Goal: Task Accomplishment & Management: Complete application form

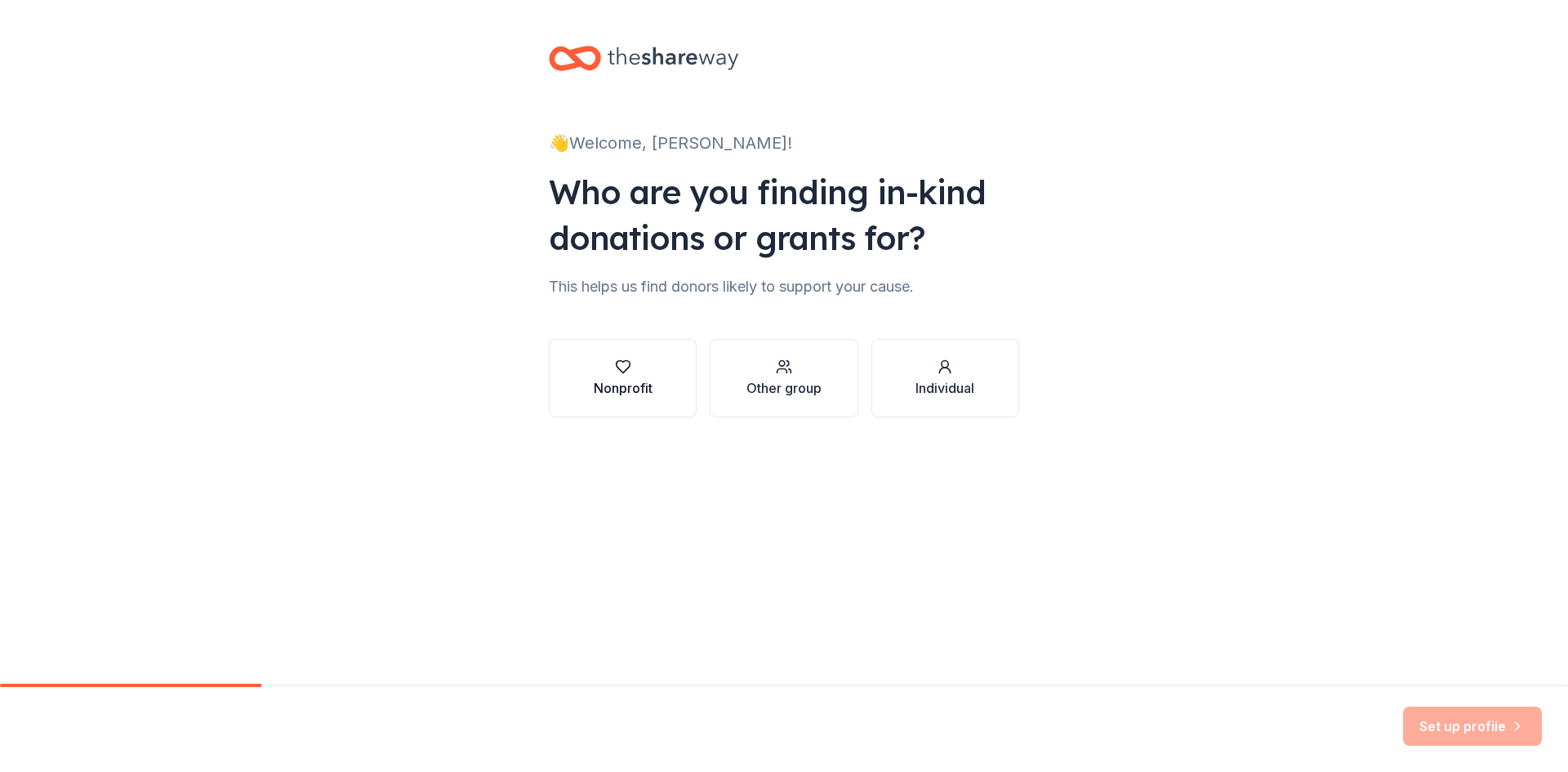
click at [654, 365] on button "Nonprofit" at bounding box center [623, 378] width 148 height 78
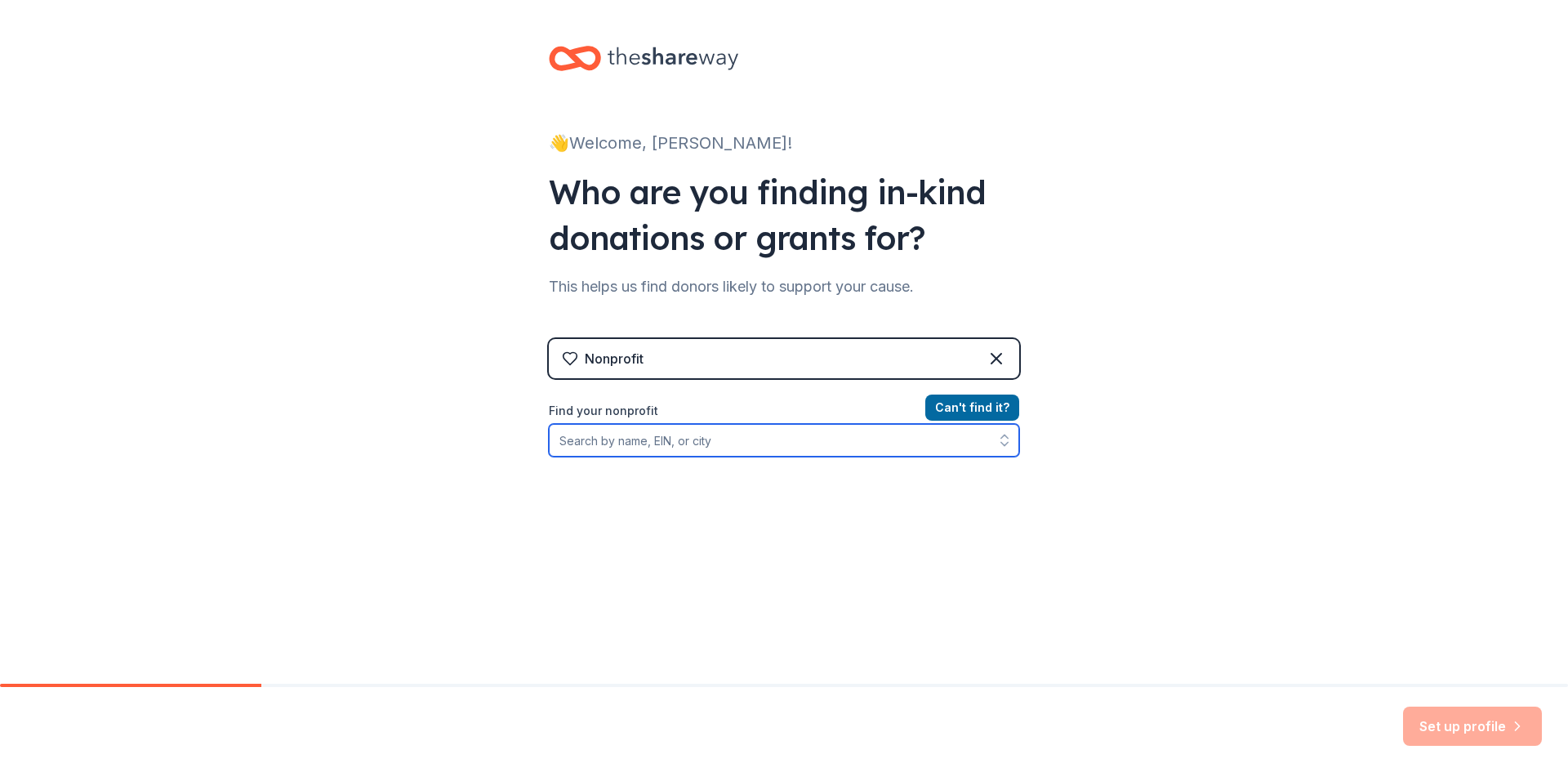
click at [712, 439] on input "Find your nonprofit" at bounding box center [784, 440] width 471 height 33
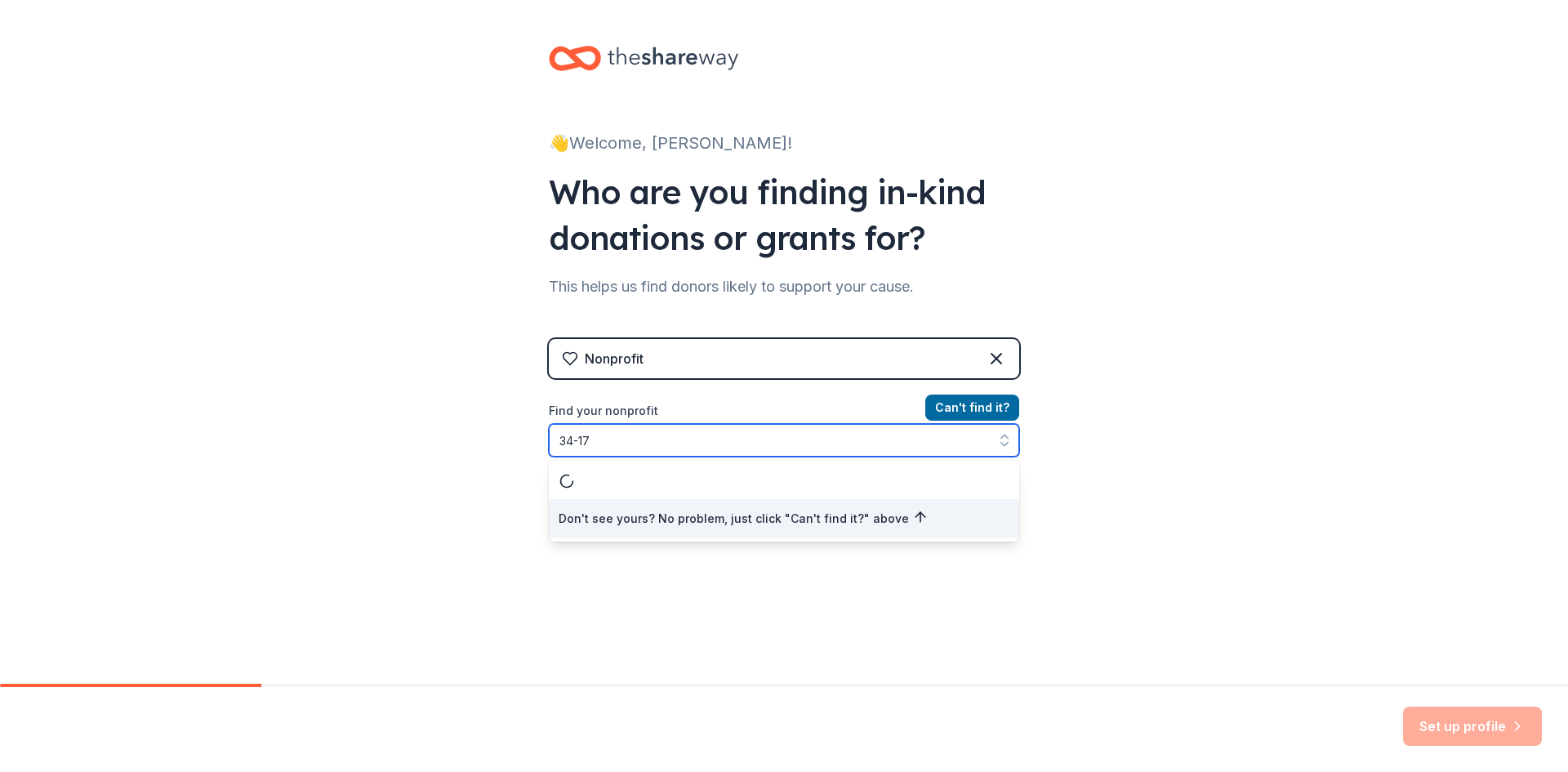
type input "34-171"
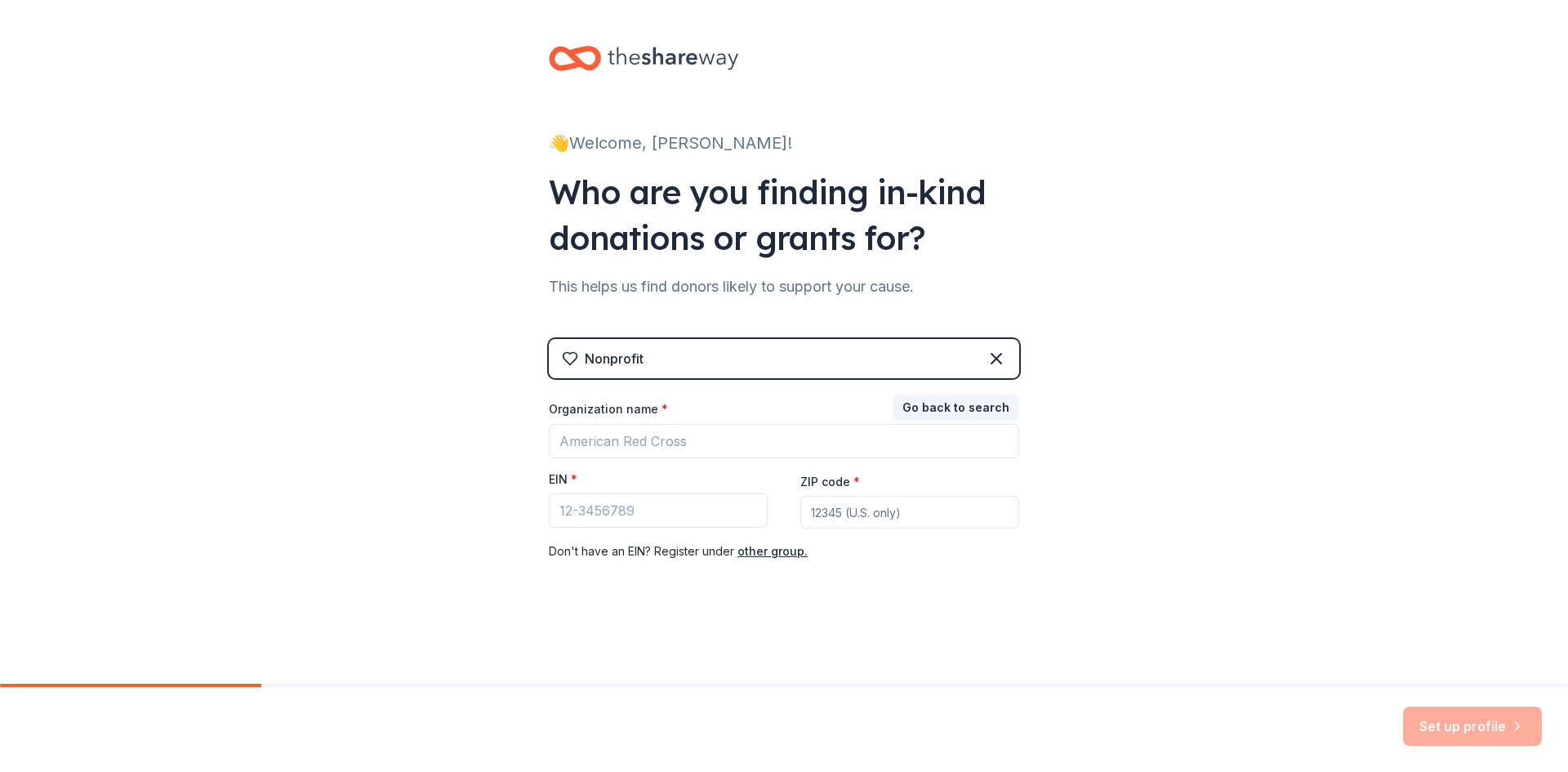
drag, startPoint x: 645, startPoint y: 528, endPoint x: 647, endPoint y: 518, distance: 10.2
click at [645, 528] on div "EIN *" at bounding box center [658, 500] width 219 height 58
click at [655, 504] on input "EIN *" at bounding box center [658, 511] width 219 height 34
click at [661, 437] on input "Organization name *" at bounding box center [784, 441] width 471 height 34
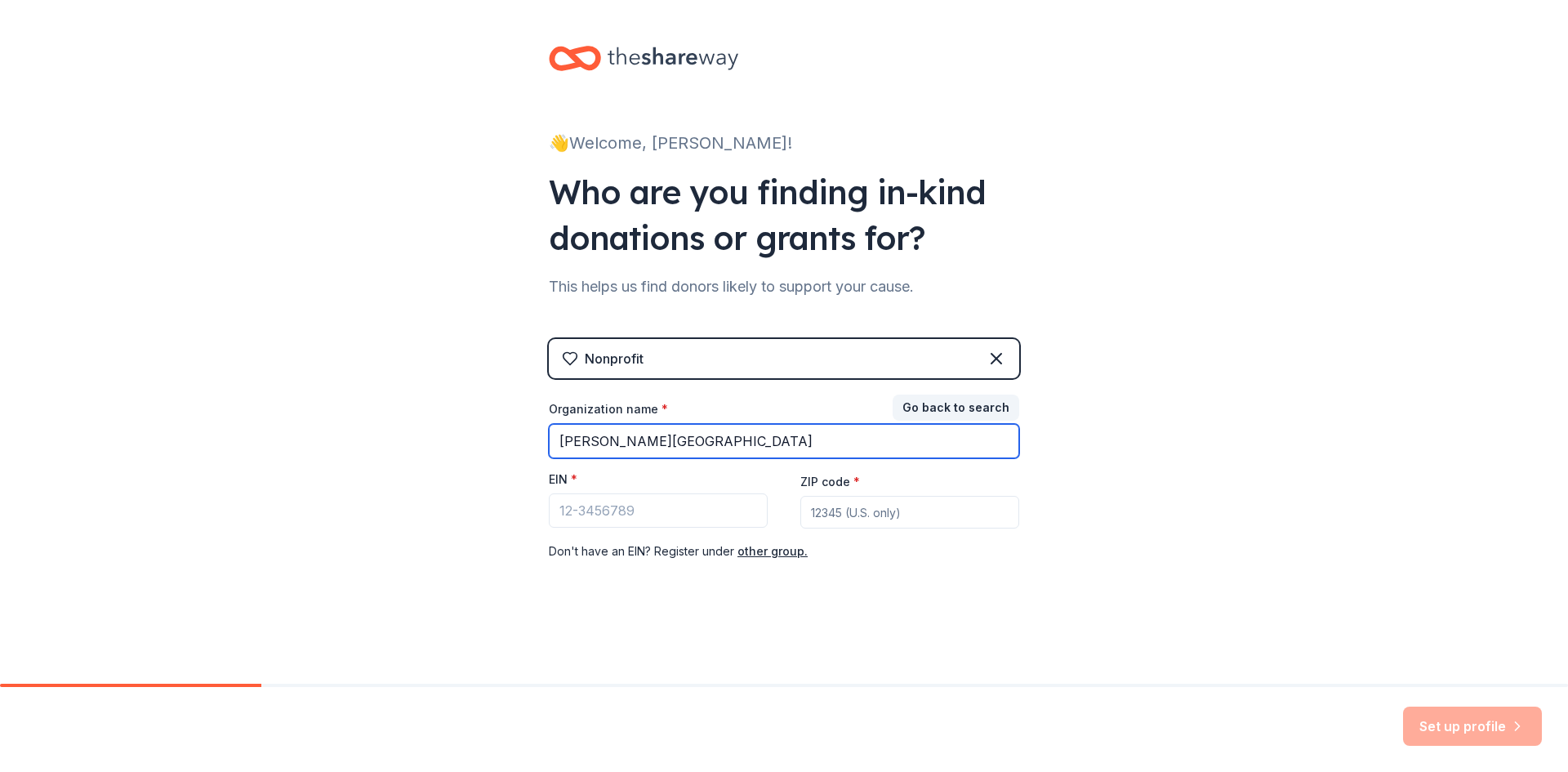
type input "NAMI Wood County"
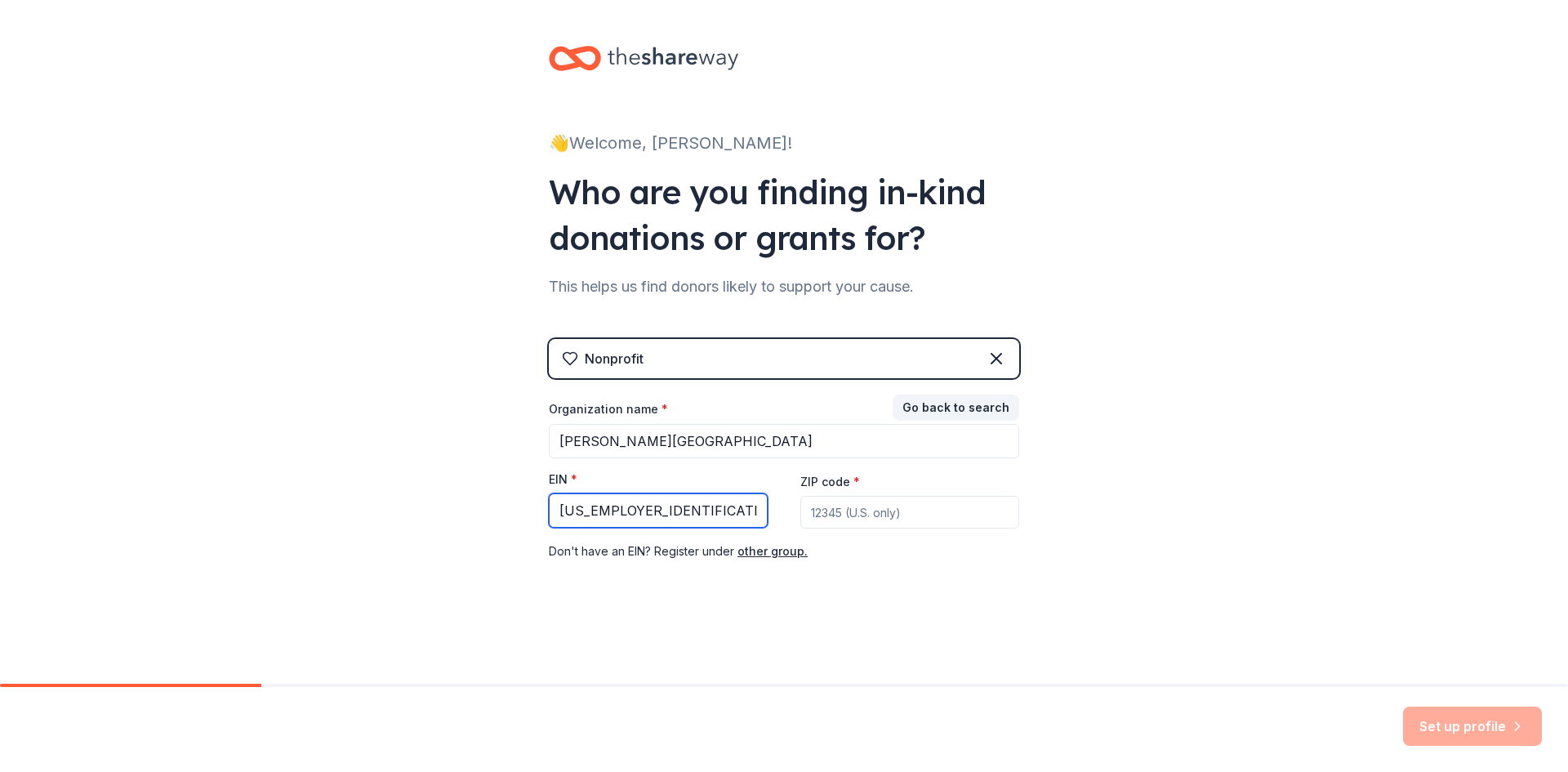
type input "34-1719628"
click at [891, 501] on input "ZIP code *" at bounding box center [910, 512] width 219 height 33
type input "43402"
click at [1446, 733] on button "Set up profile" at bounding box center [1472, 726] width 139 height 39
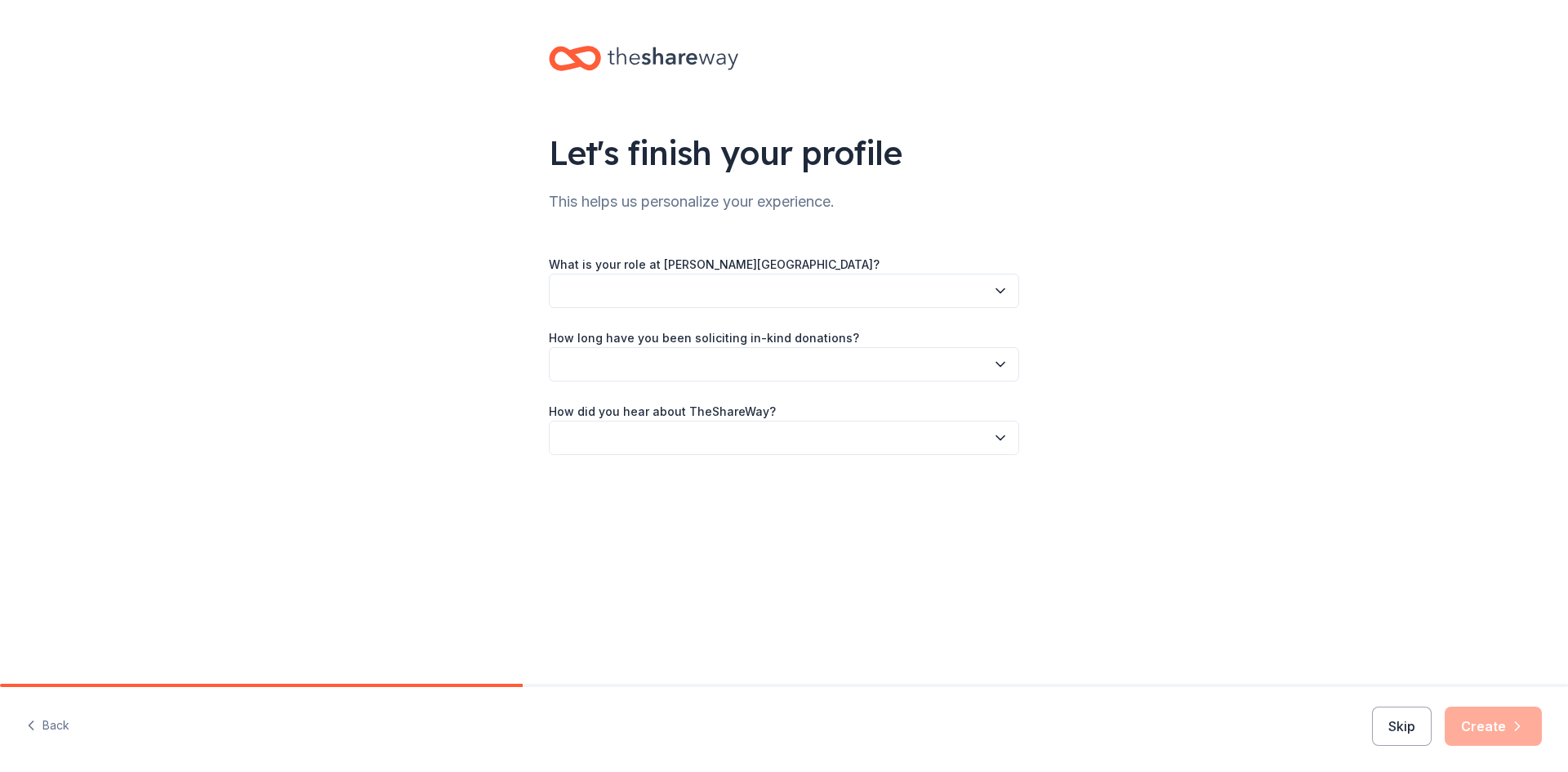
click at [622, 298] on button "button" at bounding box center [784, 291] width 471 height 34
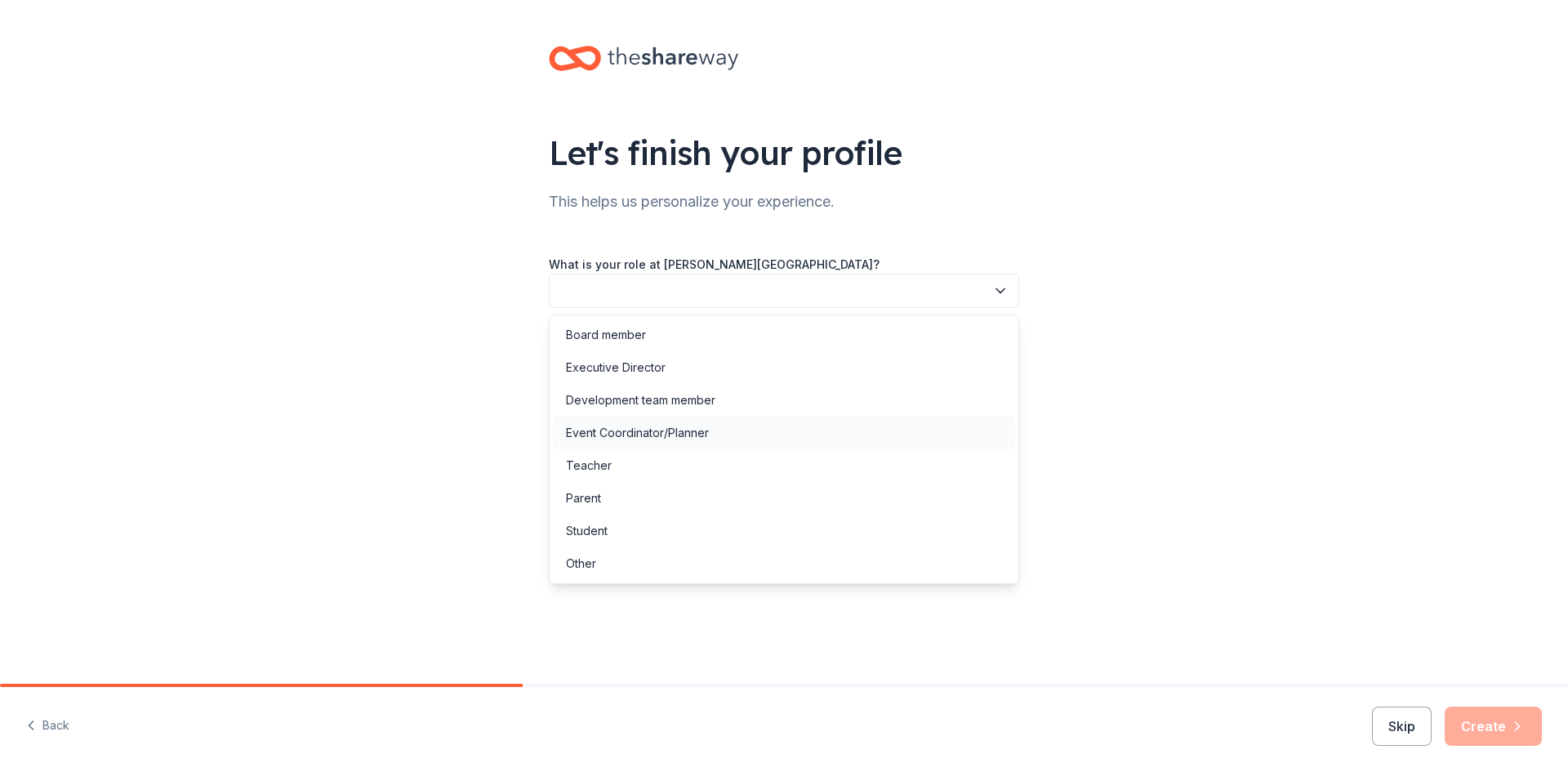
click at [651, 430] on div "Event Coordinator/Planner" at bounding box center [637, 432] width 143 height 19
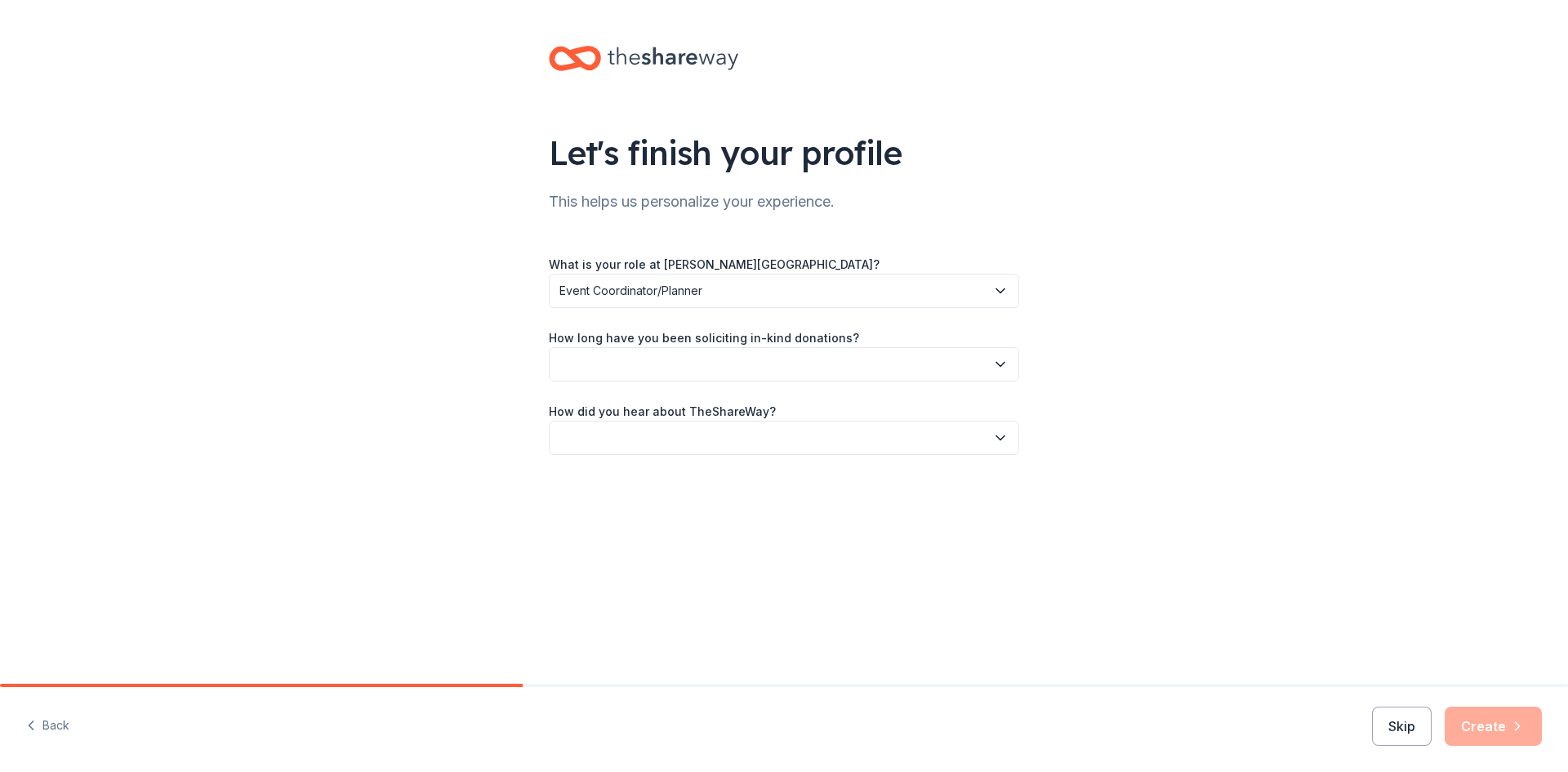
click at [647, 361] on button "button" at bounding box center [784, 364] width 471 height 34
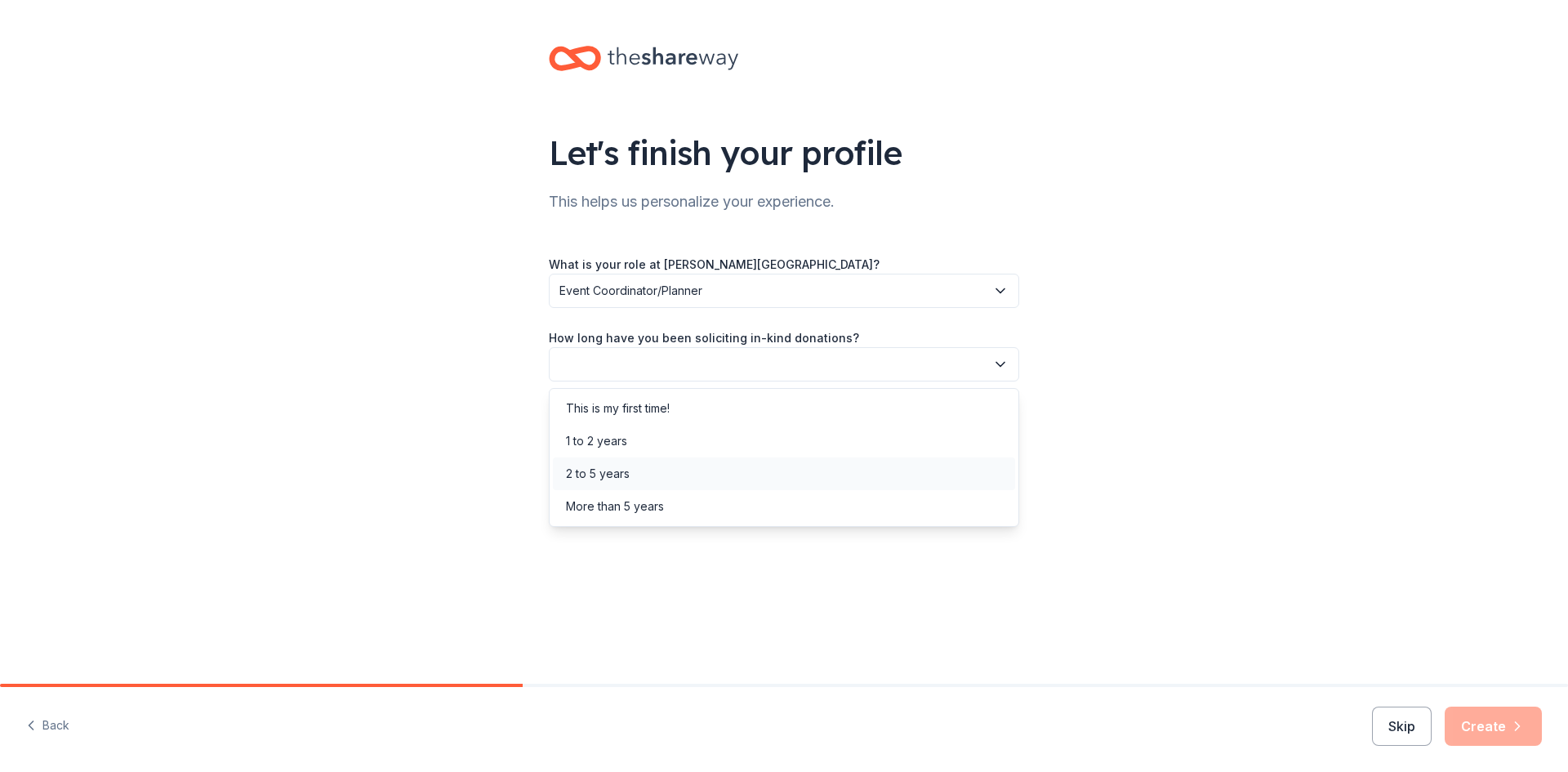
click at [607, 472] on div "2 to 5 years" at bounding box center [598, 474] width 64 height 19
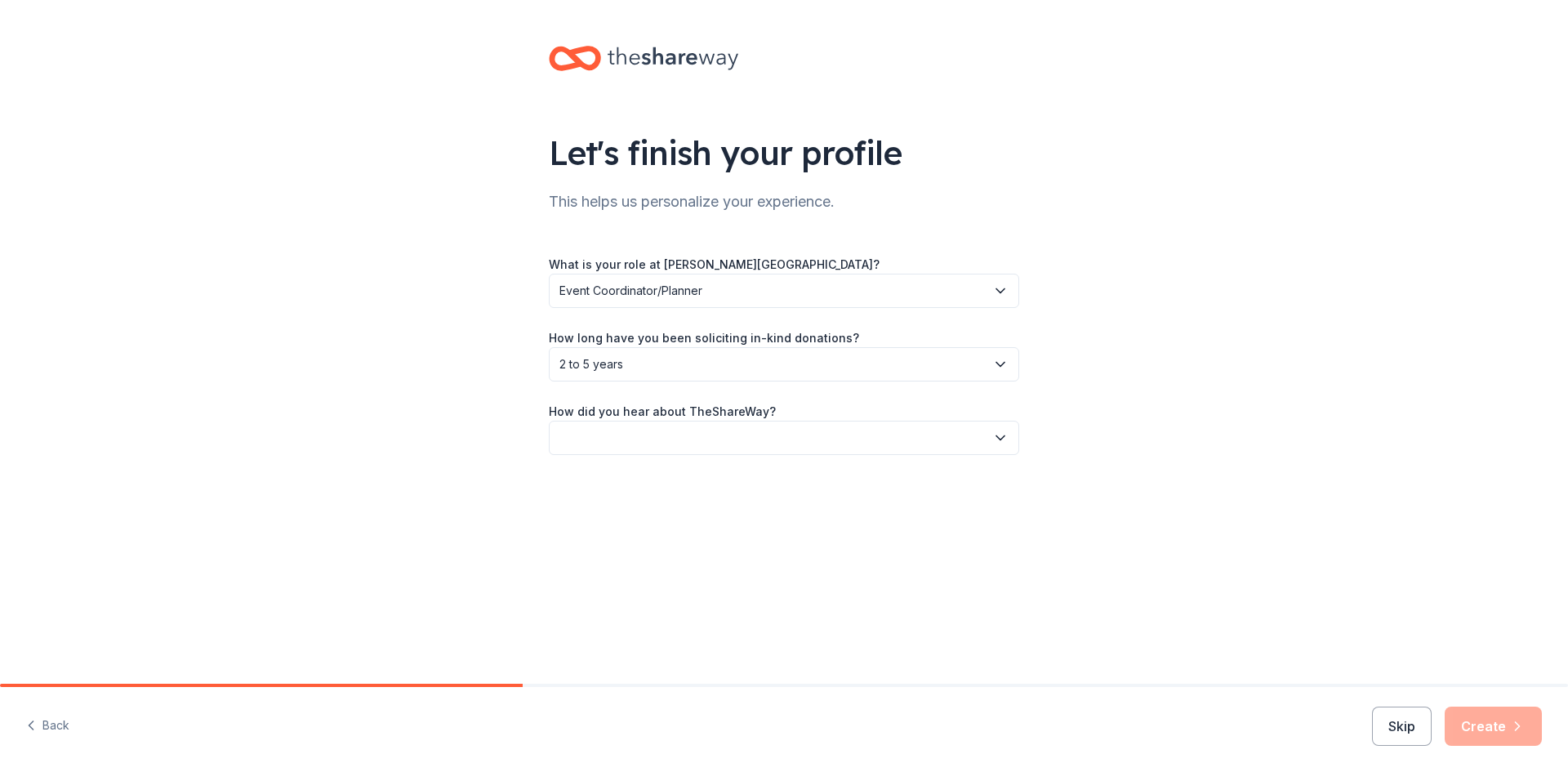
click at [637, 436] on button "button" at bounding box center [784, 438] width 471 height 34
click at [622, 520] on div "Online search" at bounding box center [604, 515] width 75 height 19
click at [1501, 745] on button "Create" at bounding box center [1493, 726] width 98 height 39
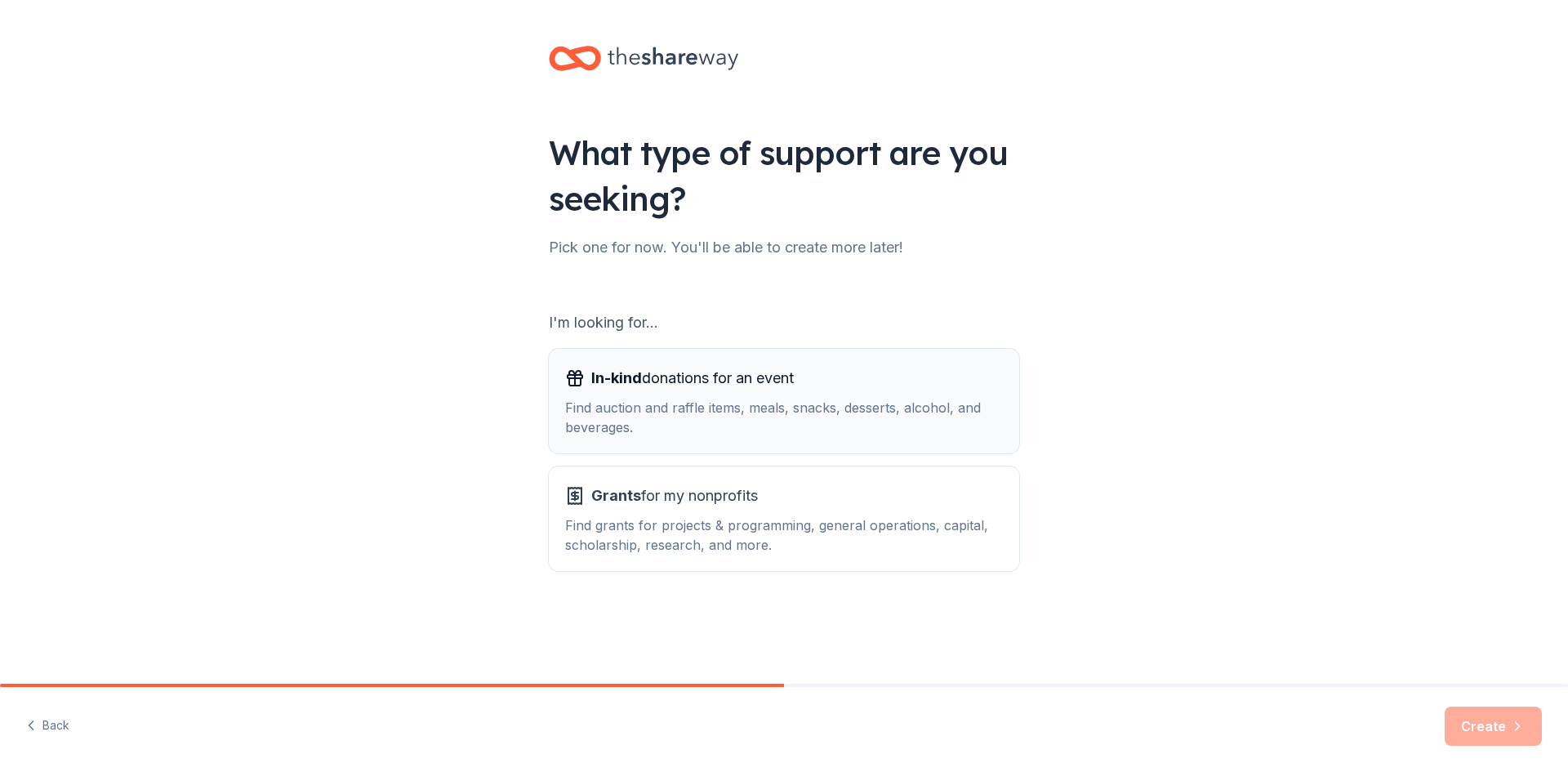
click at [616, 422] on div "Find auction and raffle items, meals, snacks, desserts, alcohol, and beverages." at bounding box center [784, 417] width 438 height 39
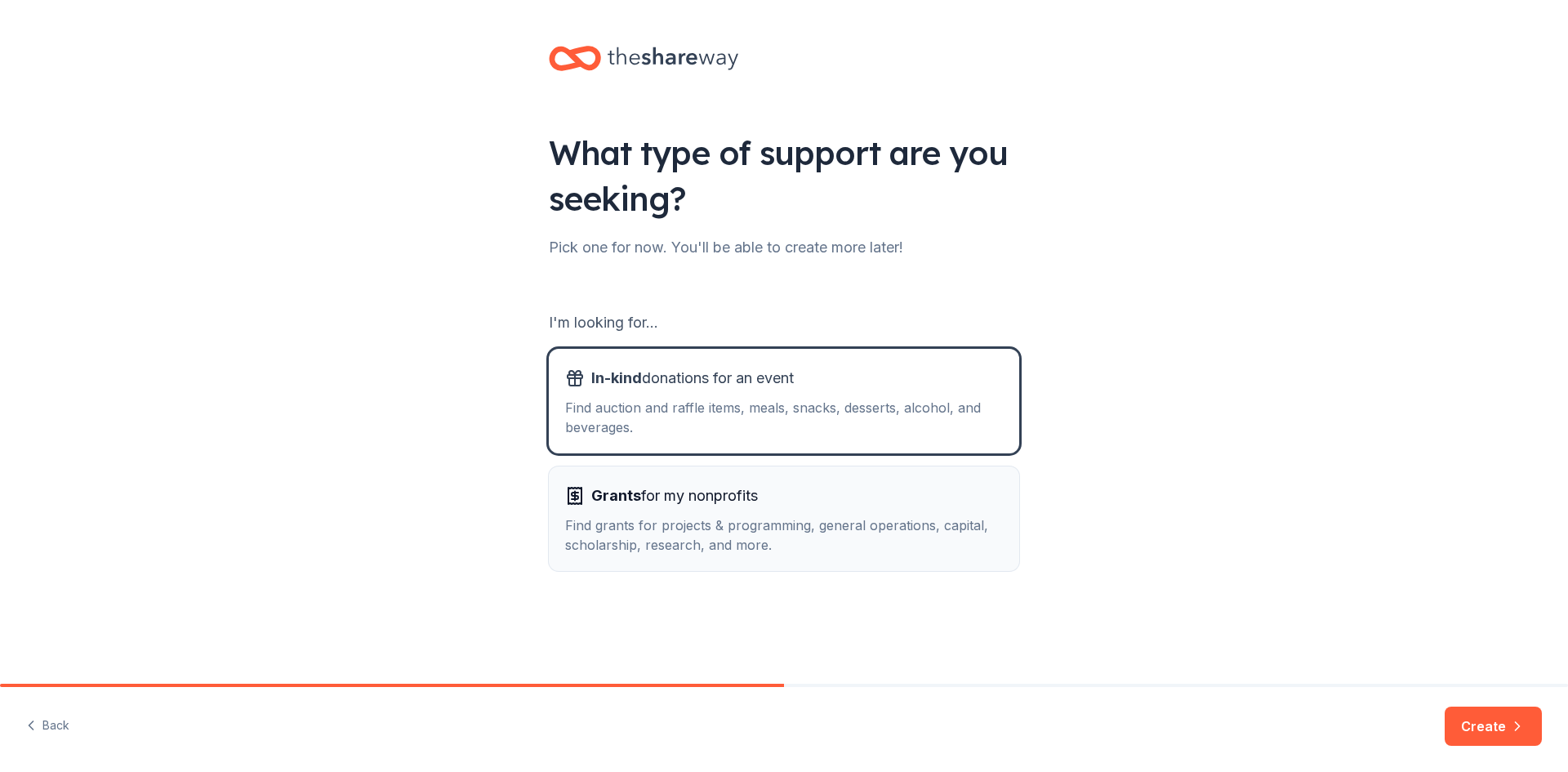
click at [597, 519] on div "Find grants for projects & programming, general operations, capital, scholarshi…" at bounding box center [784, 535] width 438 height 39
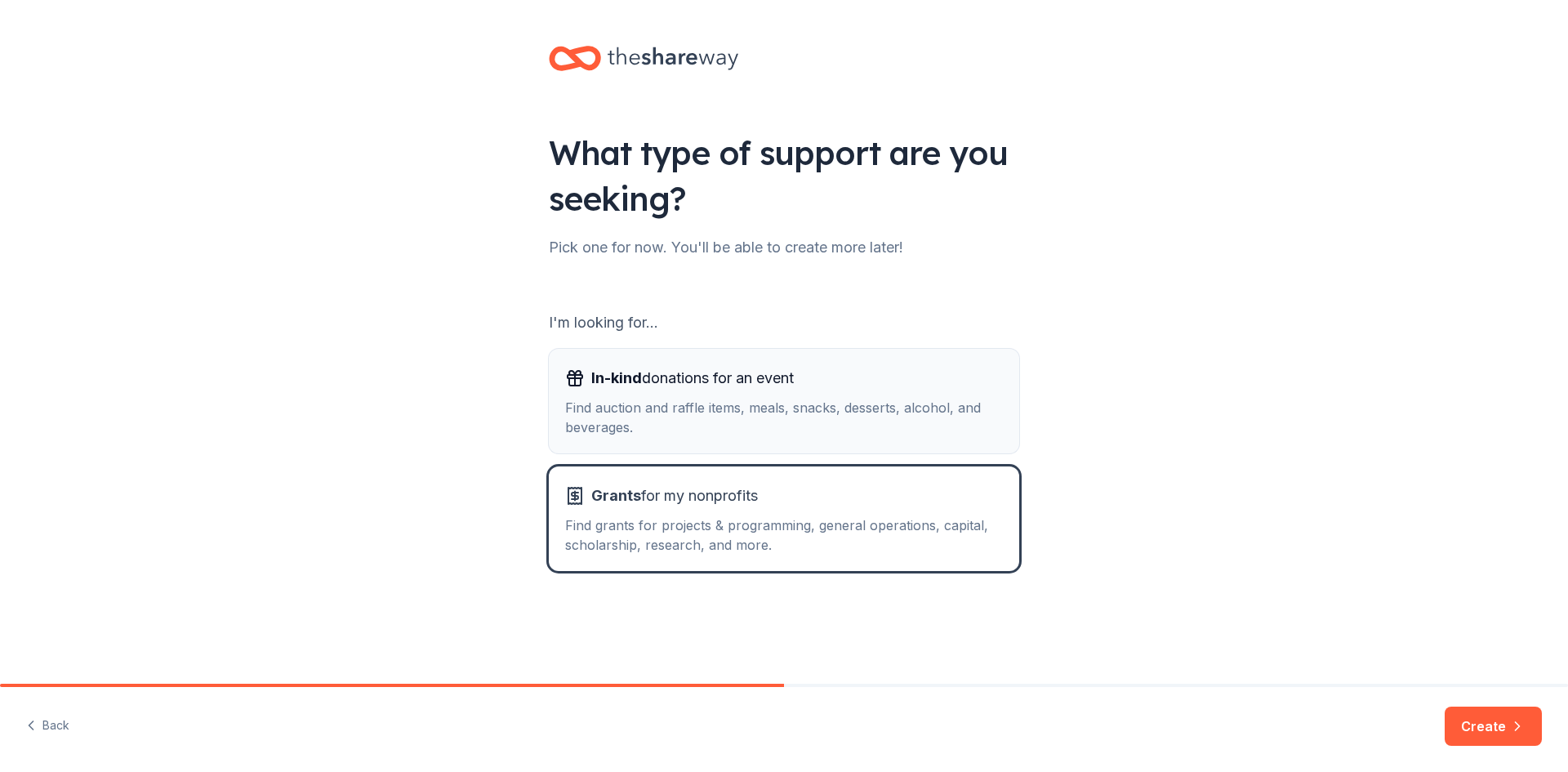
click at [611, 422] on div "Find auction and raffle items, meals, snacks, desserts, alcohol, and beverages." at bounding box center [784, 417] width 438 height 39
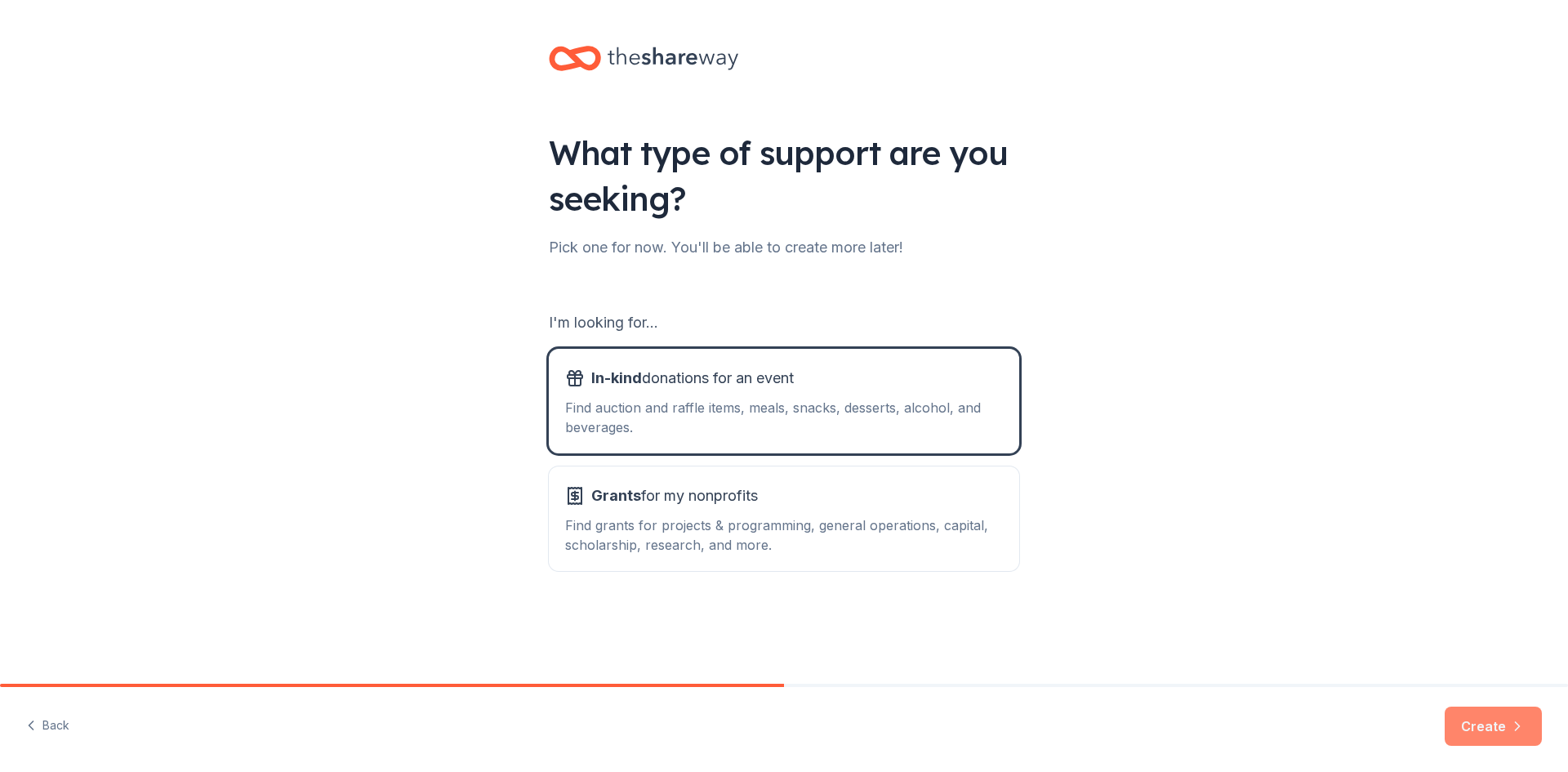
click at [1494, 727] on button "Create" at bounding box center [1493, 726] width 98 height 39
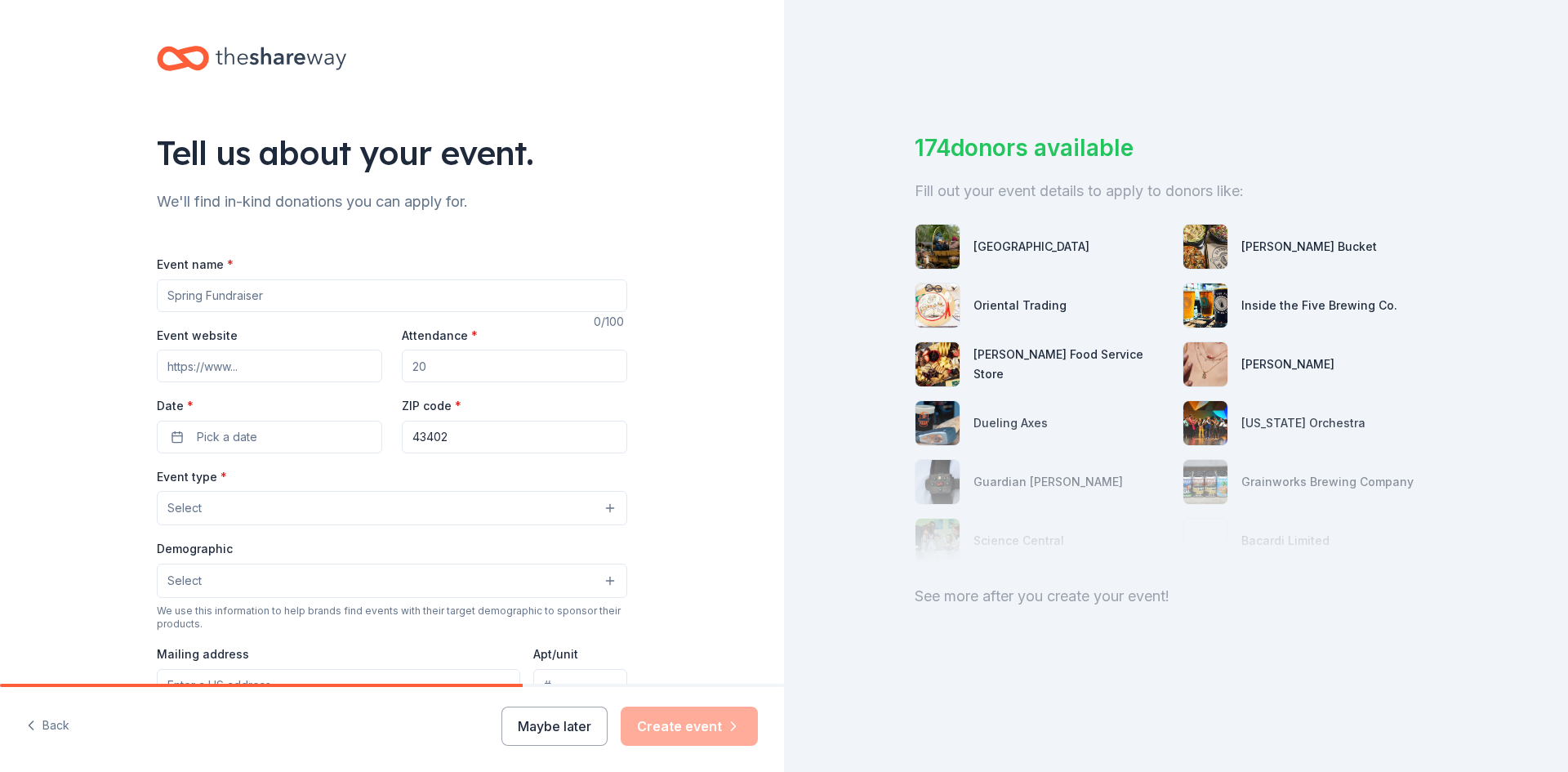
click at [251, 294] on input "Event name *" at bounding box center [392, 296] width 471 height 33
type input "AfterBurn"
type input "www.namiwoodcounty.org/afterburn"
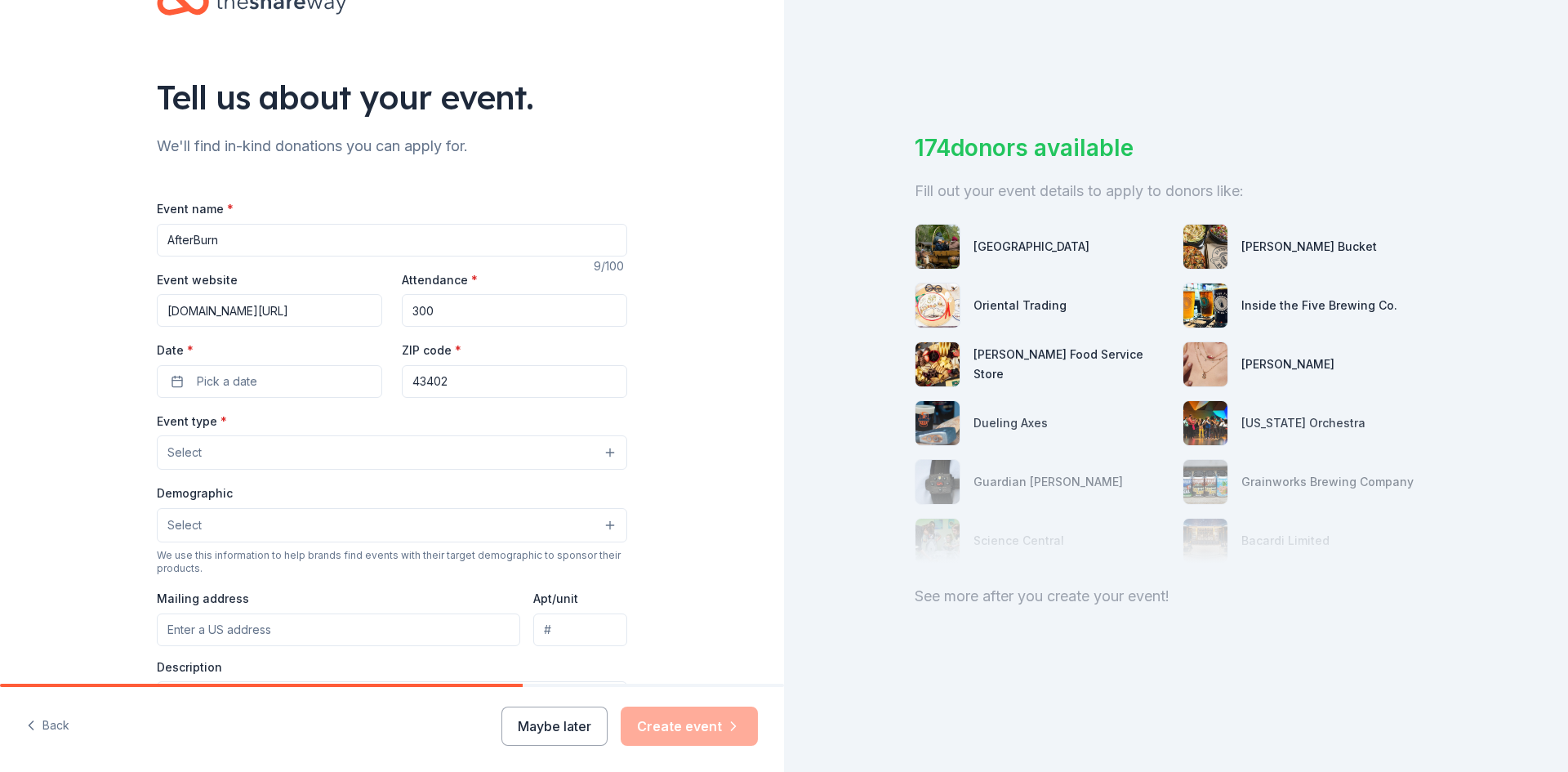
scroll to position [81, 0]
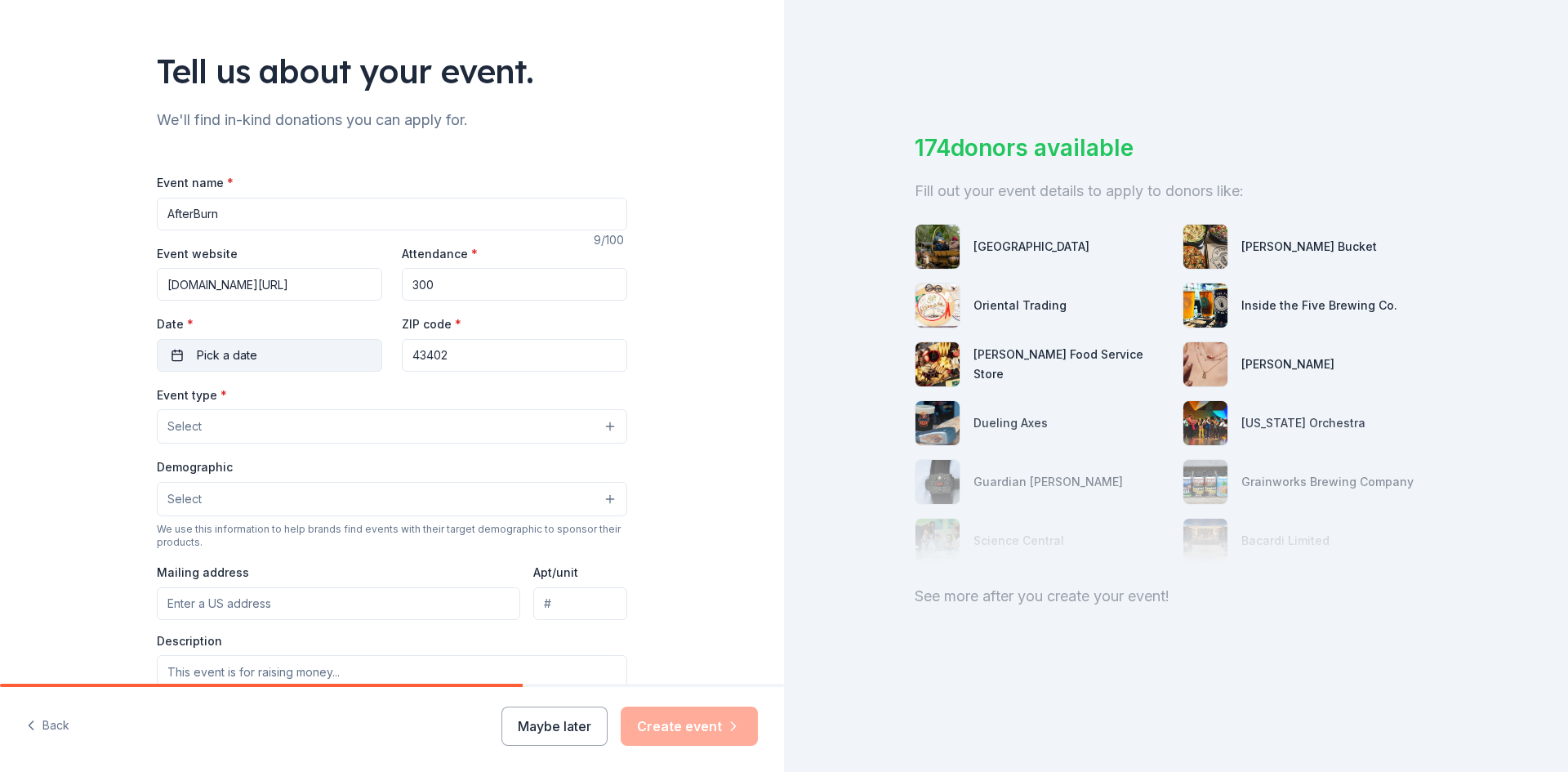
type input "300"
click at [292, 370] on button "Pick a date" at bounding box center [270, 355] width 226 height 33
click at [344, 391] on button "Go to next month" at bounding box center [352, 399] width 23 height 23
click at [322, 460] on button "3" at bounding box center [322, 459] width 30 height 30
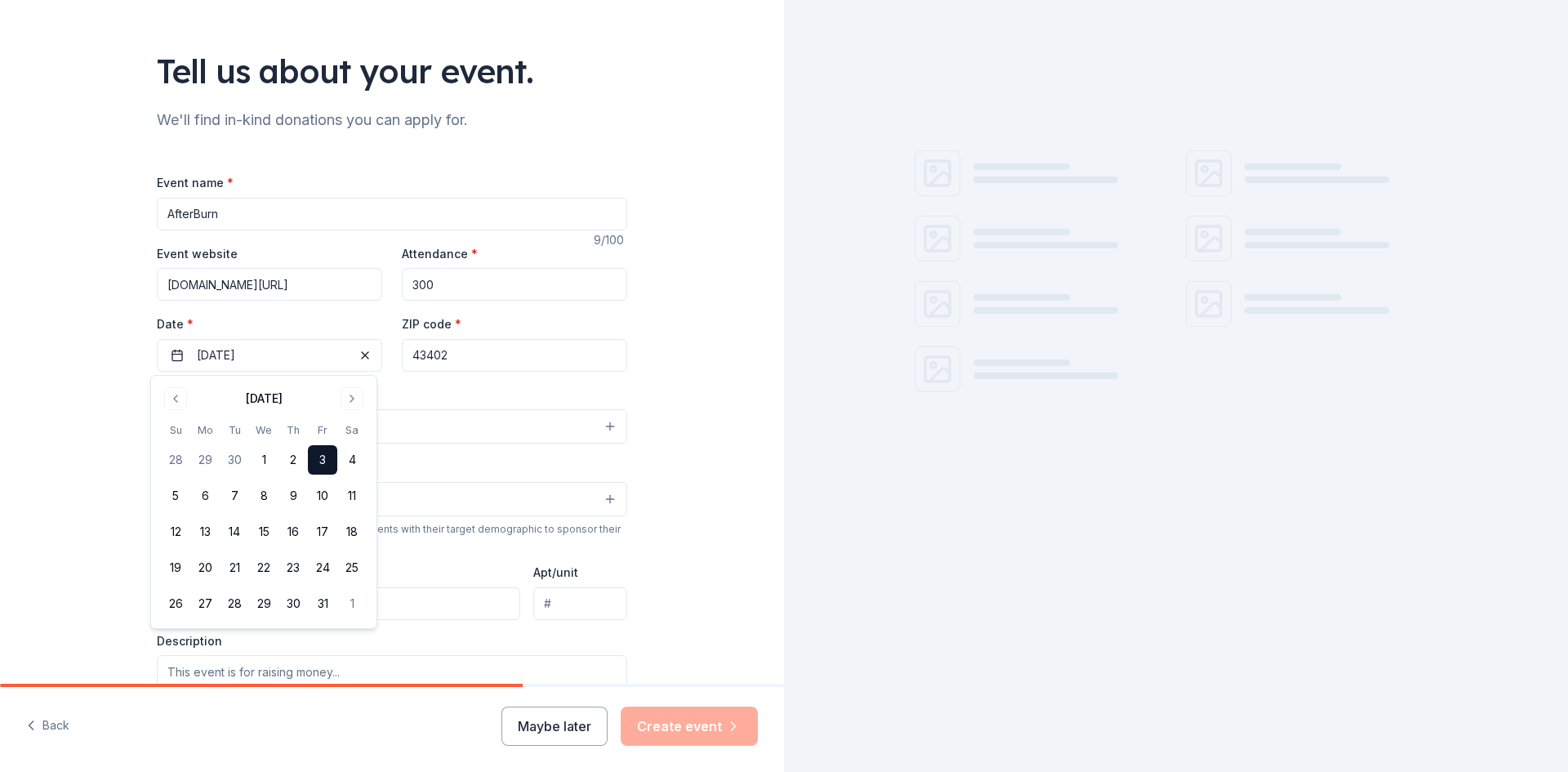
click at [440, 422] on button "Select" at bounding box center [392, 427] width 471 height 34
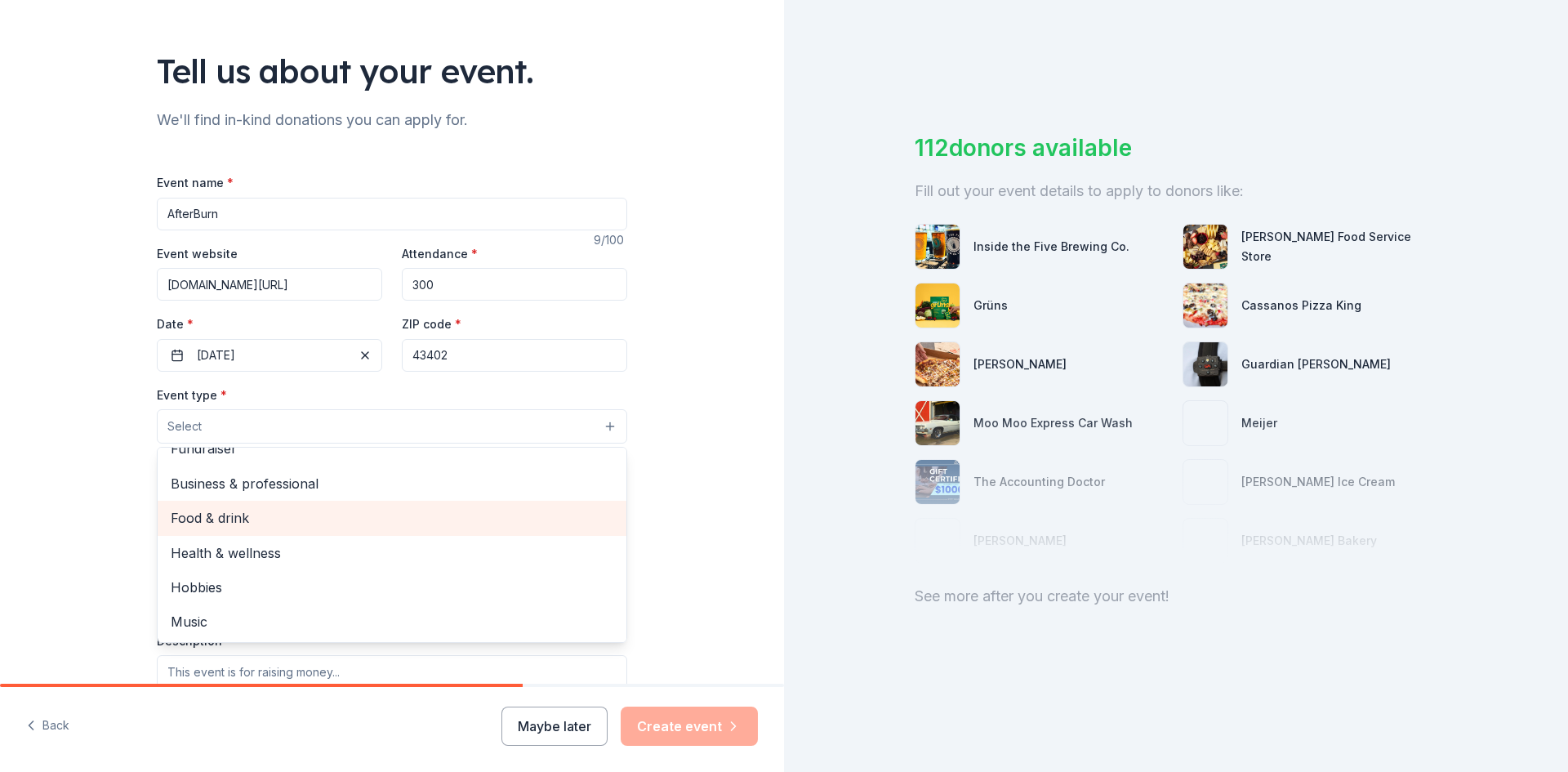
scroll to position [0, 0]
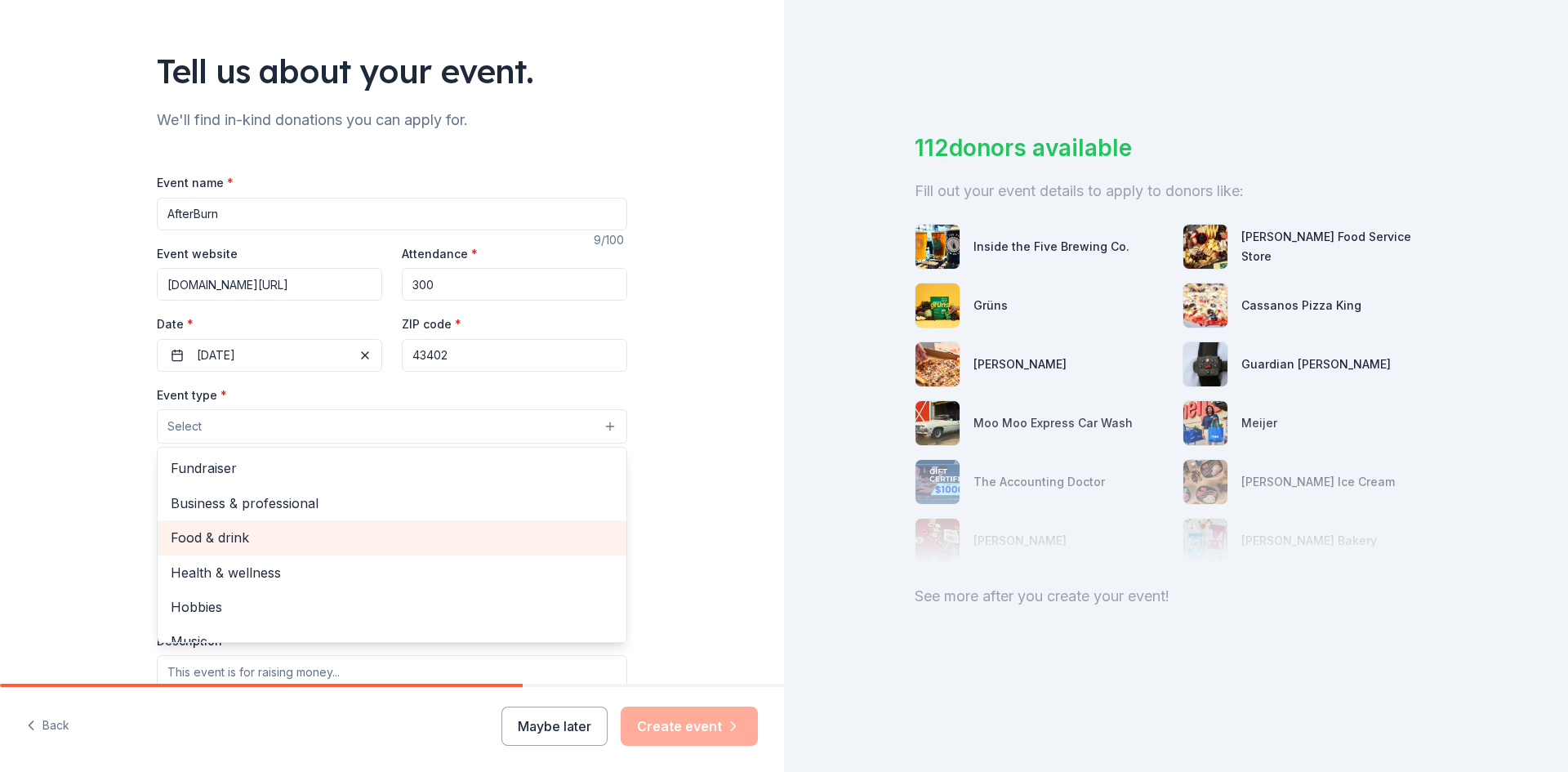
click at [252, 474] on span "Fundraiser" at bounding box center [391, 468] width 443 height 21
click at [216, 529] on span "Health & wellness" at bounding box center [391, 539] width 443 height 21
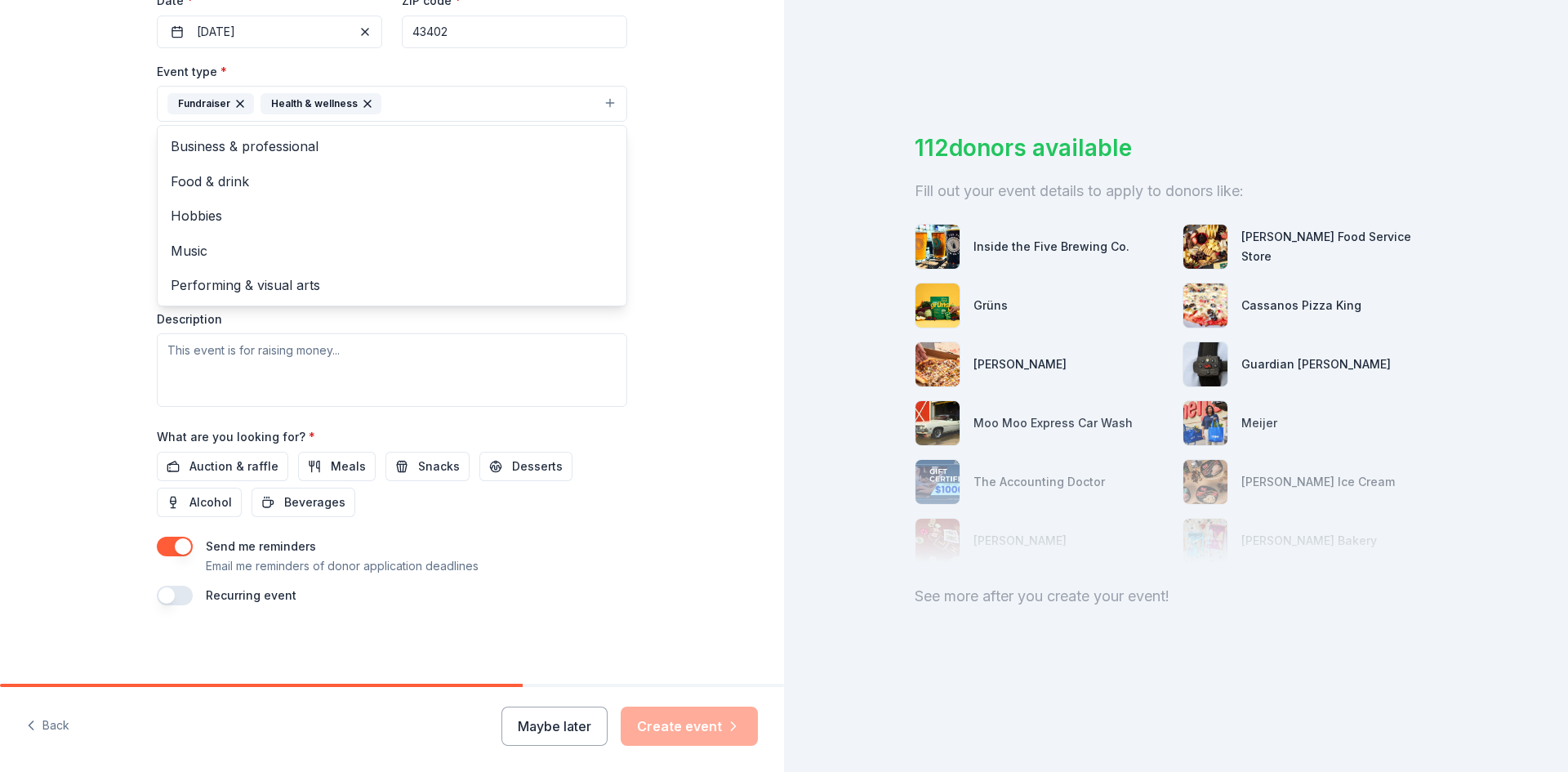
click at [33, 399] on div "Tell us about your event. We'll find in-kind donations you can apply for. Event…" at bounding box center [392, 140] width 784 height 1089
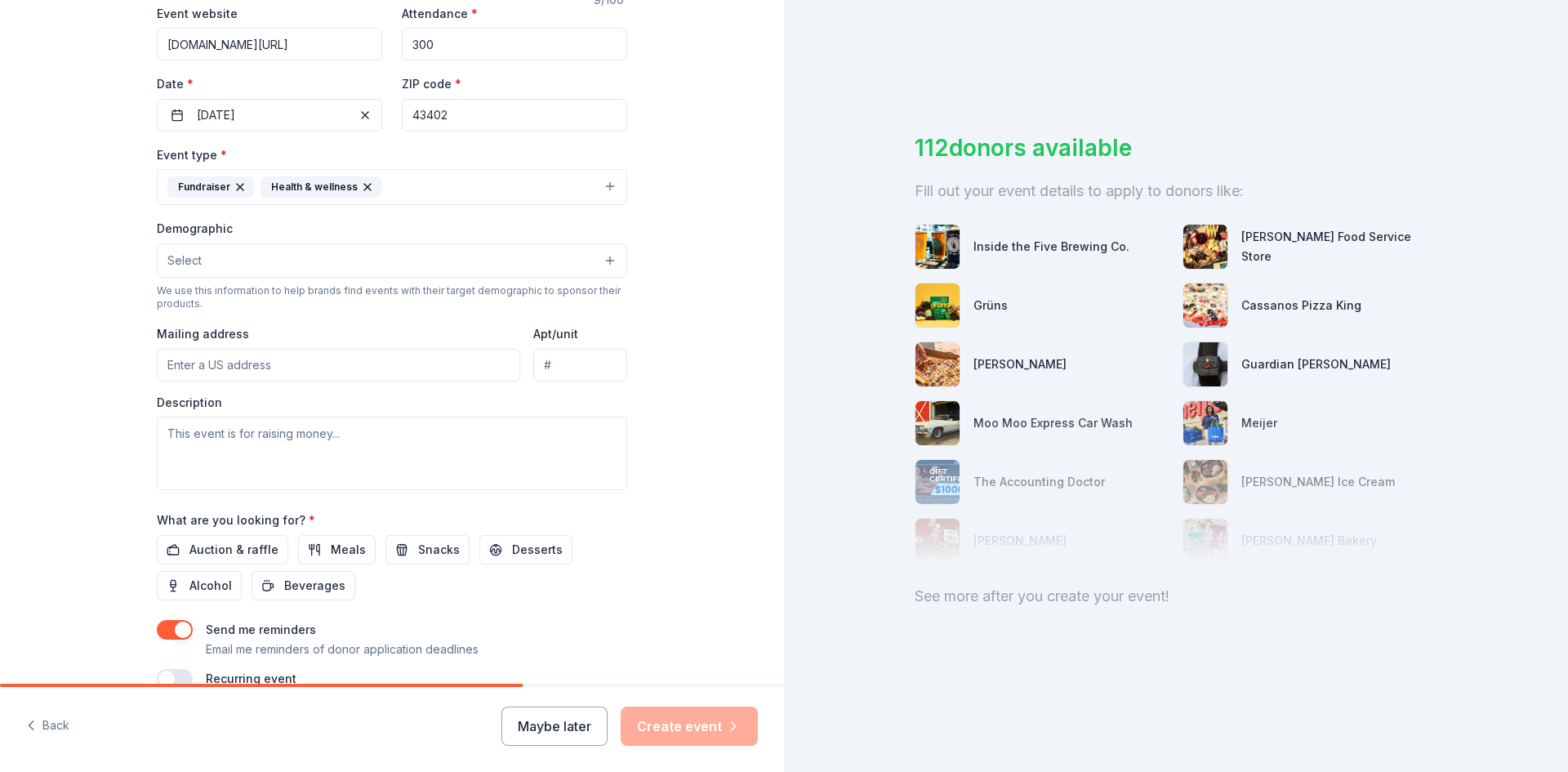
scroll to position [242, 0]
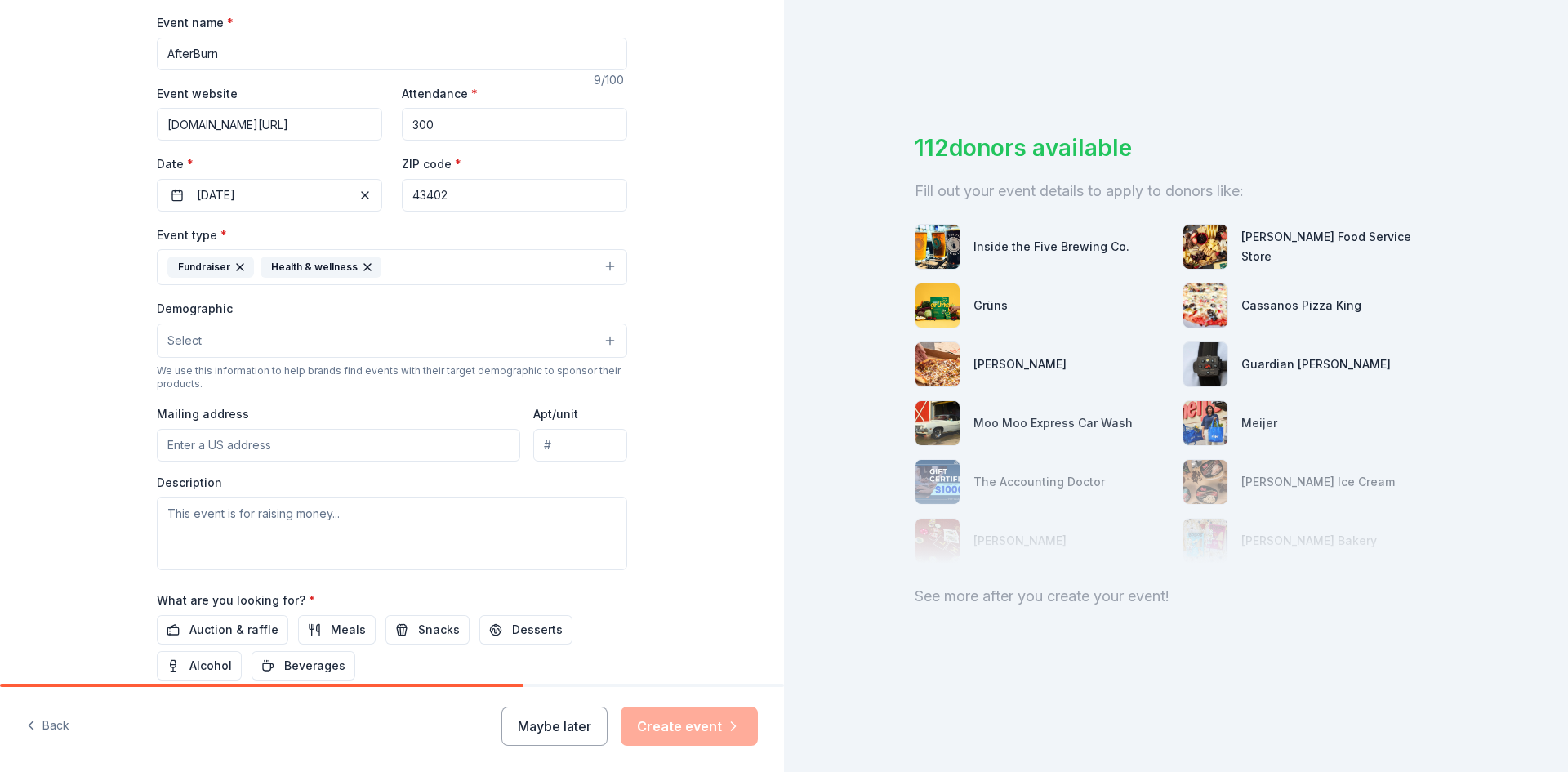
click at [250, 450] on input "Mailing address" at bounding box center [339, 445] width 364 height 33
type input "1250 Ridgewood Drive, Bowling Green, OH, 43402"
click at [199, 550] on textarea at bounding box center [392, 533] width 471 height 74
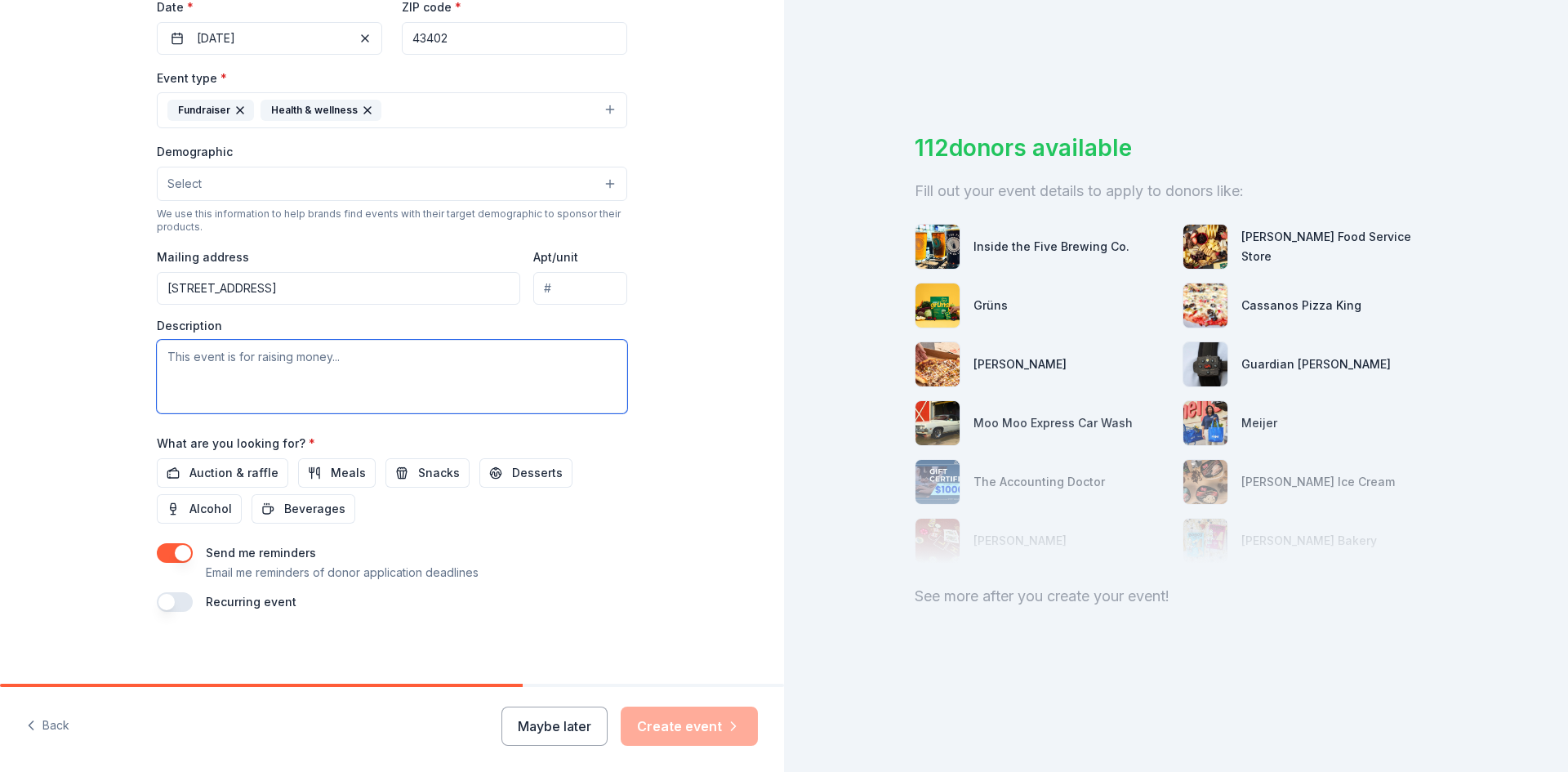
scroll to position [405, 0]
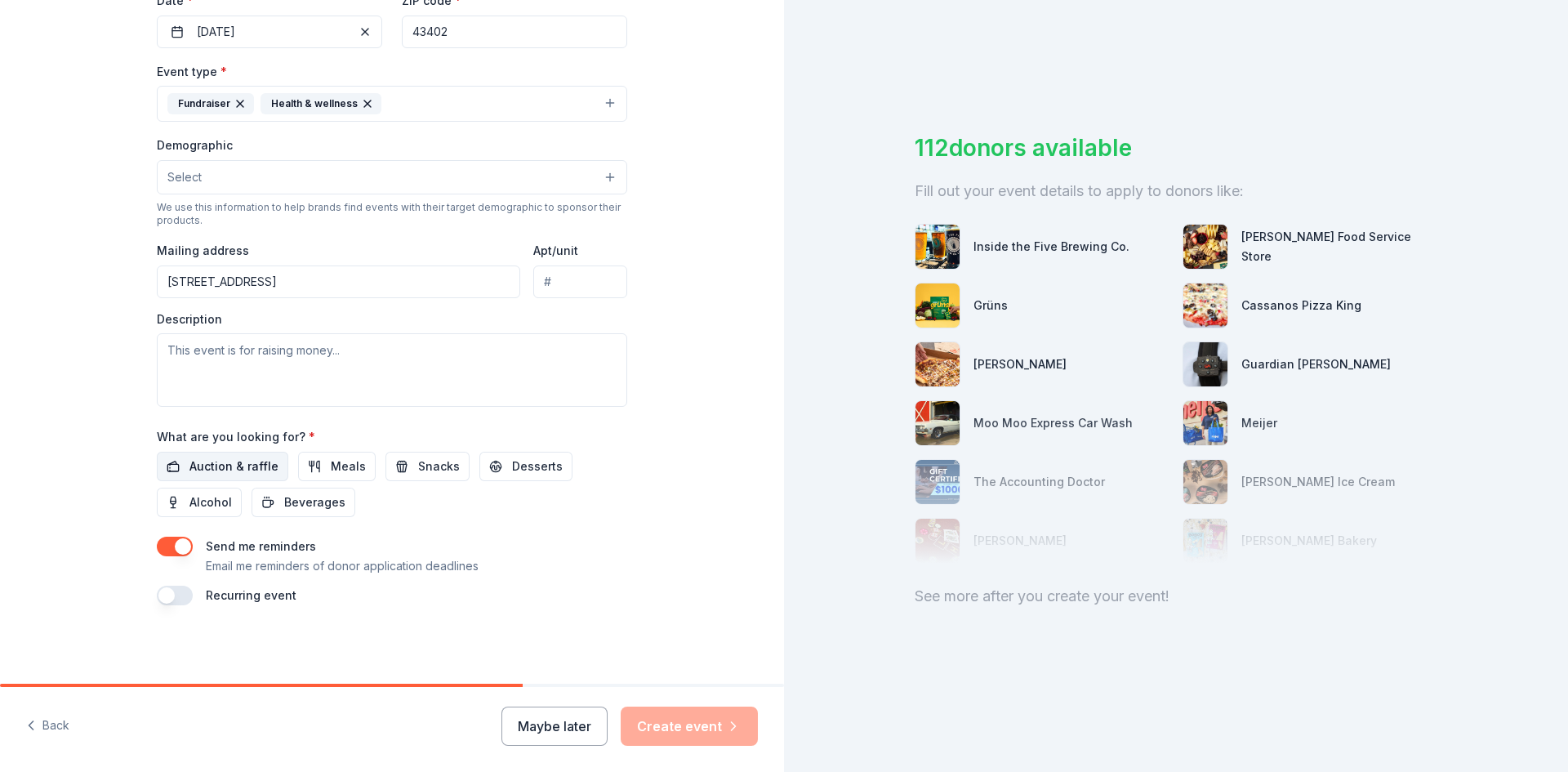
click at [247, 464] on span "Auction & raffle" at bounding box center [233, 466] width 89 height 19
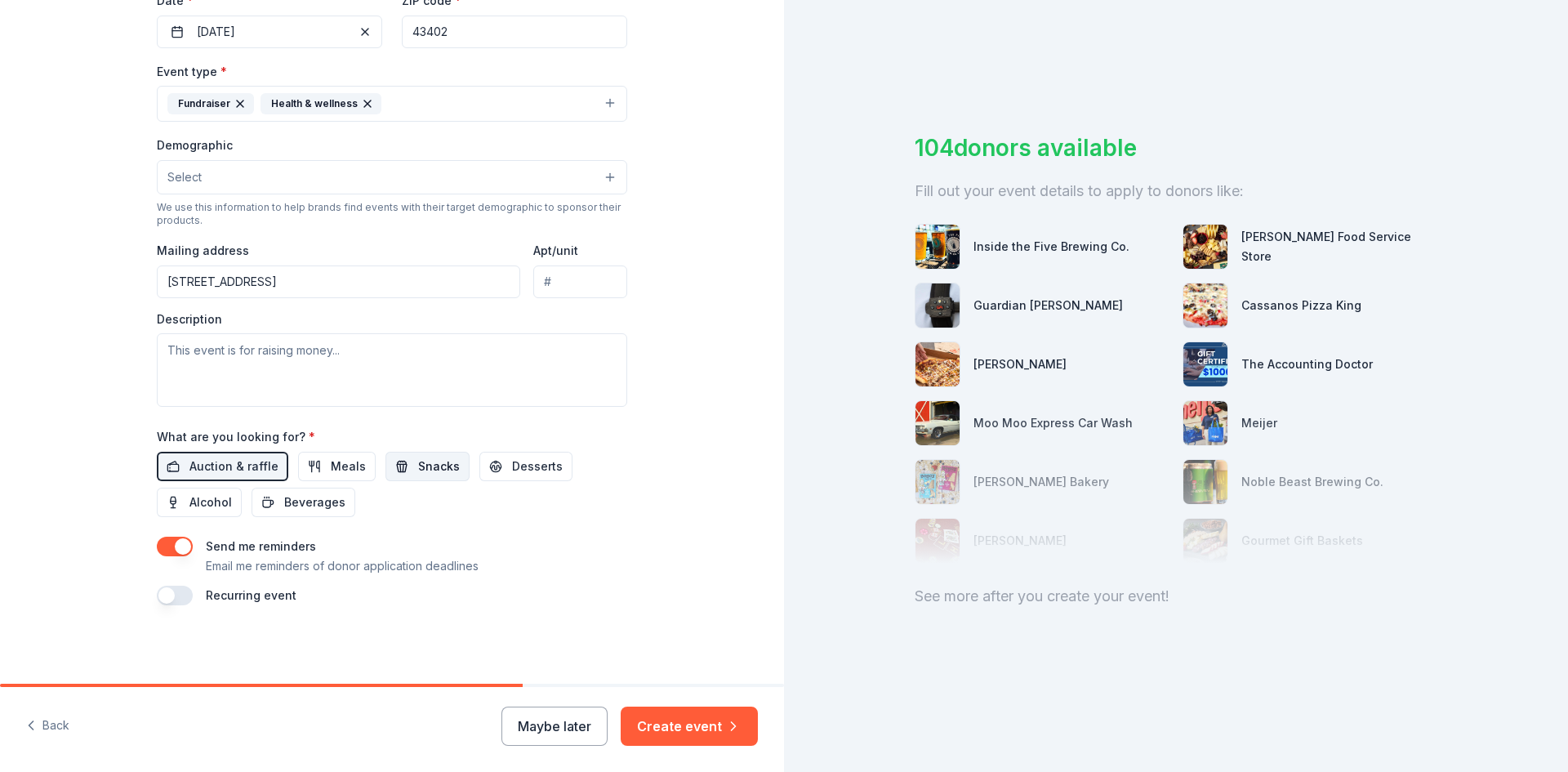
click at [418, 464] on span "Snacks" at bounding box center [439, 466] width 42 height 19
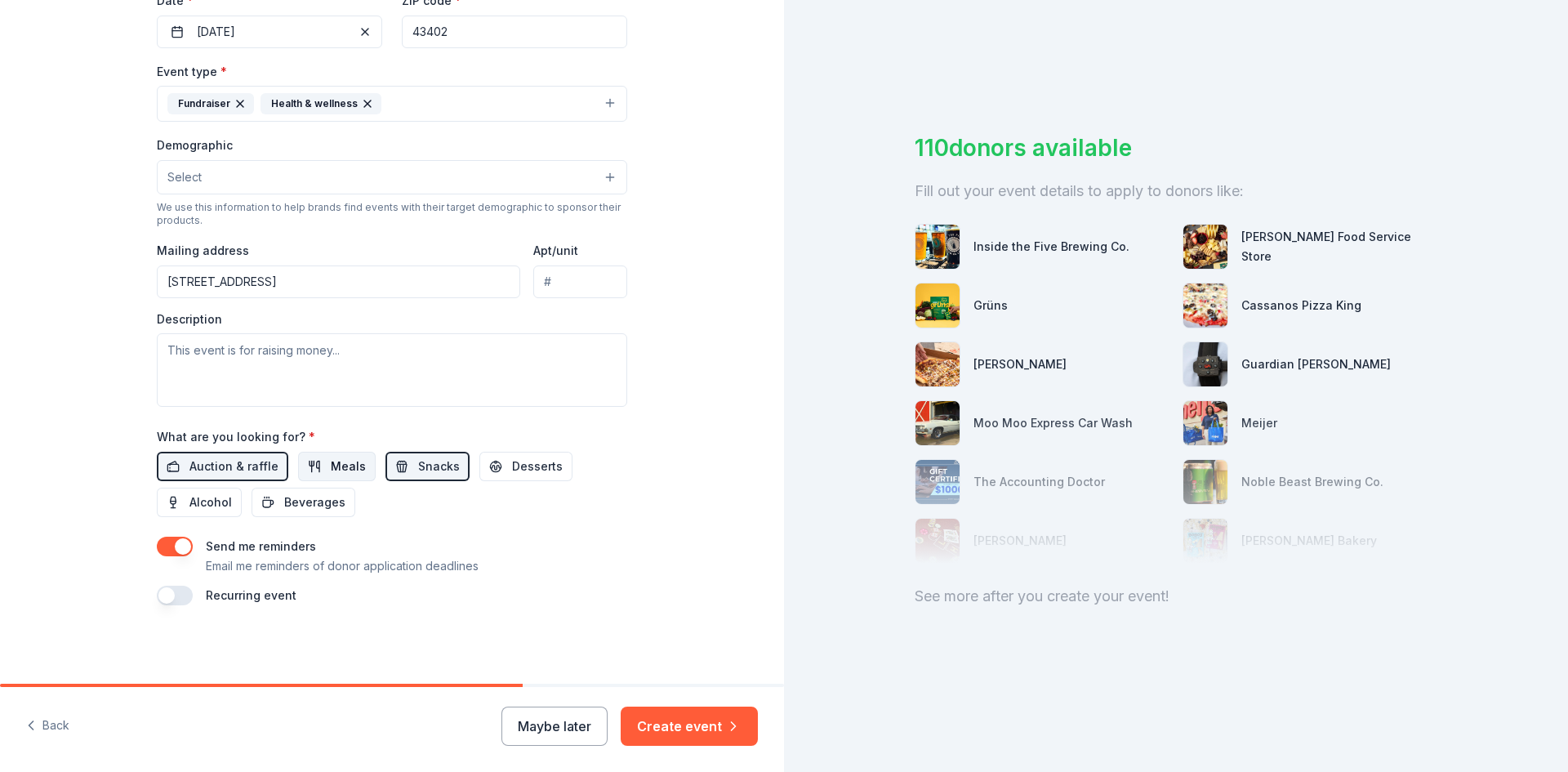
click at [305, 474] on button "Meals" at bounding box center [337, 466] width 77 height 30
click at [332, 452] on button "Meals" at bounding box center [337, 466] width 77 height 30
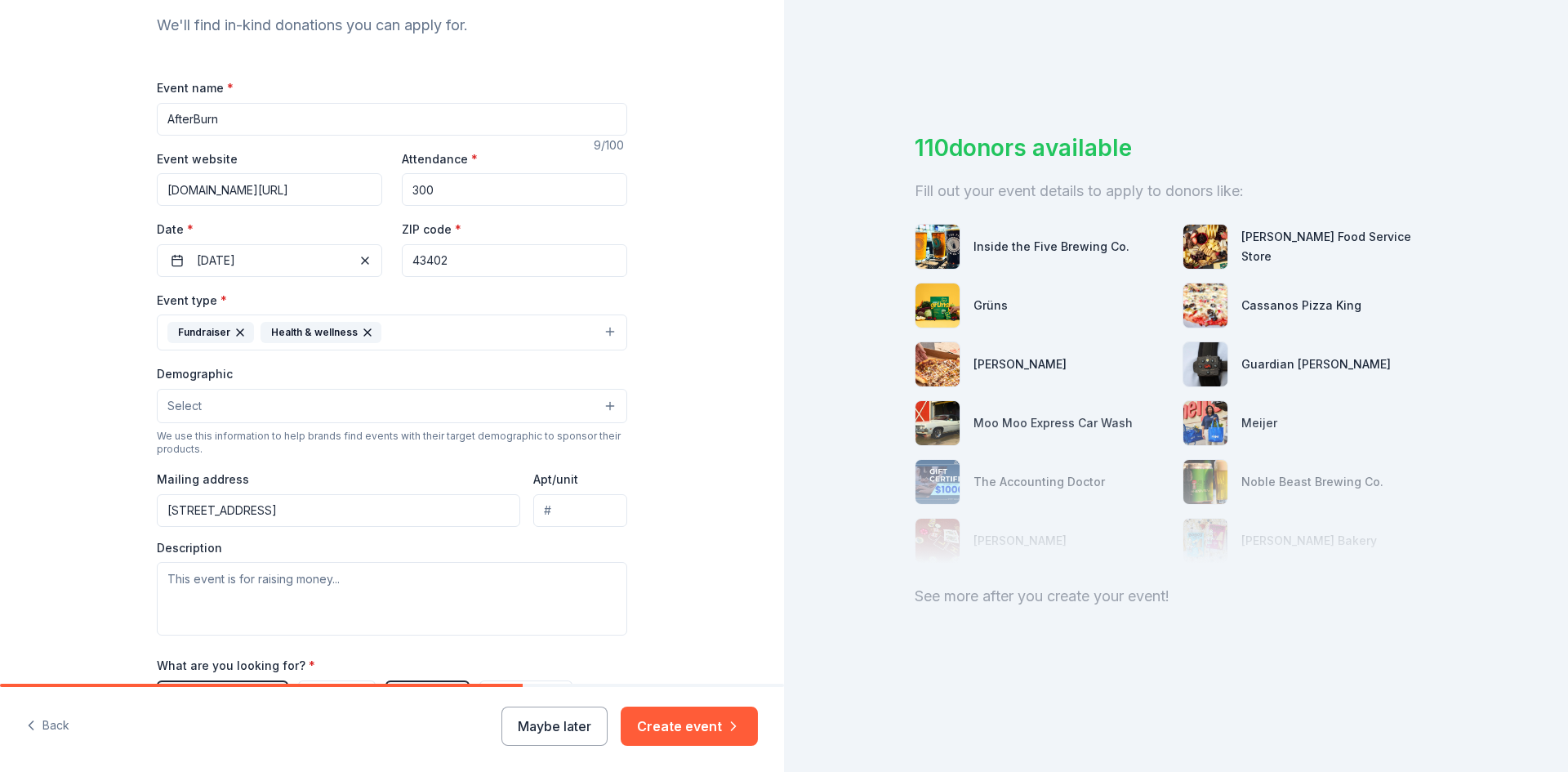
scroll to position [160, 0]
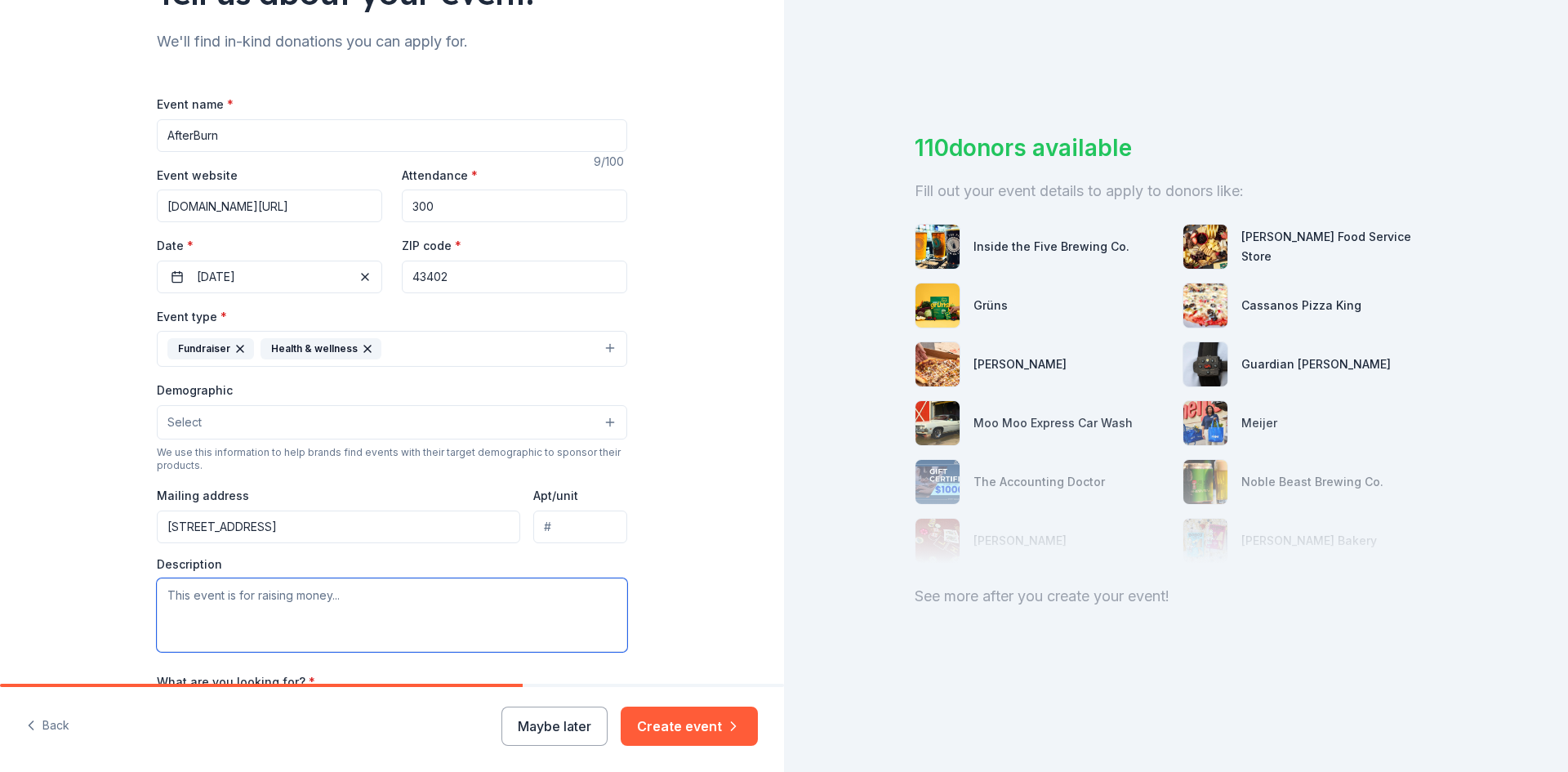
drag, startPoint x: 382, startPoint y: 638, endPoint x: 377, endPoint y: 629, distance: 10.3
click at [381, 636] on textarea at bounding box center [392, 614] width 471 height 74
paste textarea "AfterBurn is our annual family-friendly event we host each fall. The purpose of…"
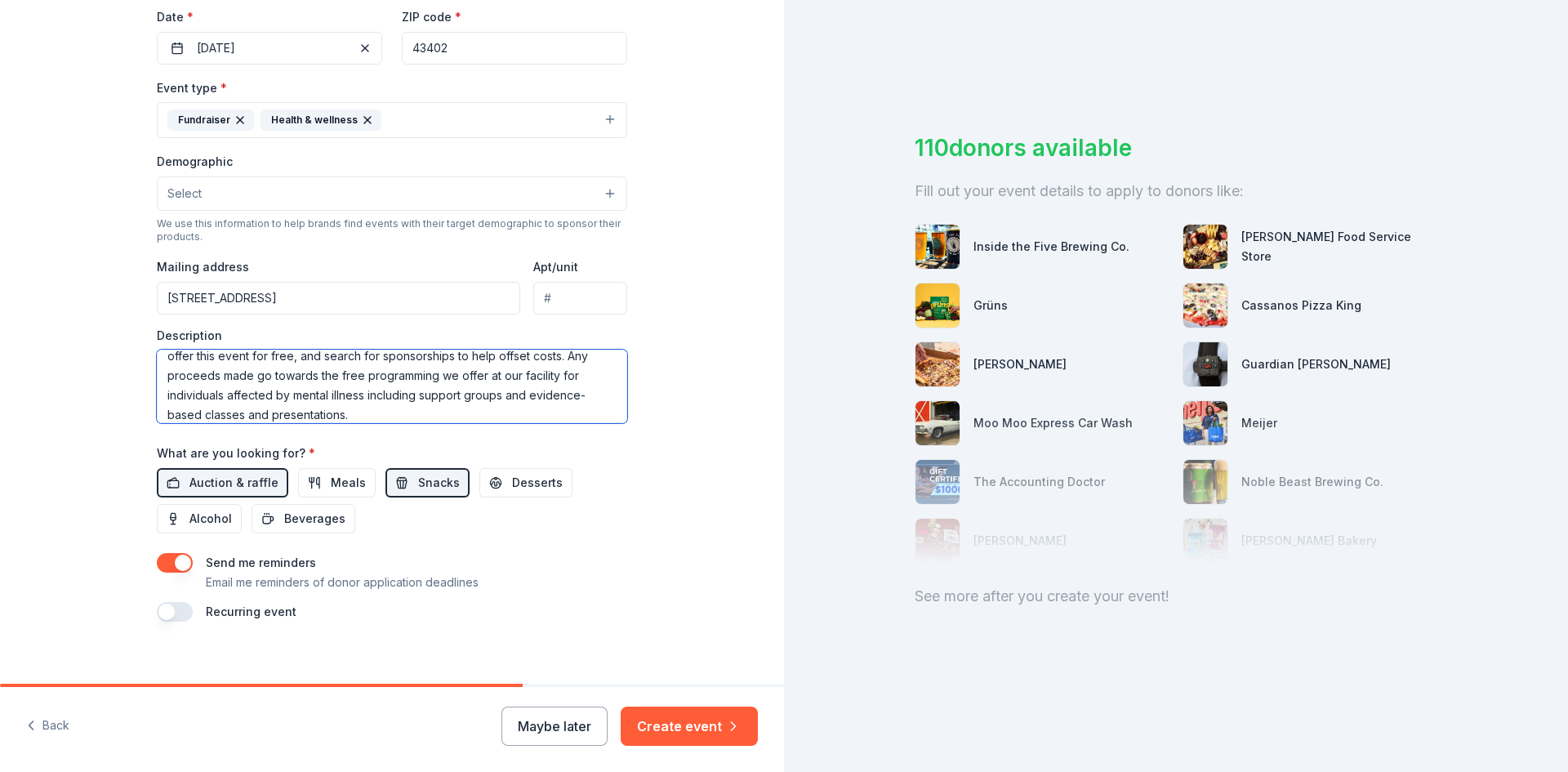
scroll to position [405, 0]
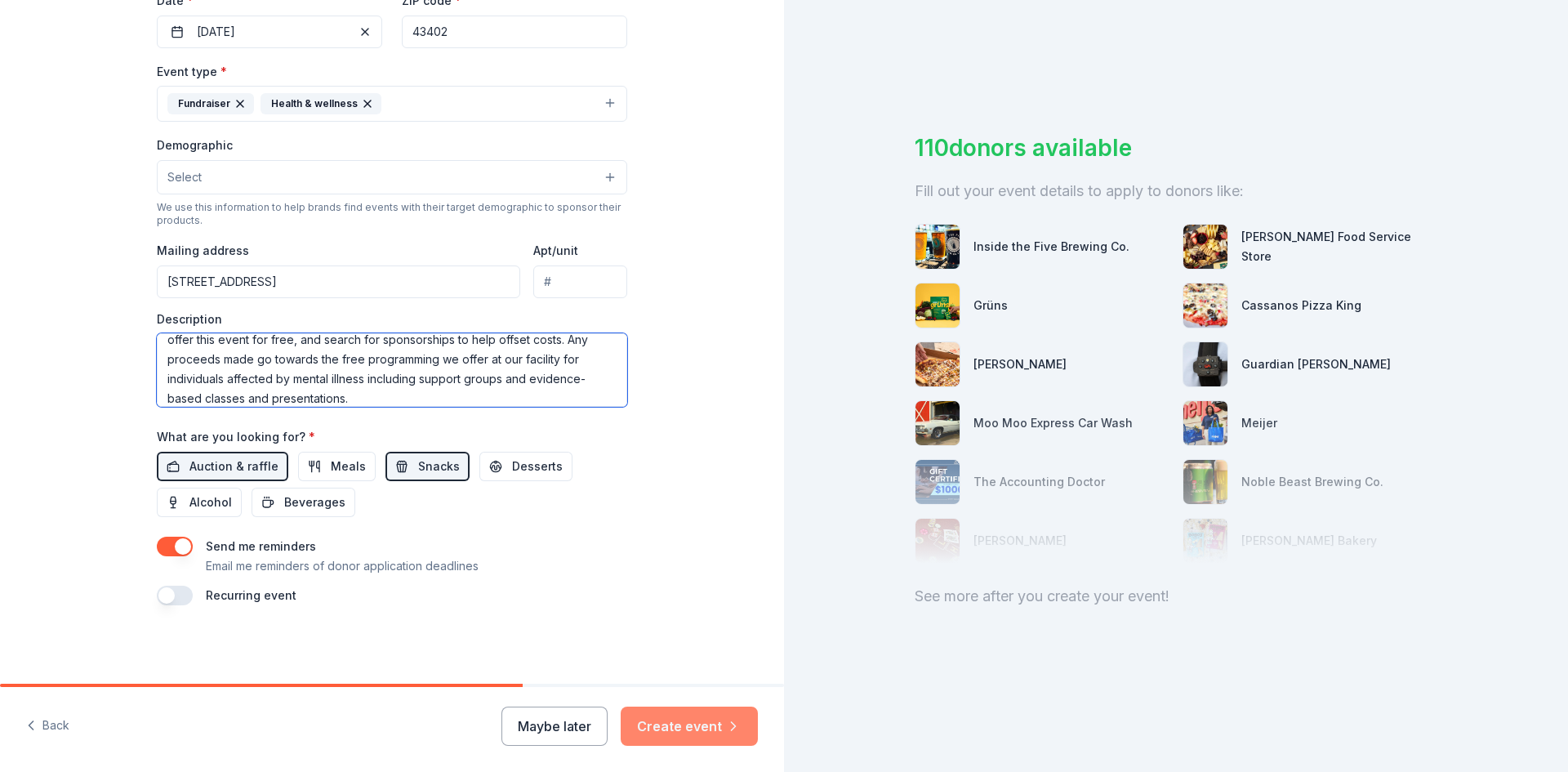
type textarea "AfterBurn is our annual family-friendly event we host each fall. The purpose of…"
click at [703, 736] on button "Create event" at bounding box center [689, 726] width 137 height 39
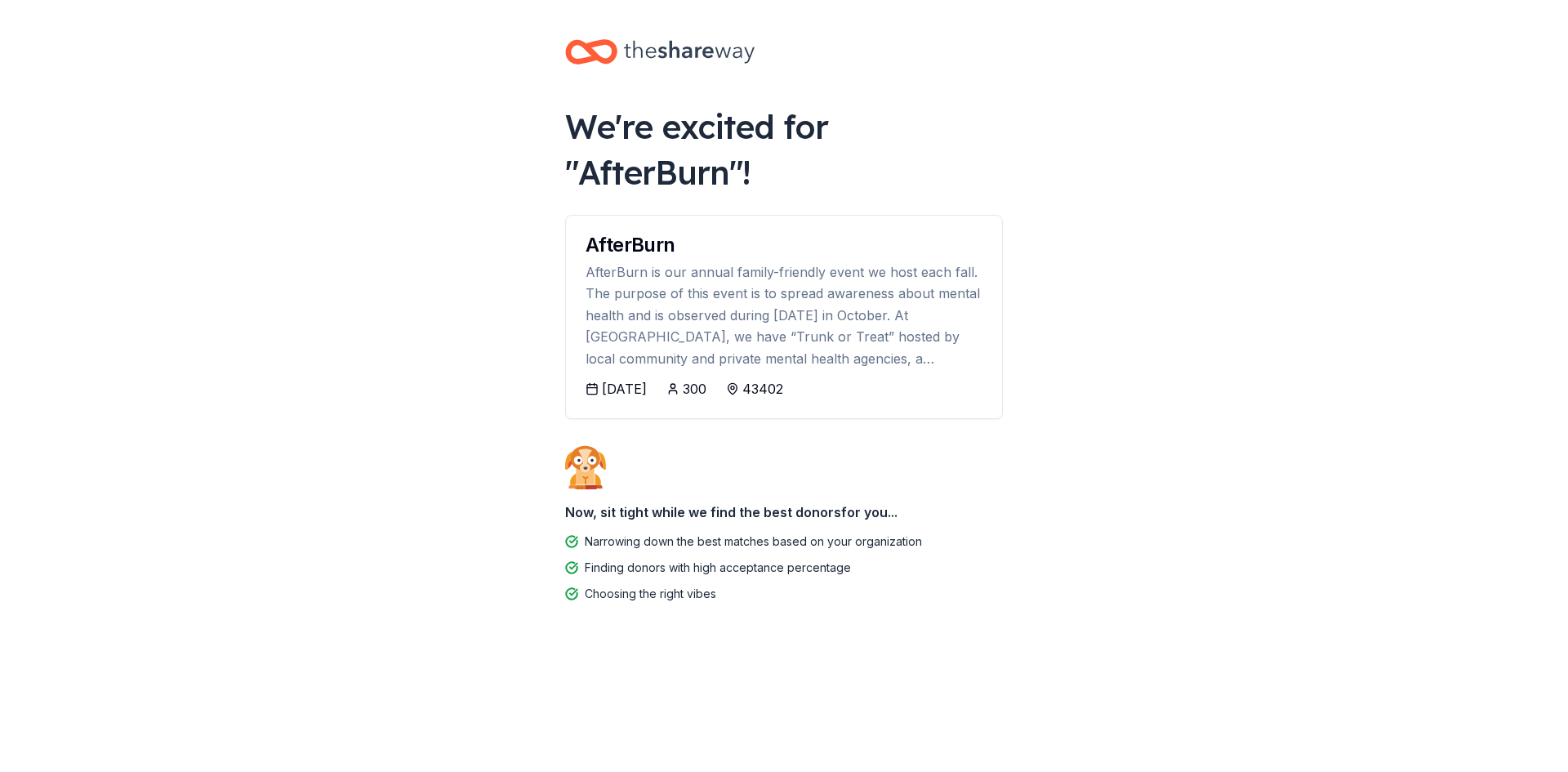
click at [615, 390] on div "10/02/2025" at bounding box center [624, 388] width 45 height 19
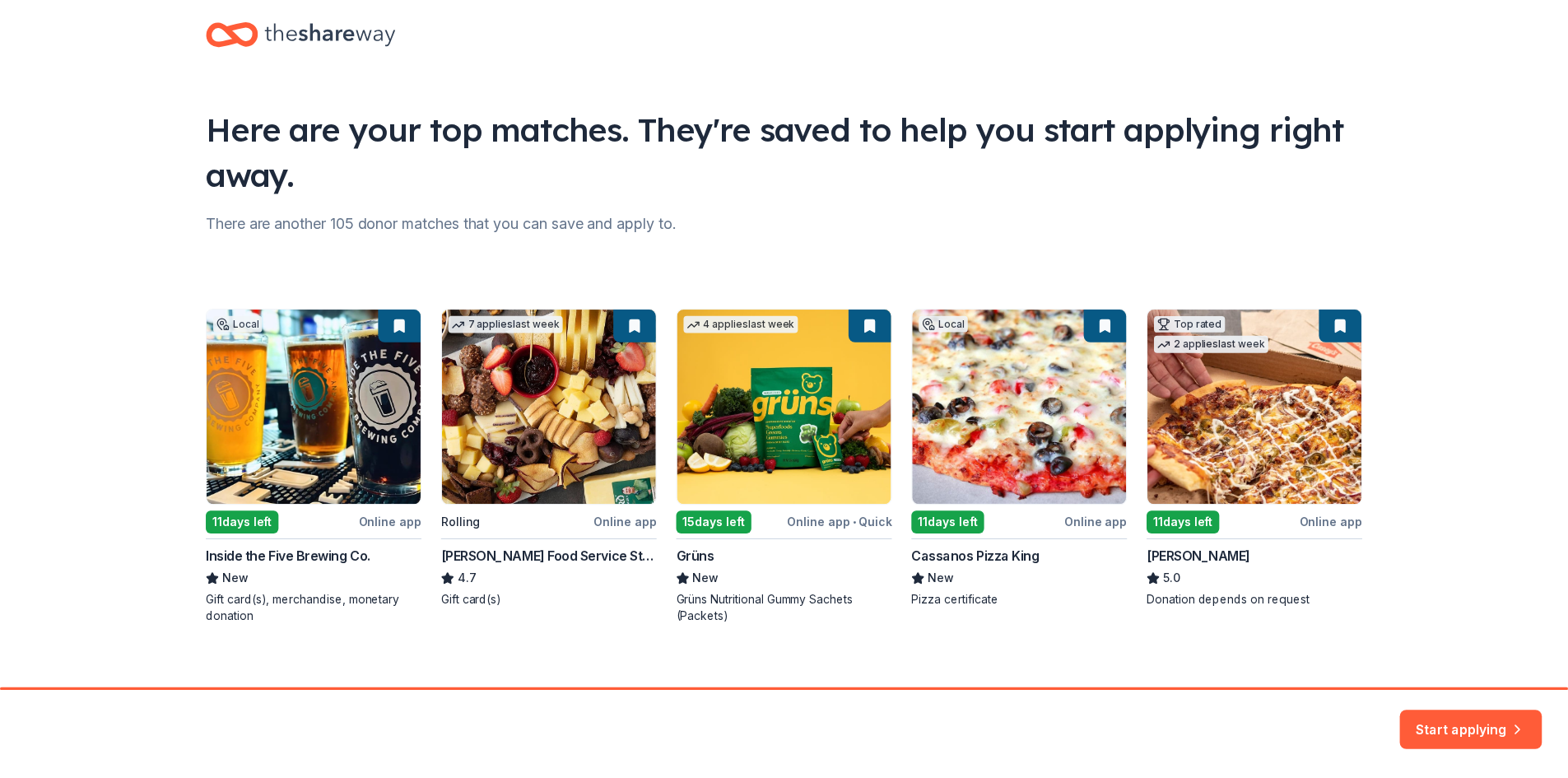
scroll to position [42, 0]
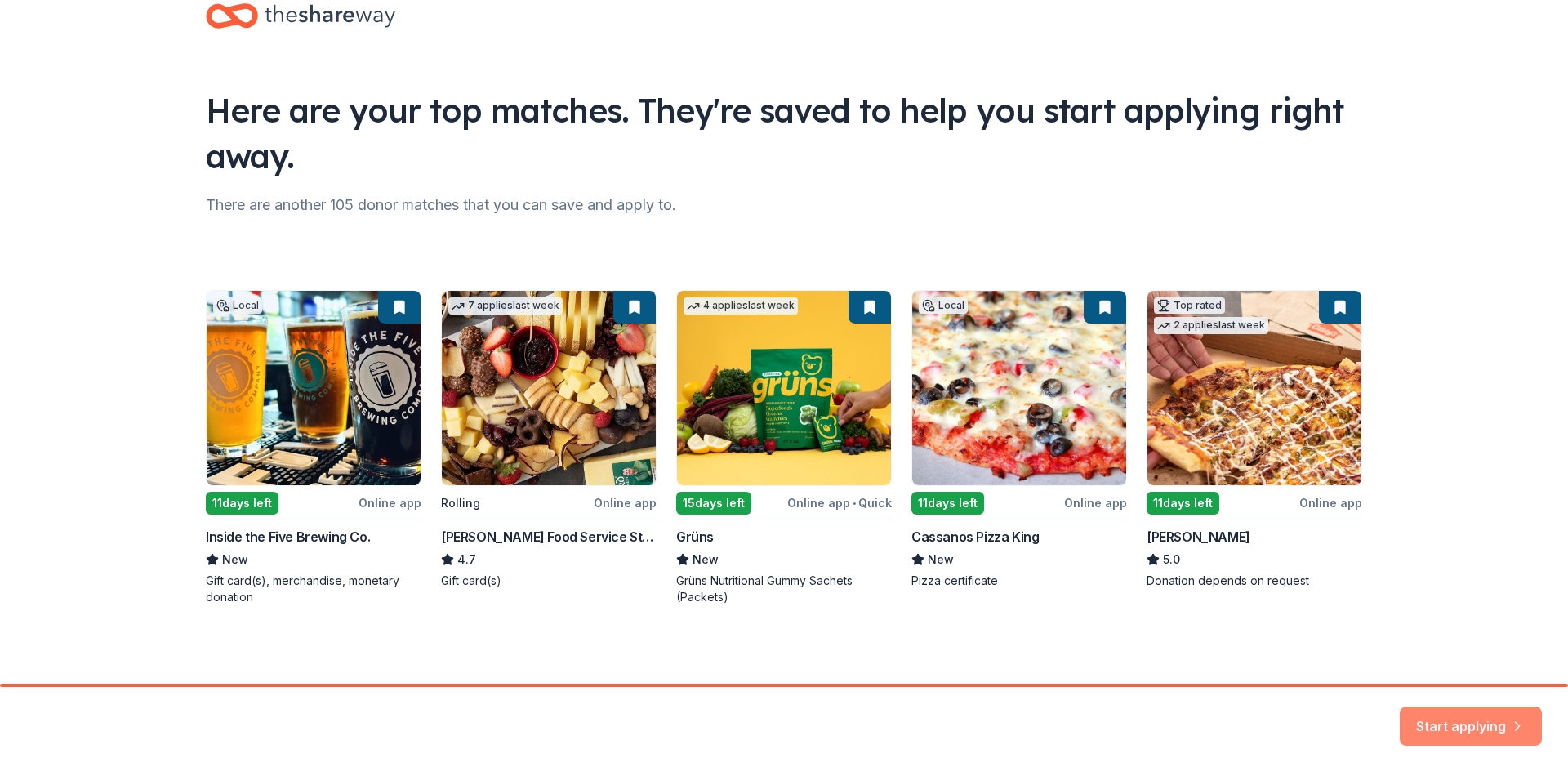
click at [1459, 730] on button "Start applying" at bounding box center [1470, 717] width 143 height 39
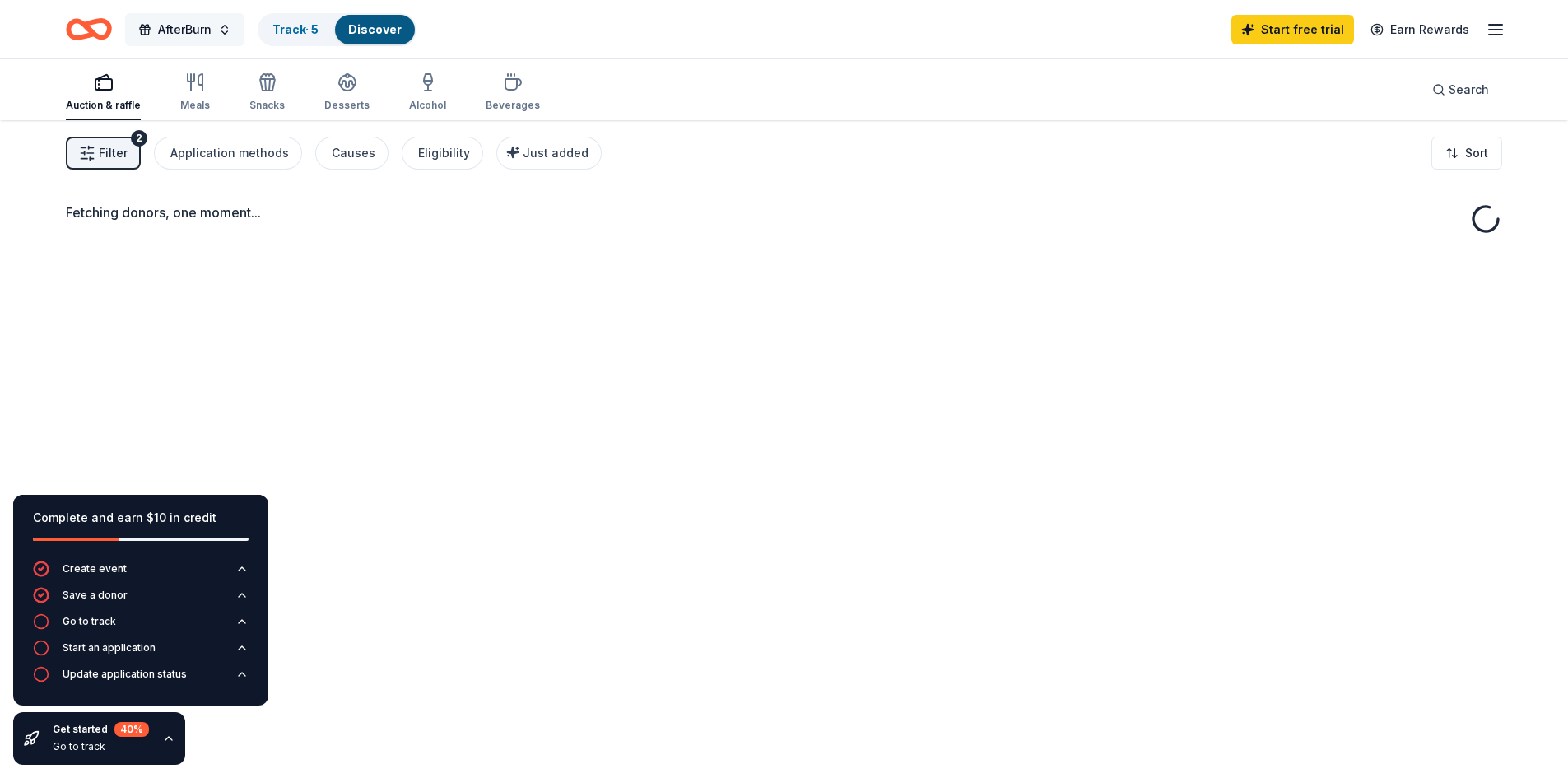
click at [203, 27] on span "AfterBurn" at bounding box center [184, 29] width 53 height 19
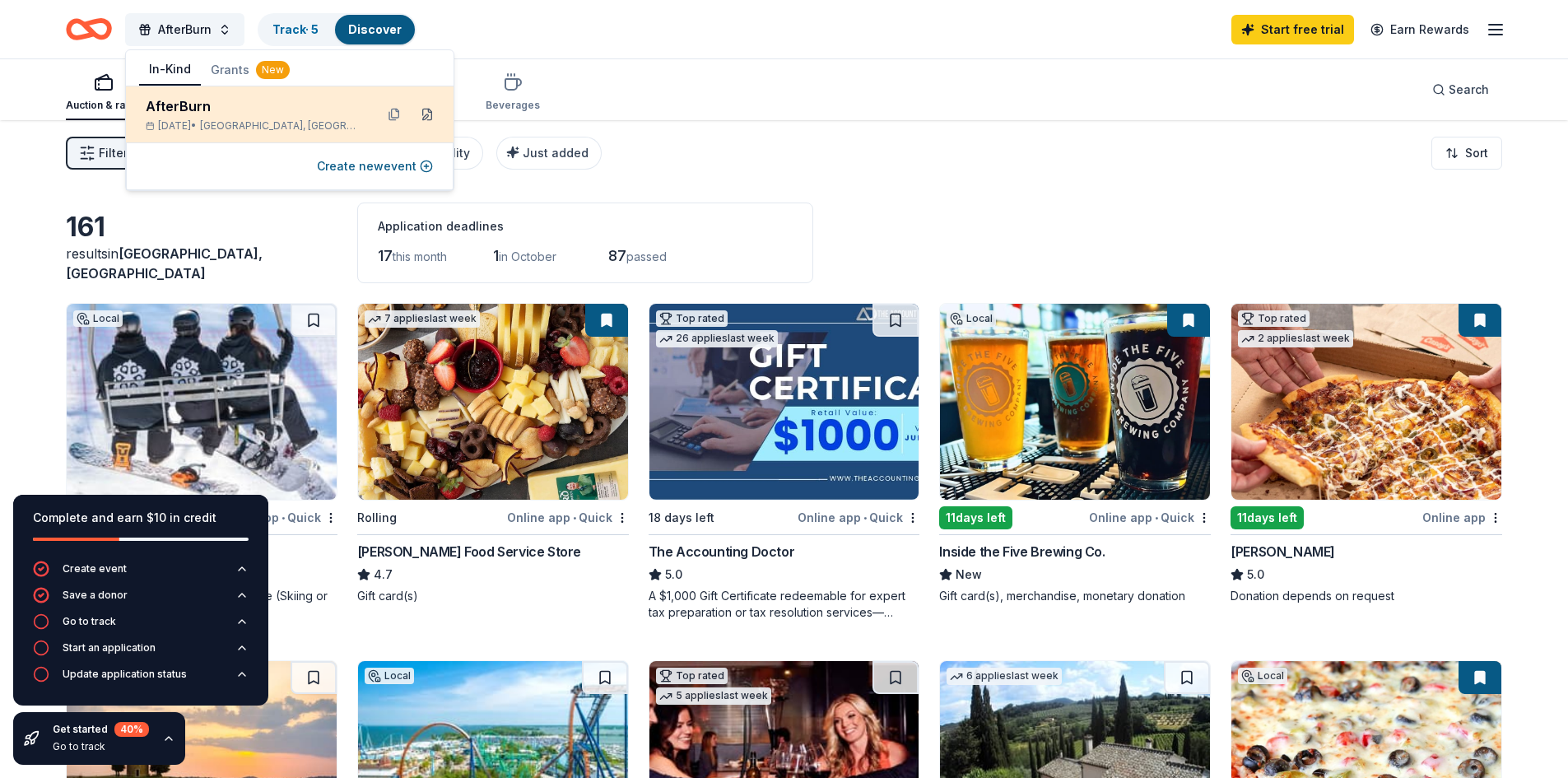
click at [430, 120] on button at bounding box center [426, 114] width 26 height 26
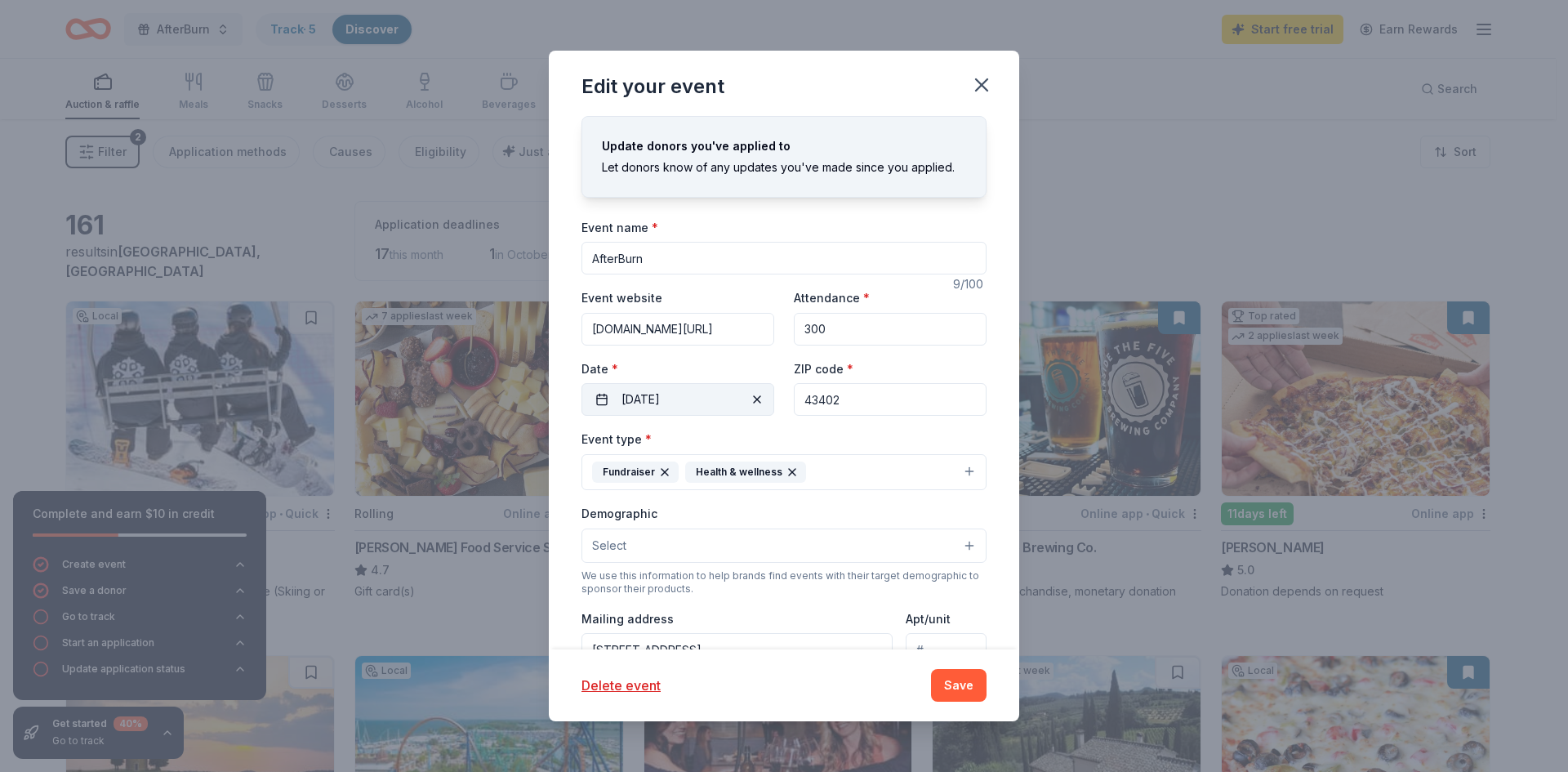
click at [738, 394] on button "10/03/2025" at bounding box center [677, 399] width 192 height 33
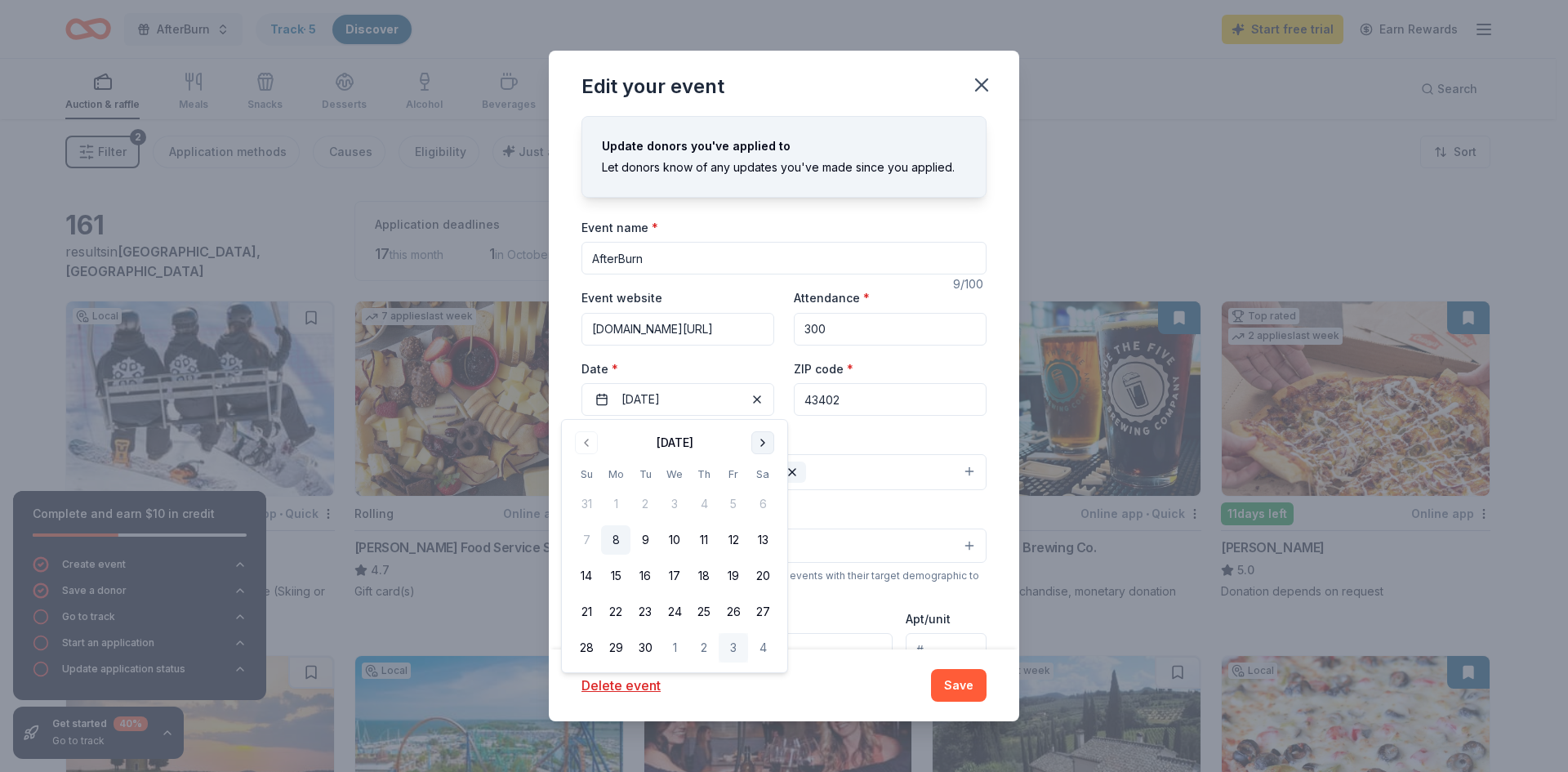
click at [765, 434] on button "Go to next month" at bounding box center [762, 443] width 23 height 23
click at [725, 500] on button "3" at bounding box center [733, 503] width 30 height 30
click at [728, 500] on button "3" at bounding box center [733, 503] width 30 height 30
click at [952, 684] on button "Save" at bounding box center [959, 685] width 55 height 33
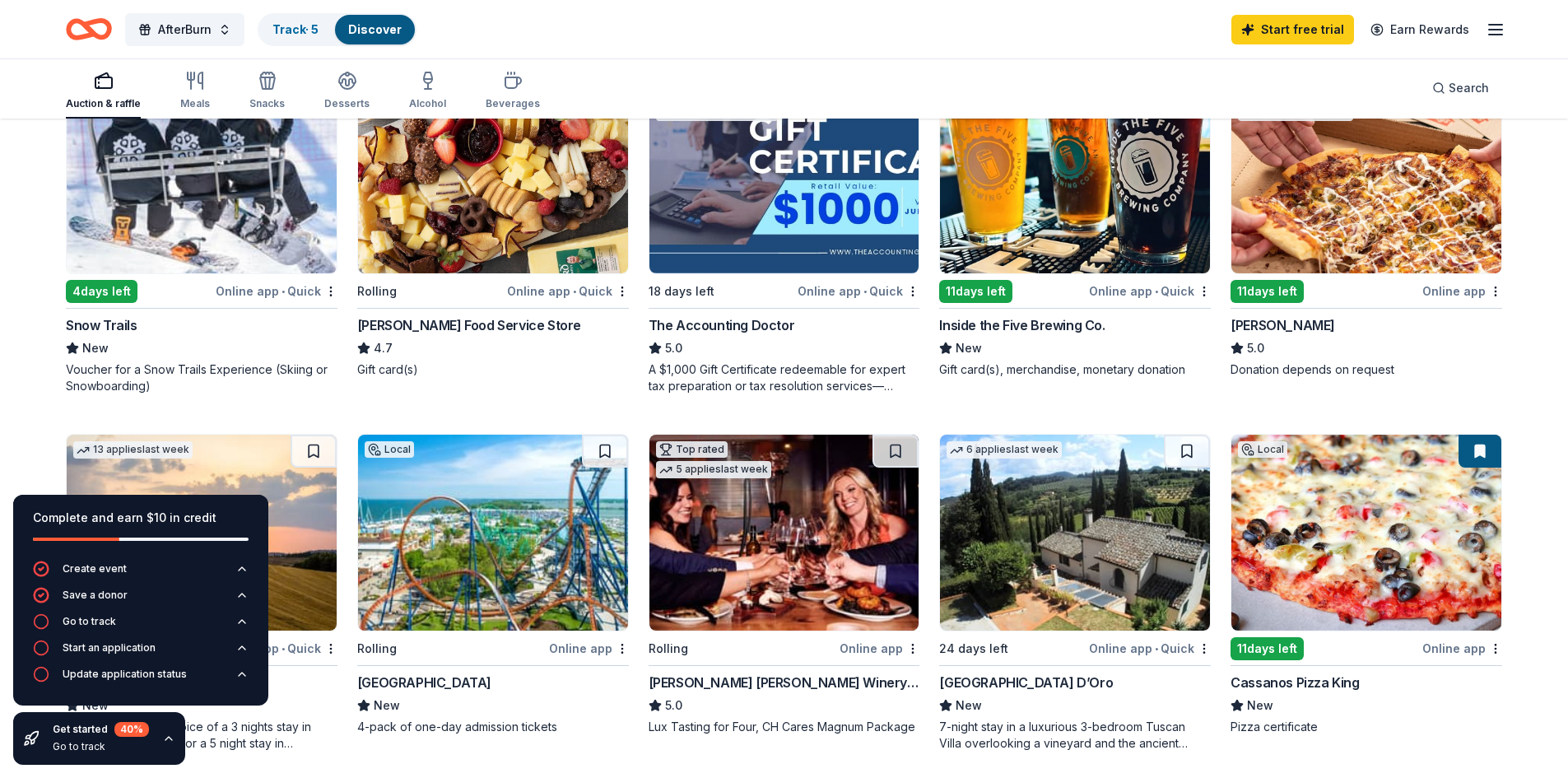
scroll to position [247, 0]
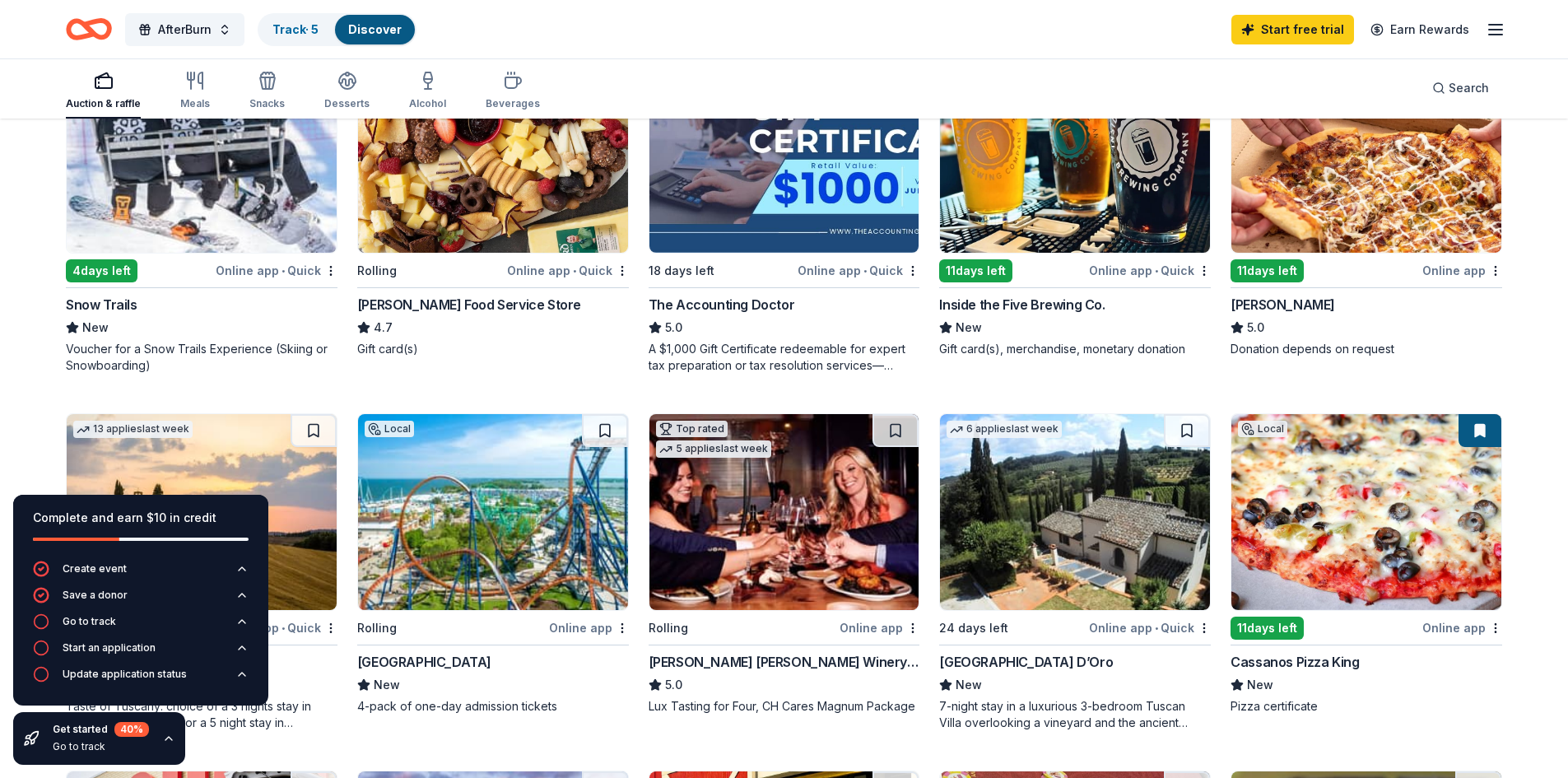
click at [171, 742] on icon "button" at bounding box center [169, 738] width 14 height 13
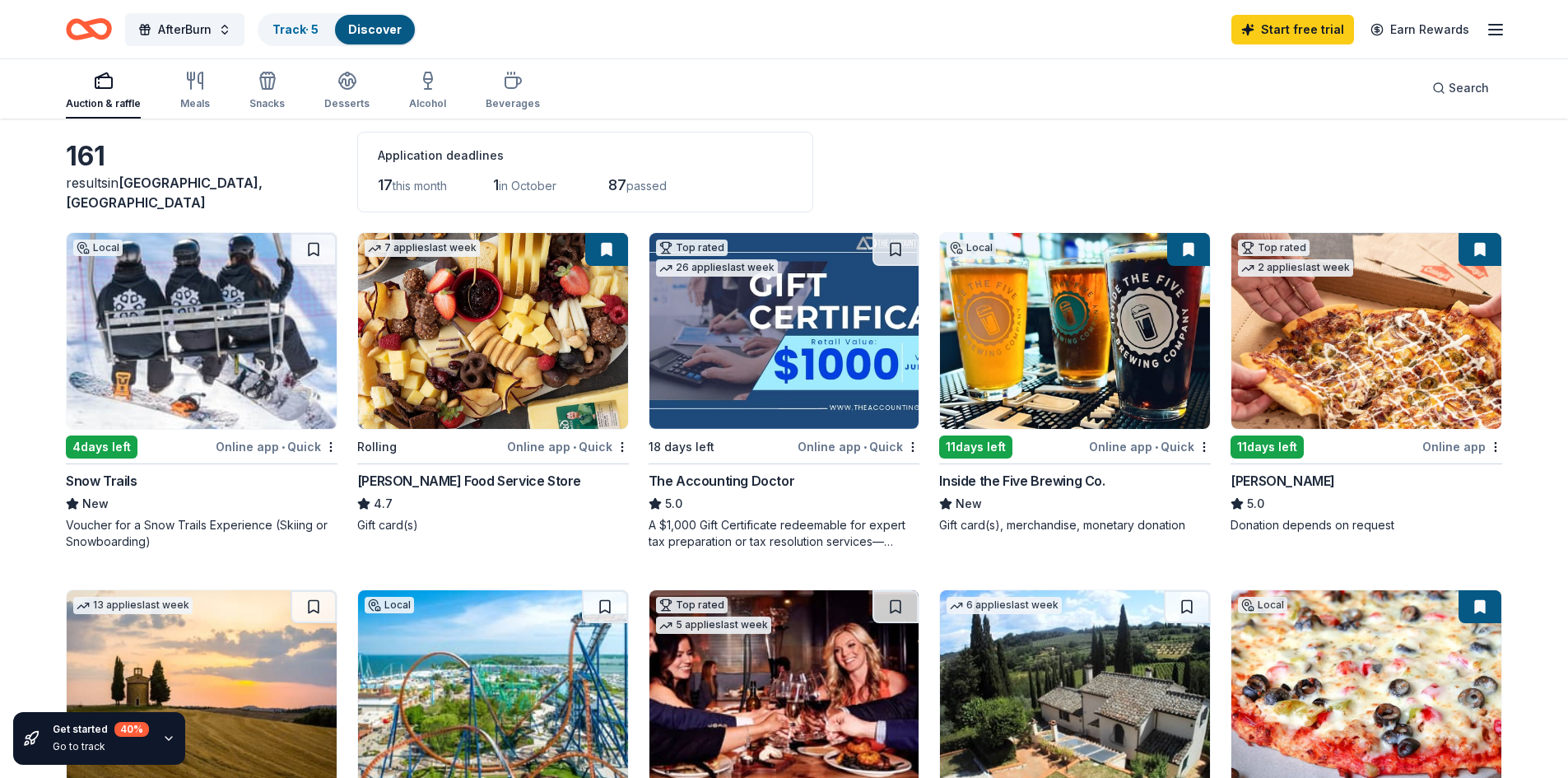
scroll to position [0, 0]
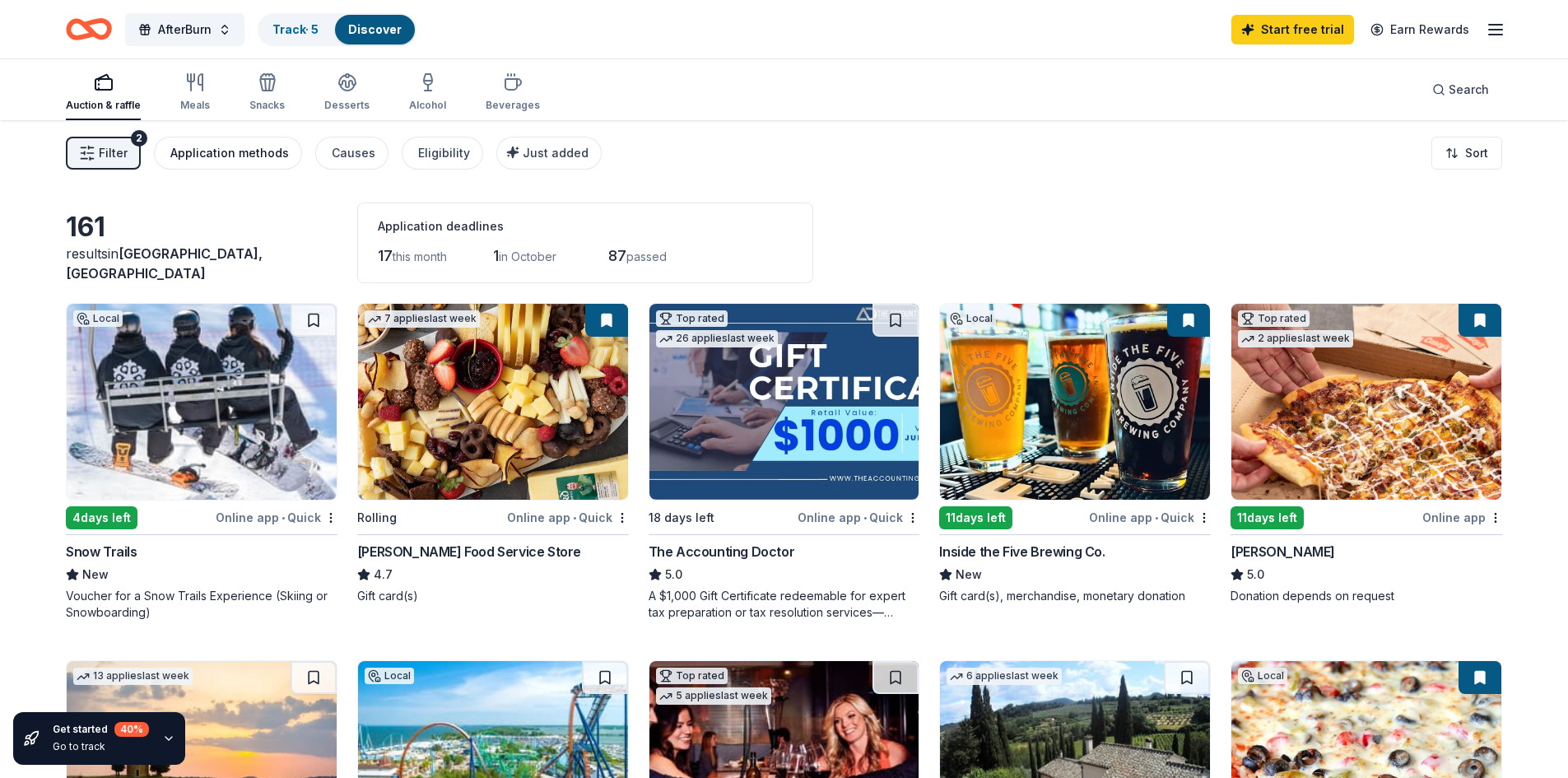
click at [185, 147] on div "Application methods" at bounding box center [230, 153] width 119 height 19
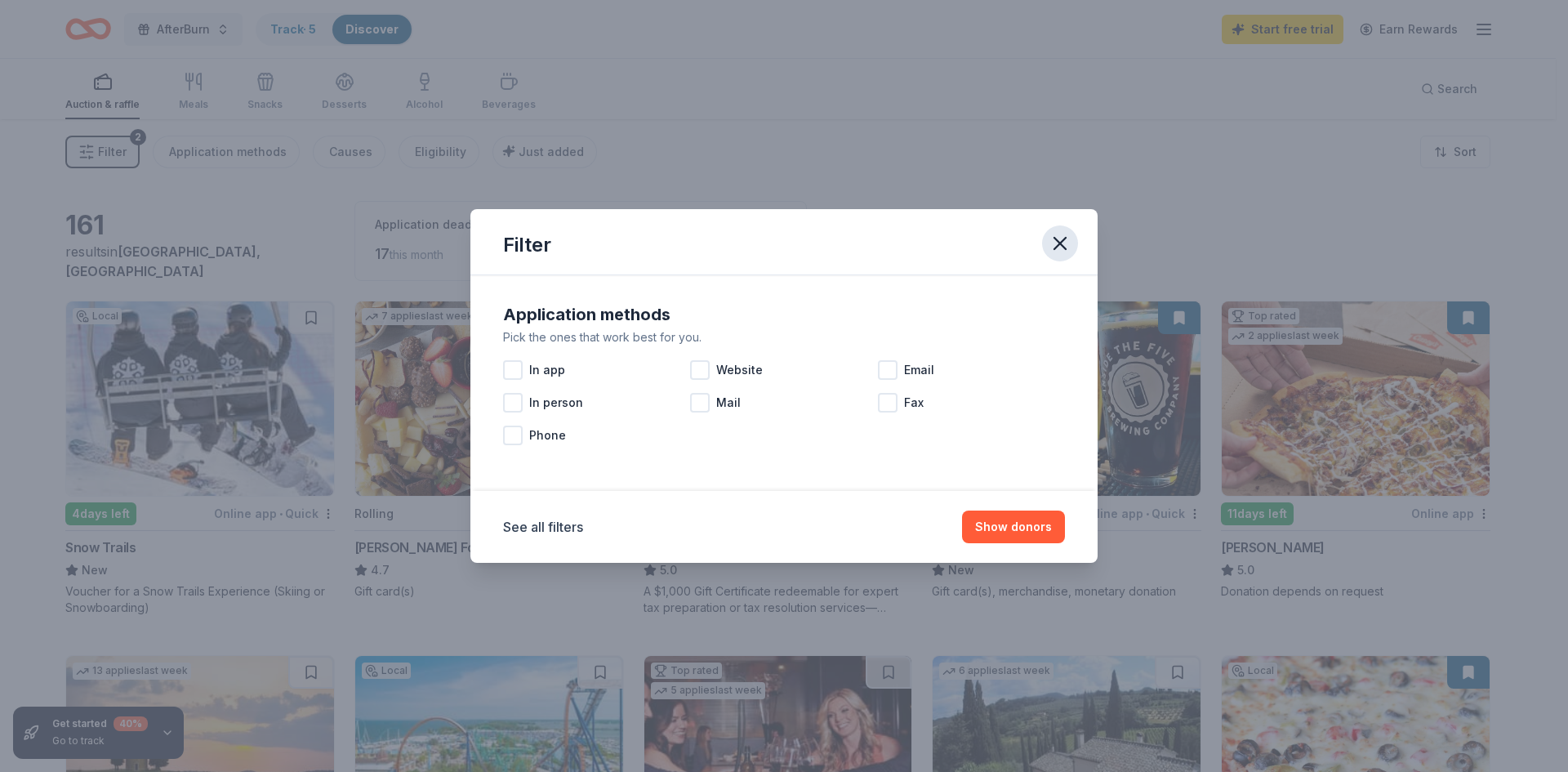
click at [1066, 254] on icon "button" at bounding box center [1060, 243] width 23 height 23
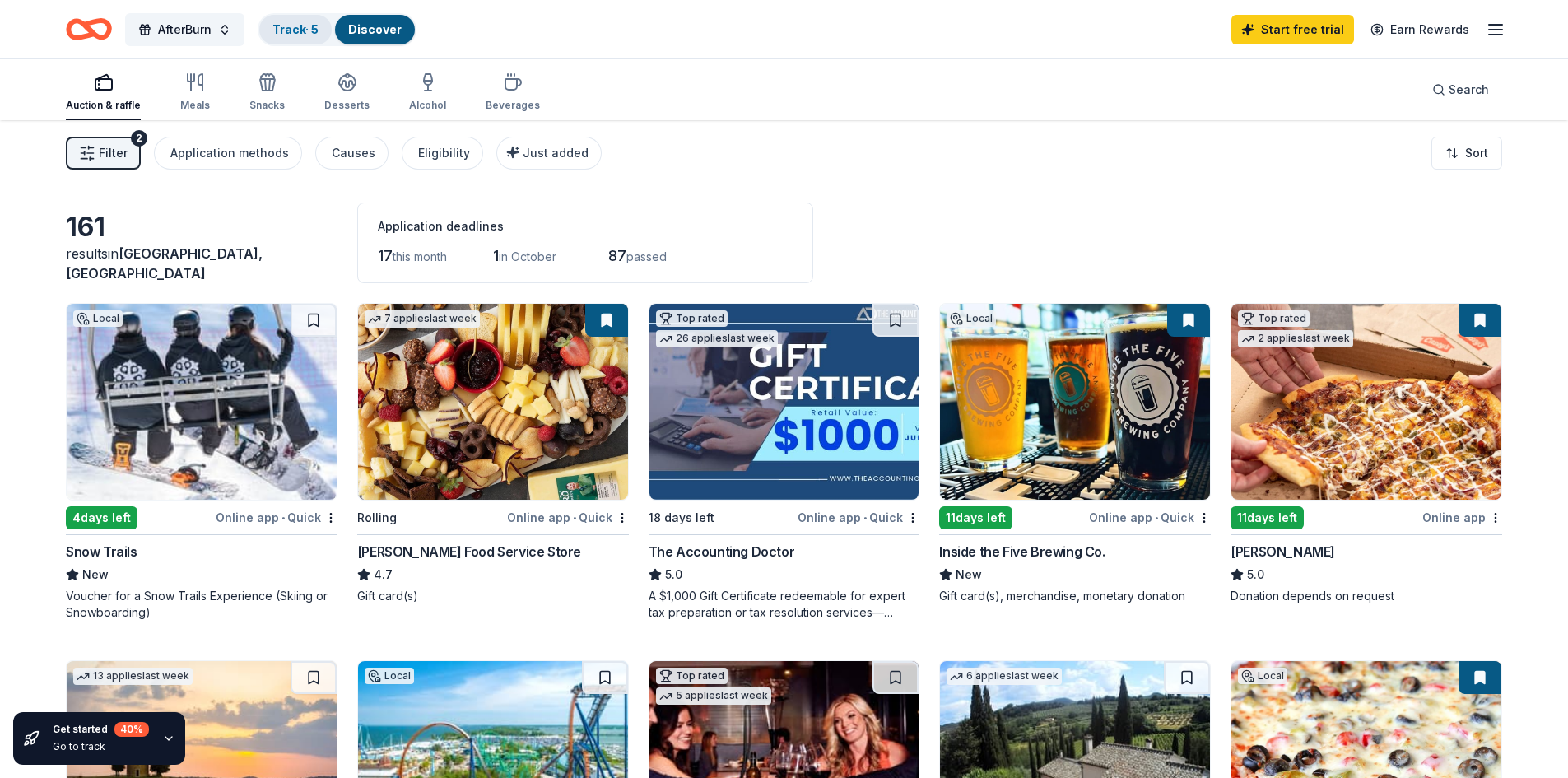
click at [302, 32] on link "Track · 5" at bounding box center [296, 29] width 46 height 14
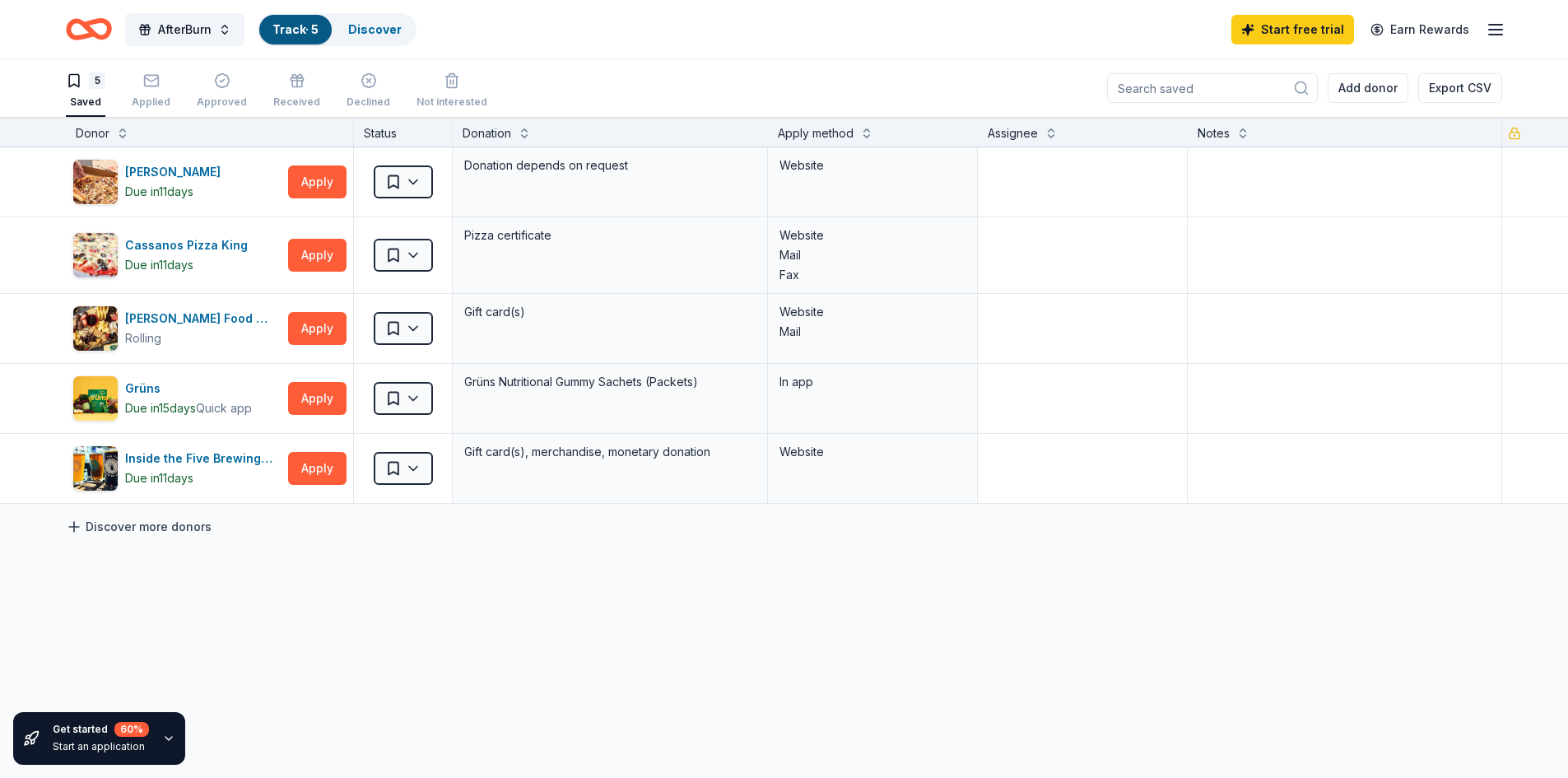
click at [119, 528] on link "Discover more donors" at bounding box center [138, 526] width 146 height 19
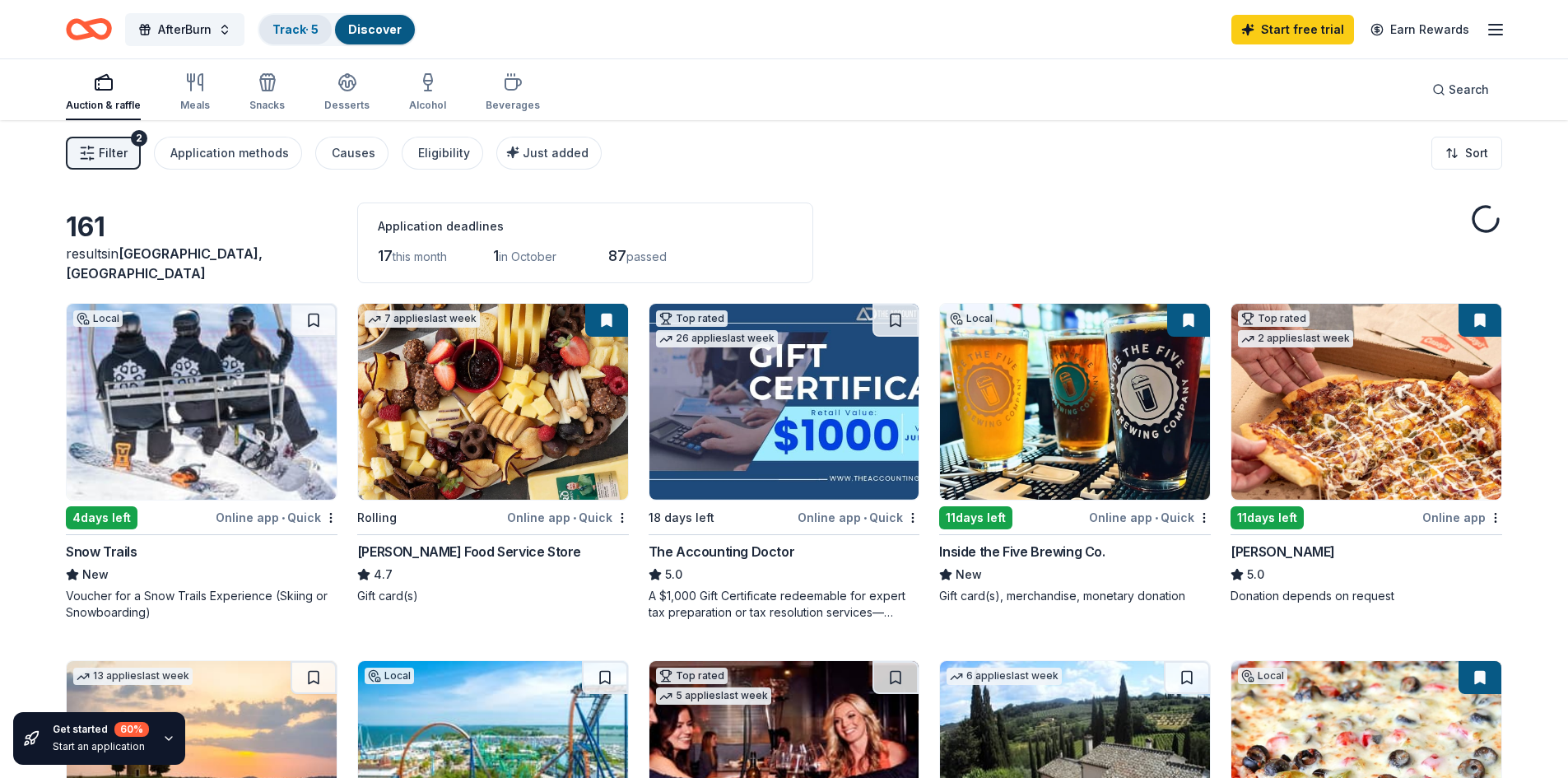
click at [294, 23] on link "Track · 5" at bounding box center [296, 29] width 46 height 14
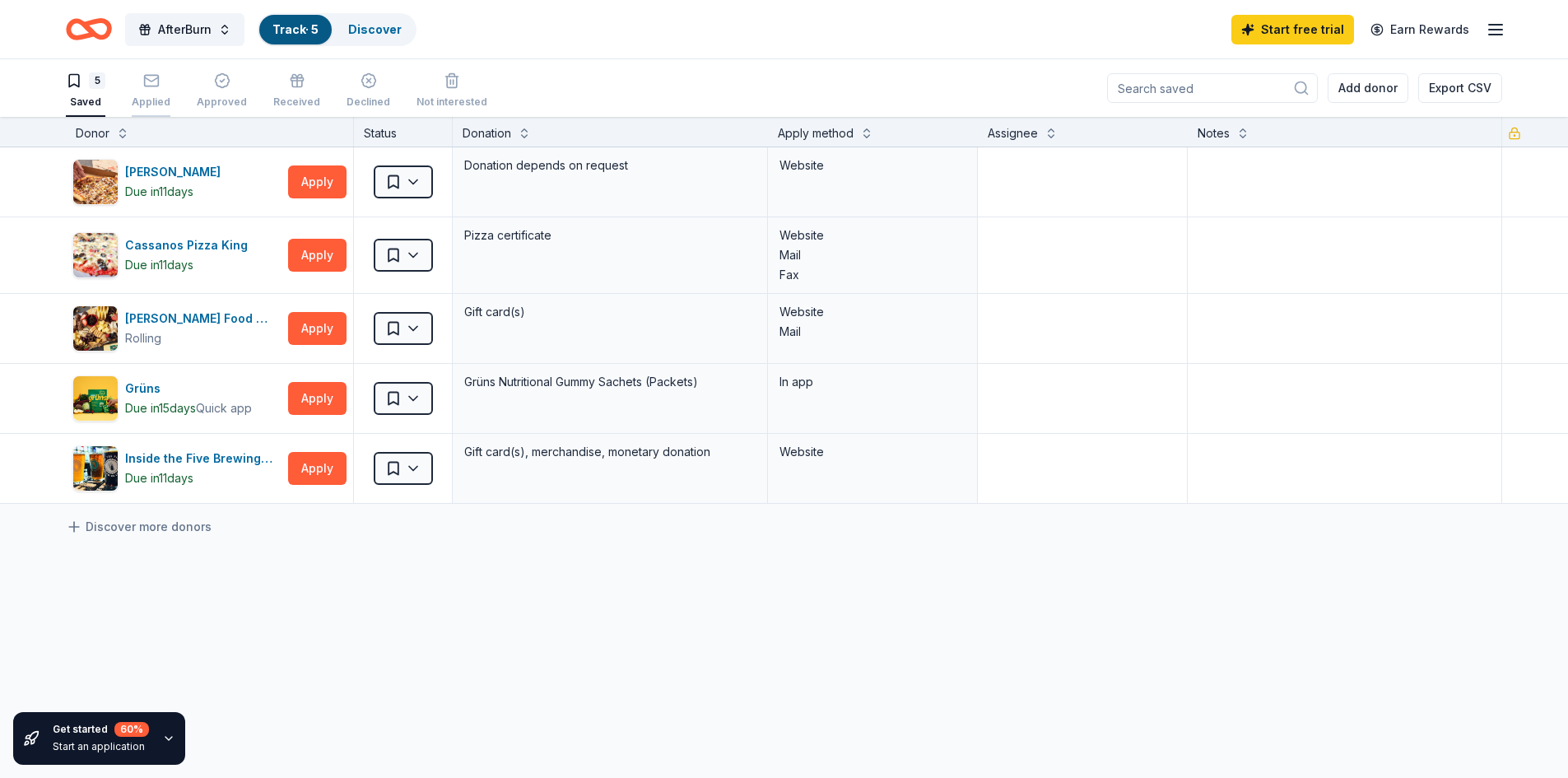
click at [137, 78] on div "button" at bounding box center [151, 80] width 39 height 16
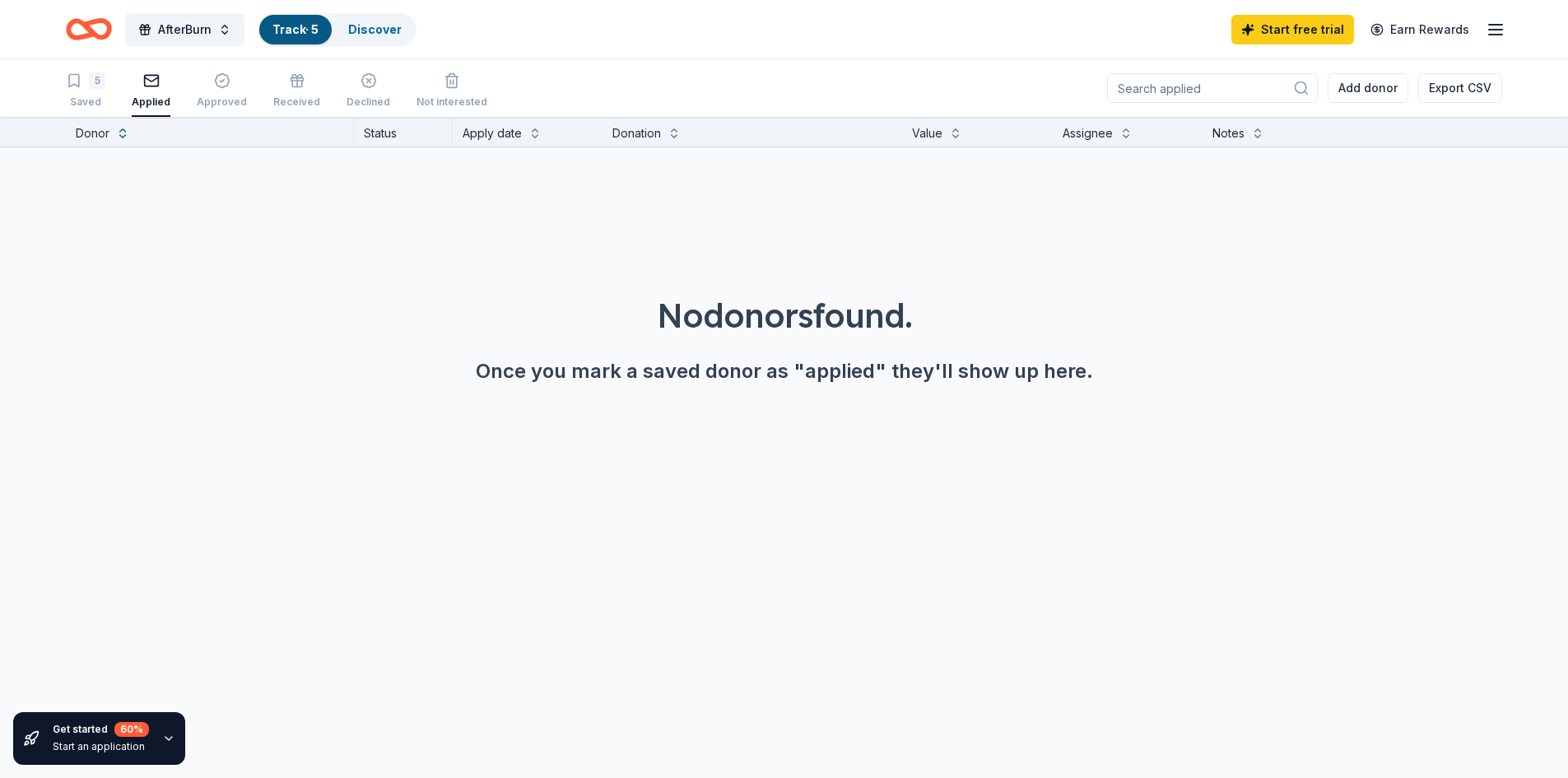
click at [63, 93] on div "5 Saved Applied Approved Received Declined Not interested Add donor Export CSV" at bounding box center [784, 88] width 1568 height 58
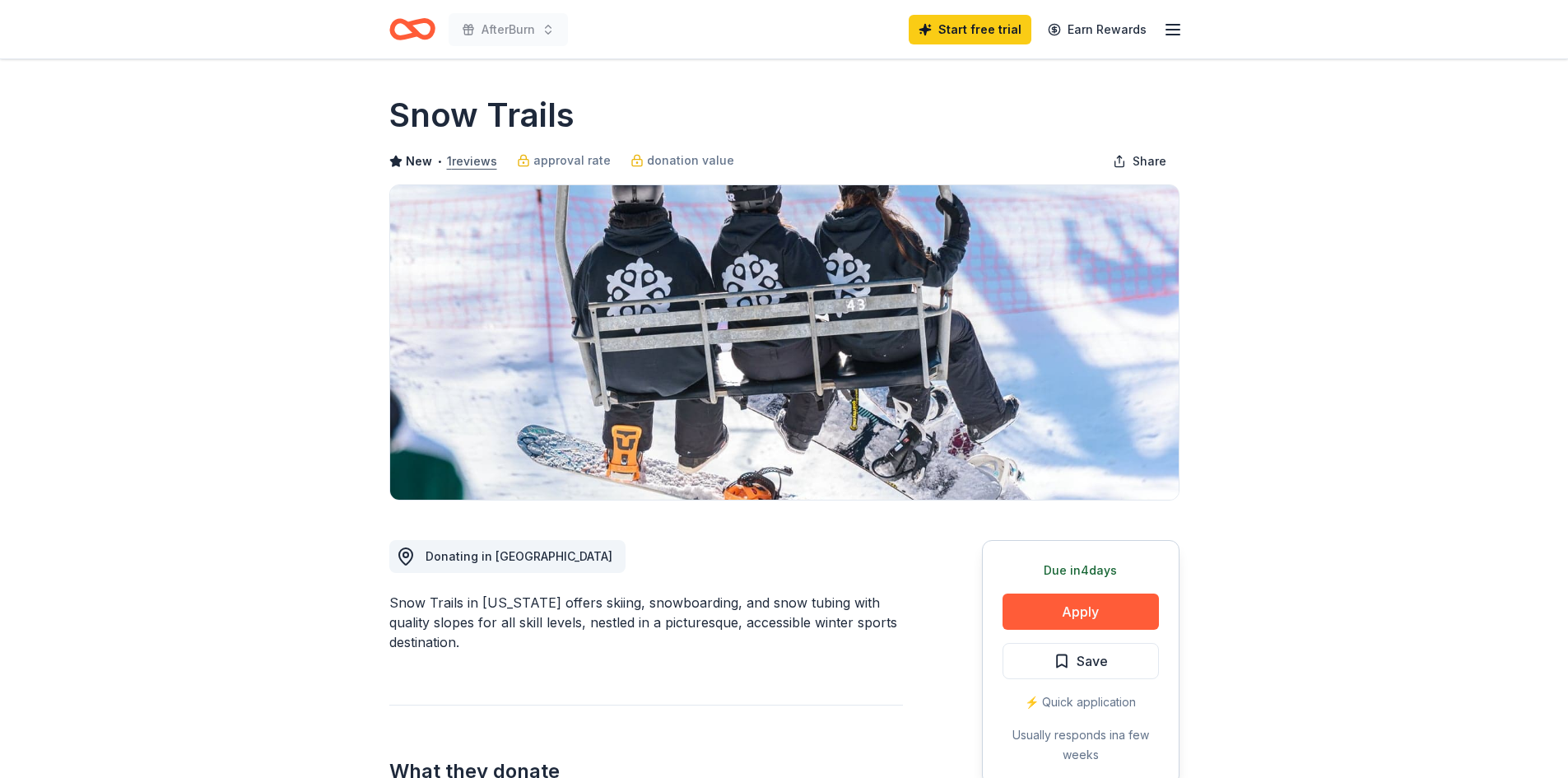
click at [459, 167] on button "1 reviews" at bounding box center [473, 161] width 50 height 19
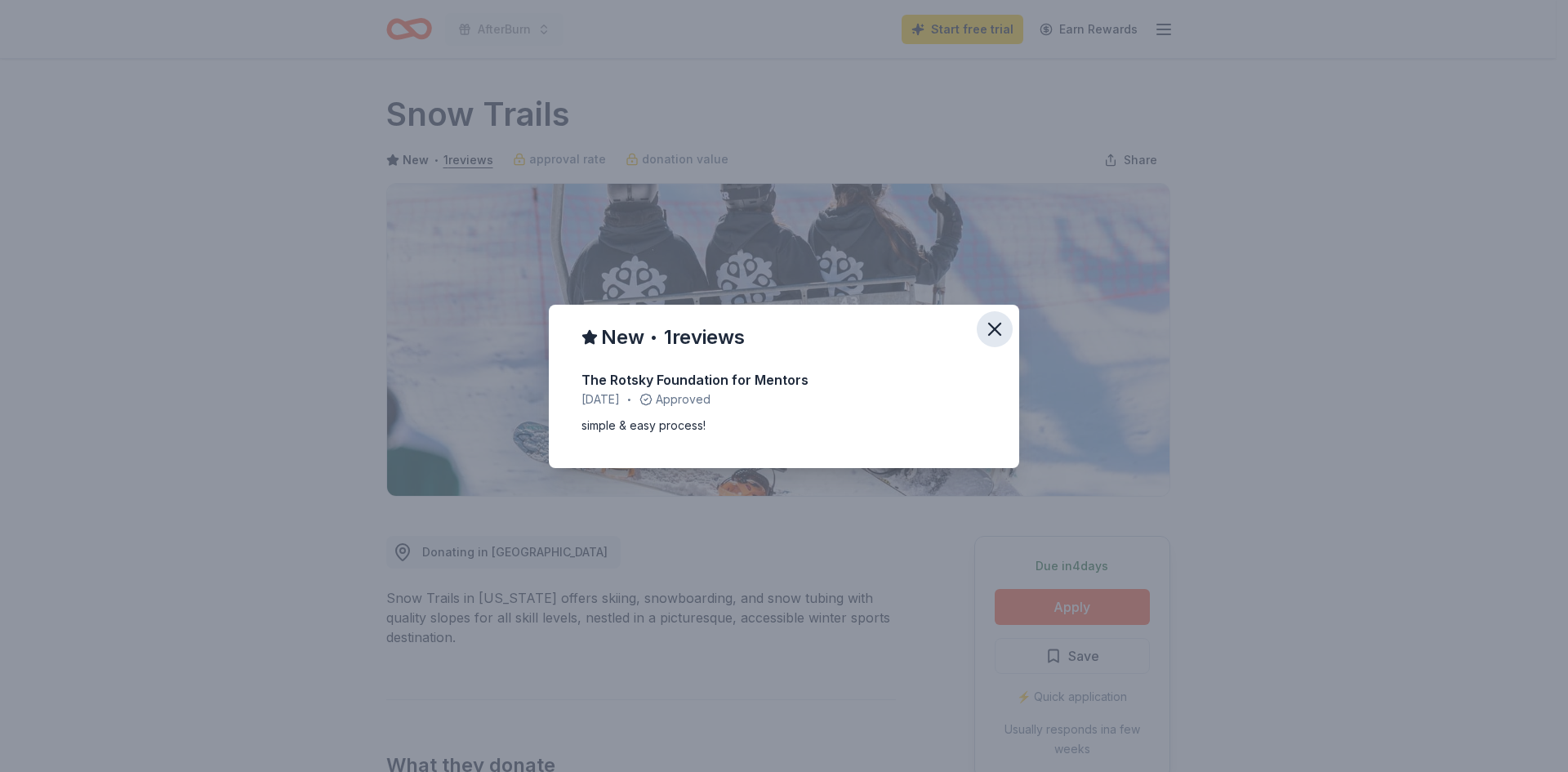
click at [998, 343] on button "button" at bounding box center [995, 329] width 36 height 36
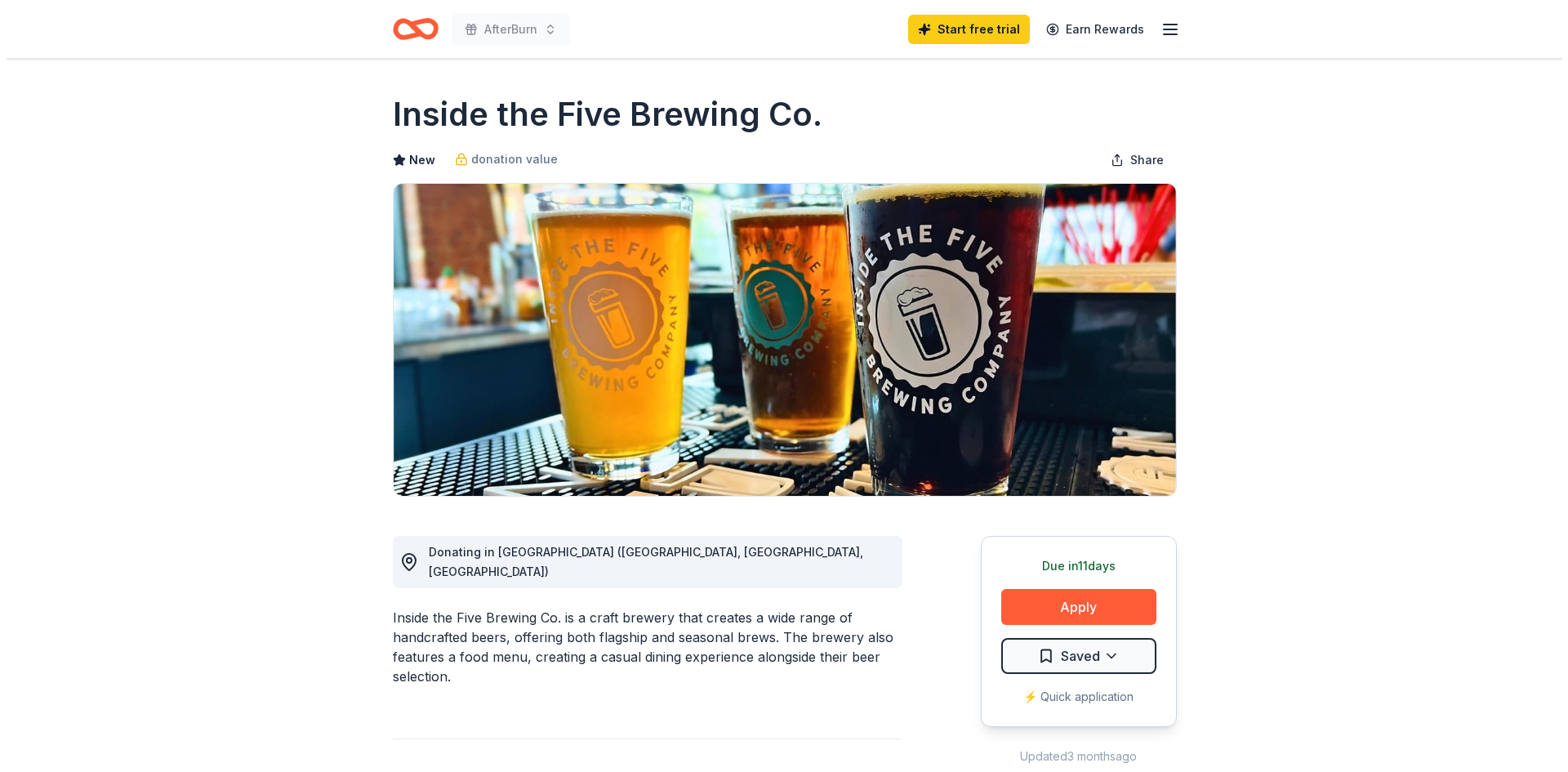
scroll to position [81, 0]
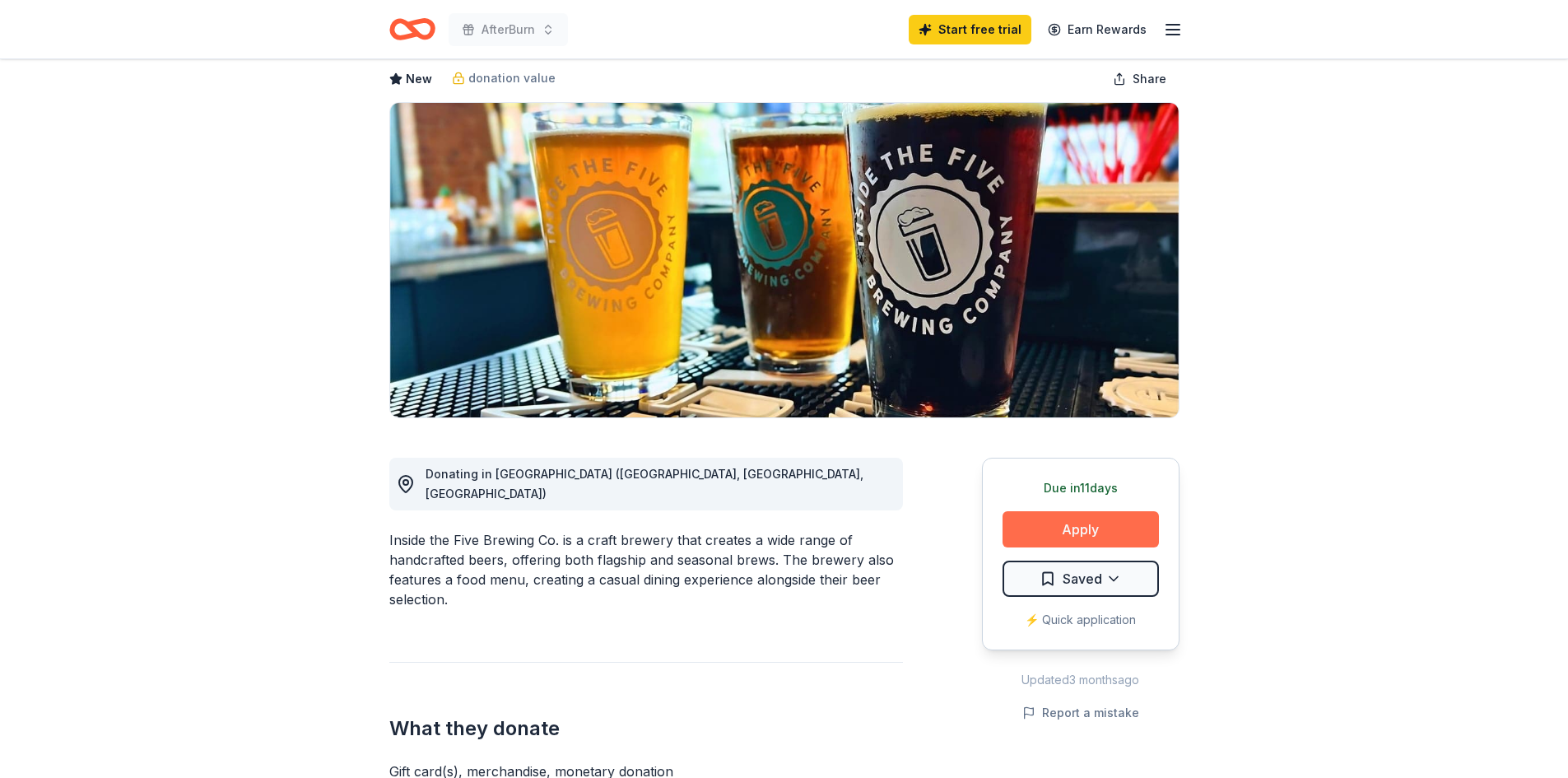
click at [1110, 516] on button "Apply" at bounding box center [1081, 529] width 156 height 37
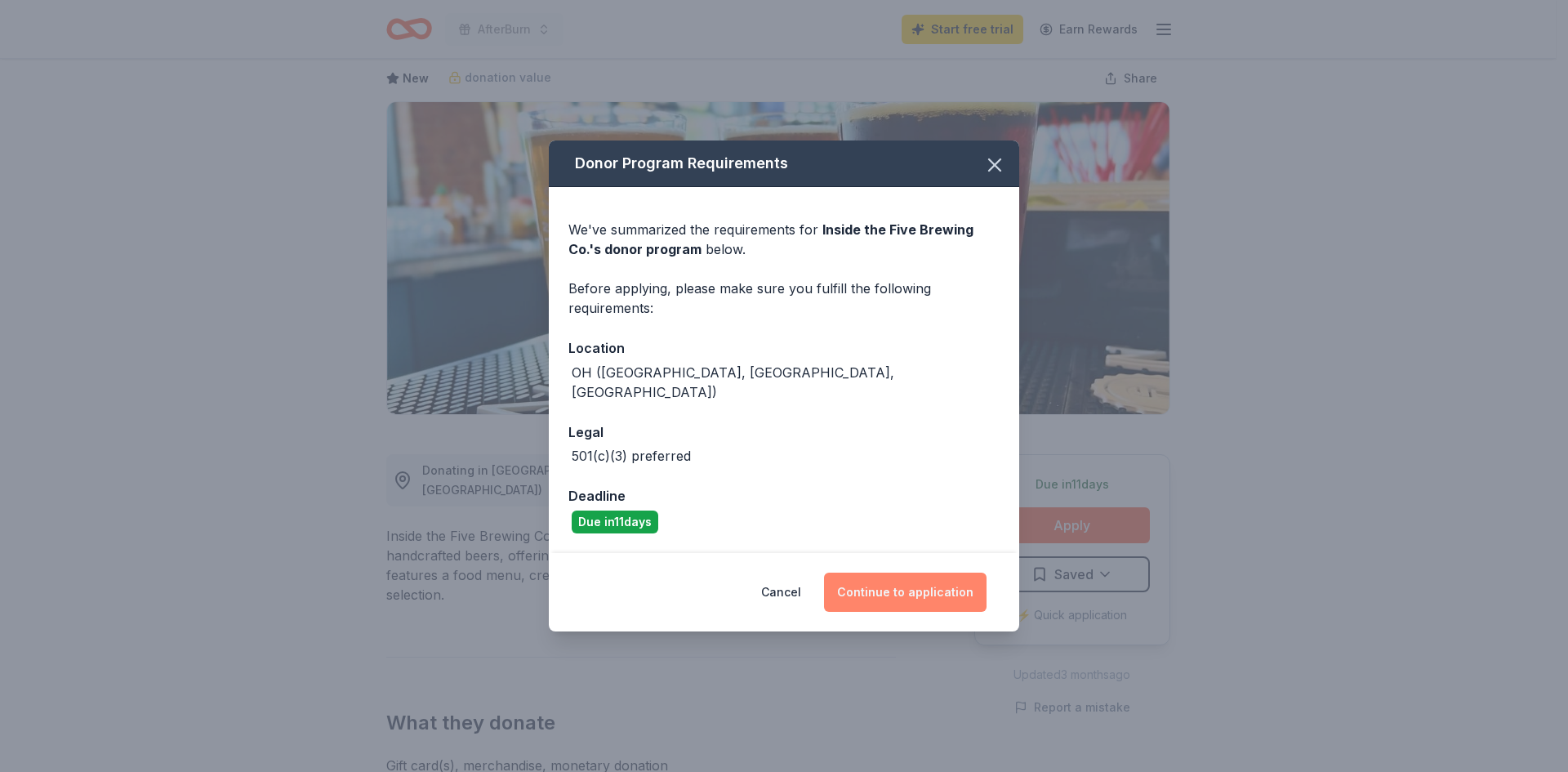
click at [914, 590] on button "Continue to application" at bounding box center [905, 591] width 163 height 39
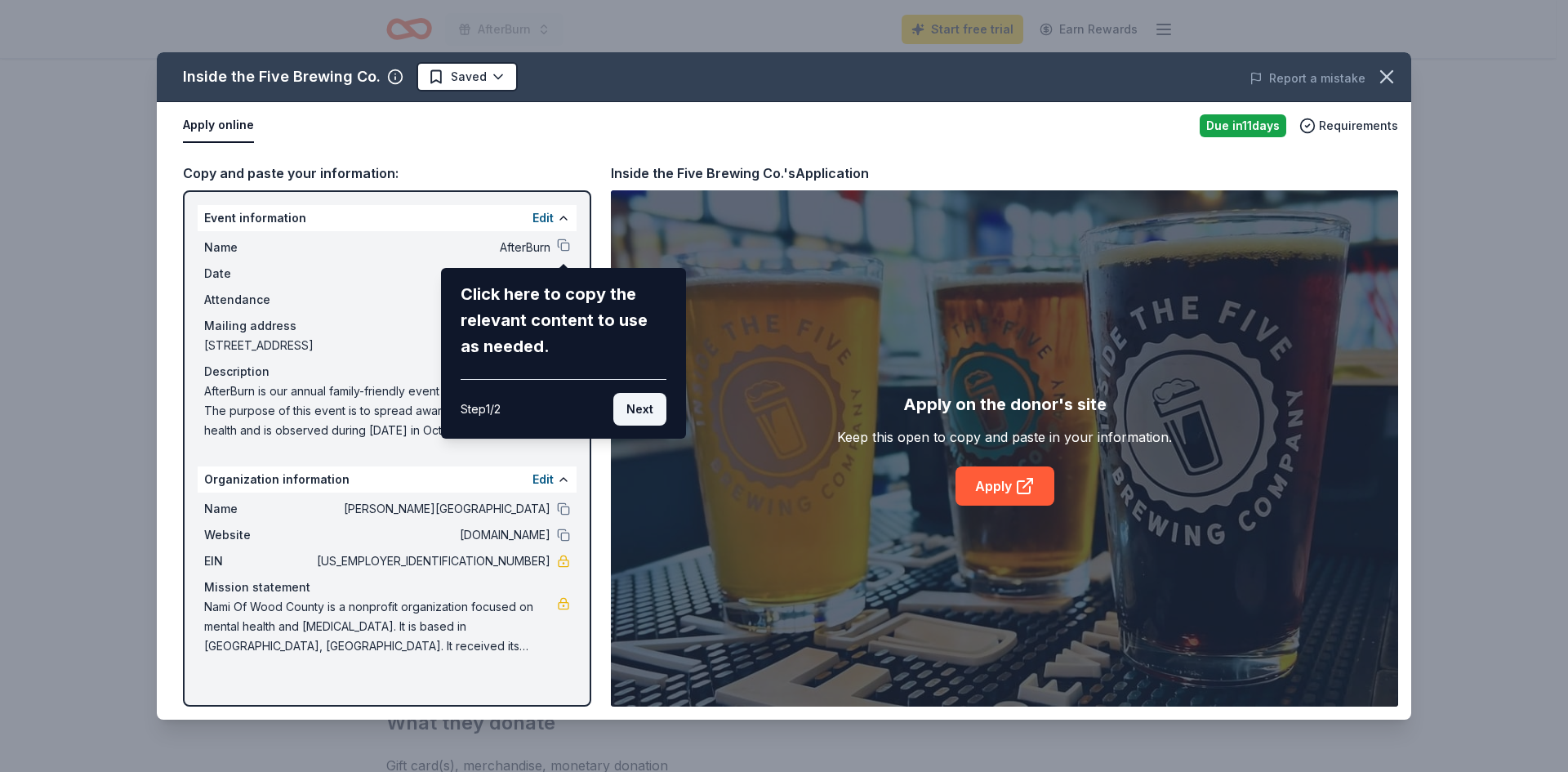
click at [650, 403] on button "Next" at bounding box center [639, 409] width 53 height 33
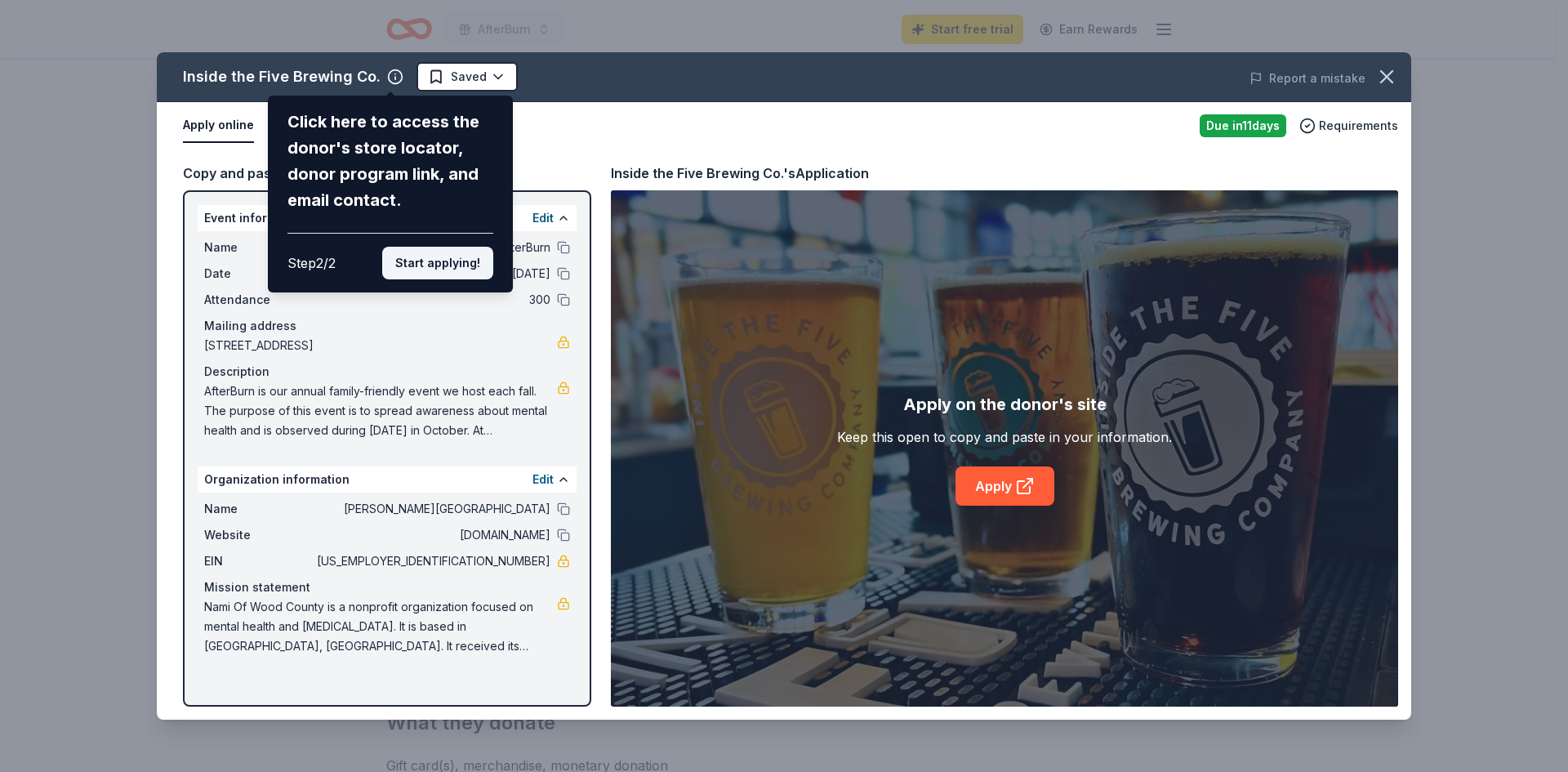
click at [431, 256] on button "Start applying!" at bounding box center [438, 263] width 111 height 33
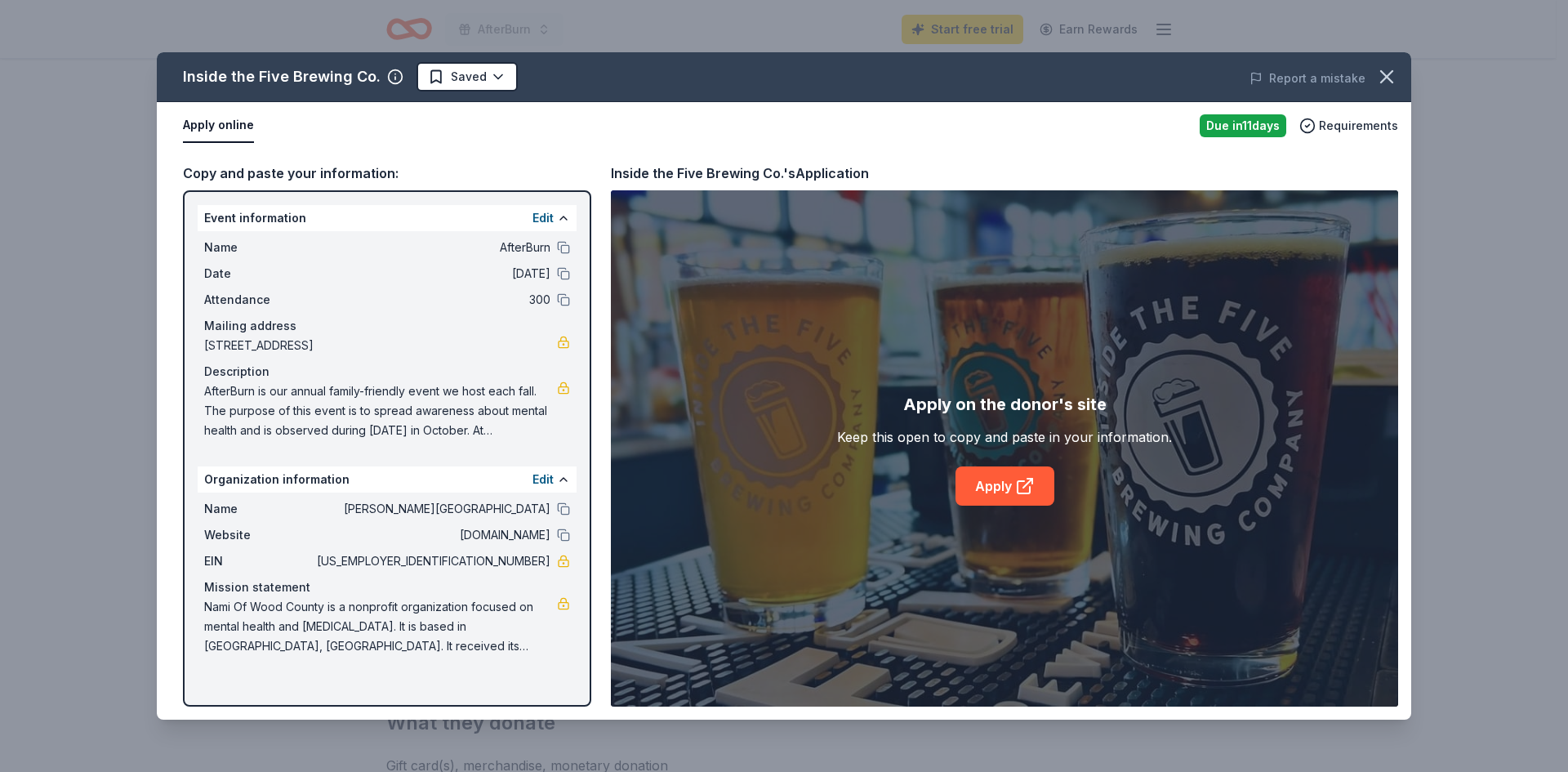
click at [1024, 462] on div "Inside the Five Brewing Co. Saved Report a mistake Apply online Due in 11 days …" at bounding box center [784, 386] width 1254 height 668
click at [1021, 491] on div "Inside the Five Brewing Co. Saved Report a mistake Apply online Due in 11 days …" at bounding box center [784, 386] width 1254 height 668
click at [1008, 478] on link "Apply" at bounding box center [1005, 485] width 99 height 39
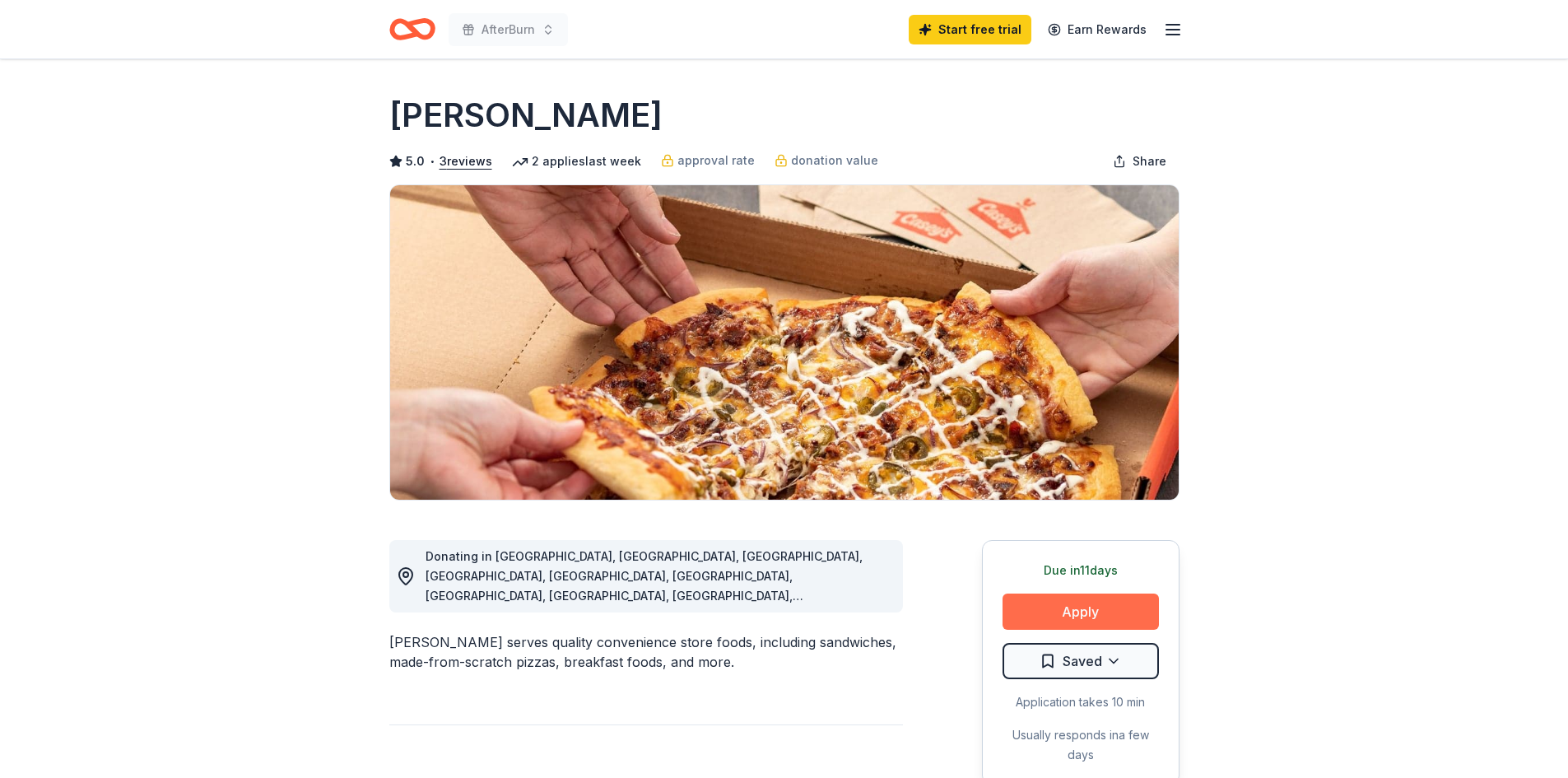
click at [1071, 607] on button "Apply" at bounding box center [1081, 612] width 156 height 37
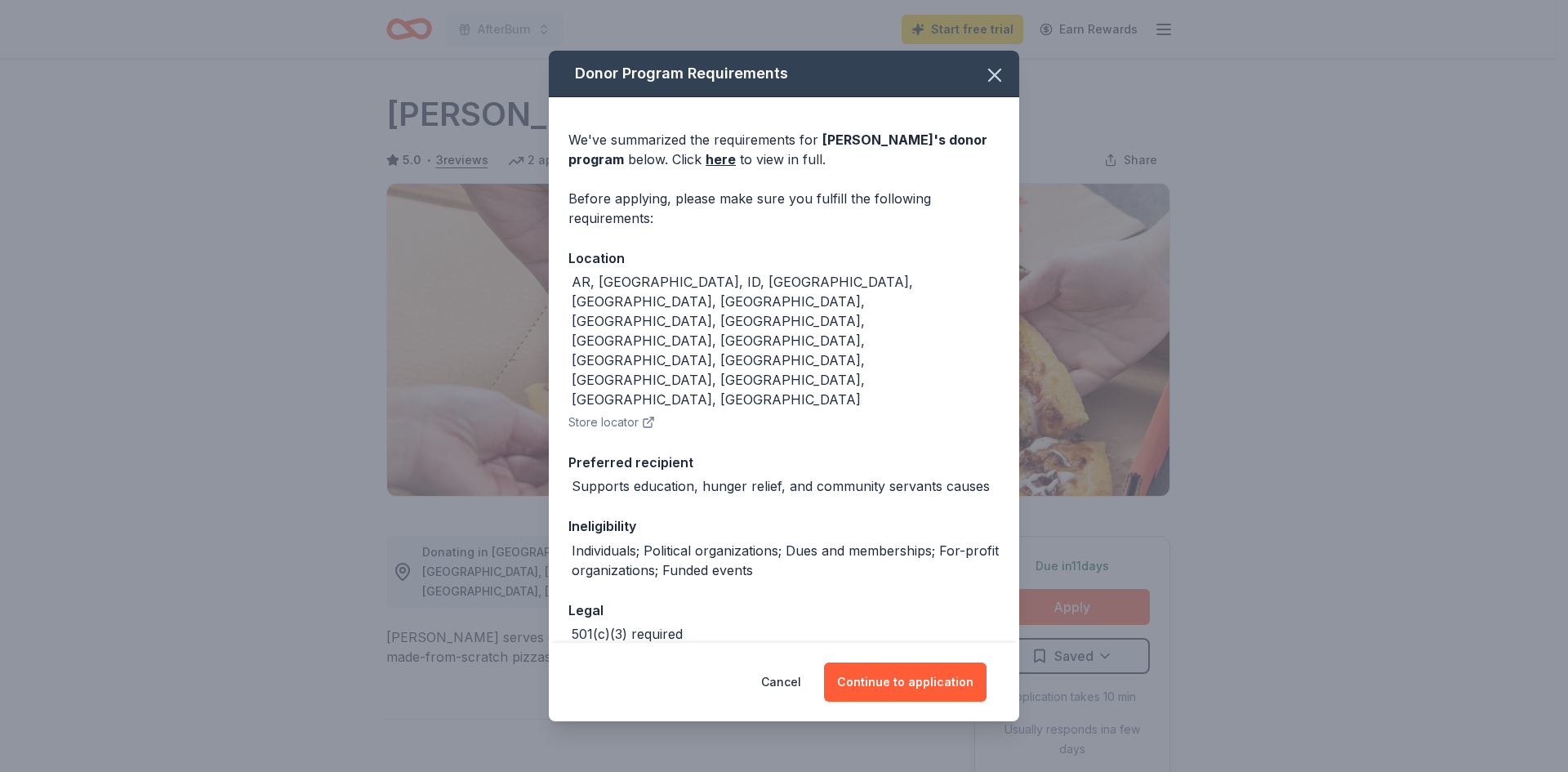
click at [582, 412] on button "Store locator" at bounding box center [611, 422] width 86 height 19
click at [905, 677] on button "Continue to application" at bounding box center [905, 681] width 163 height 39
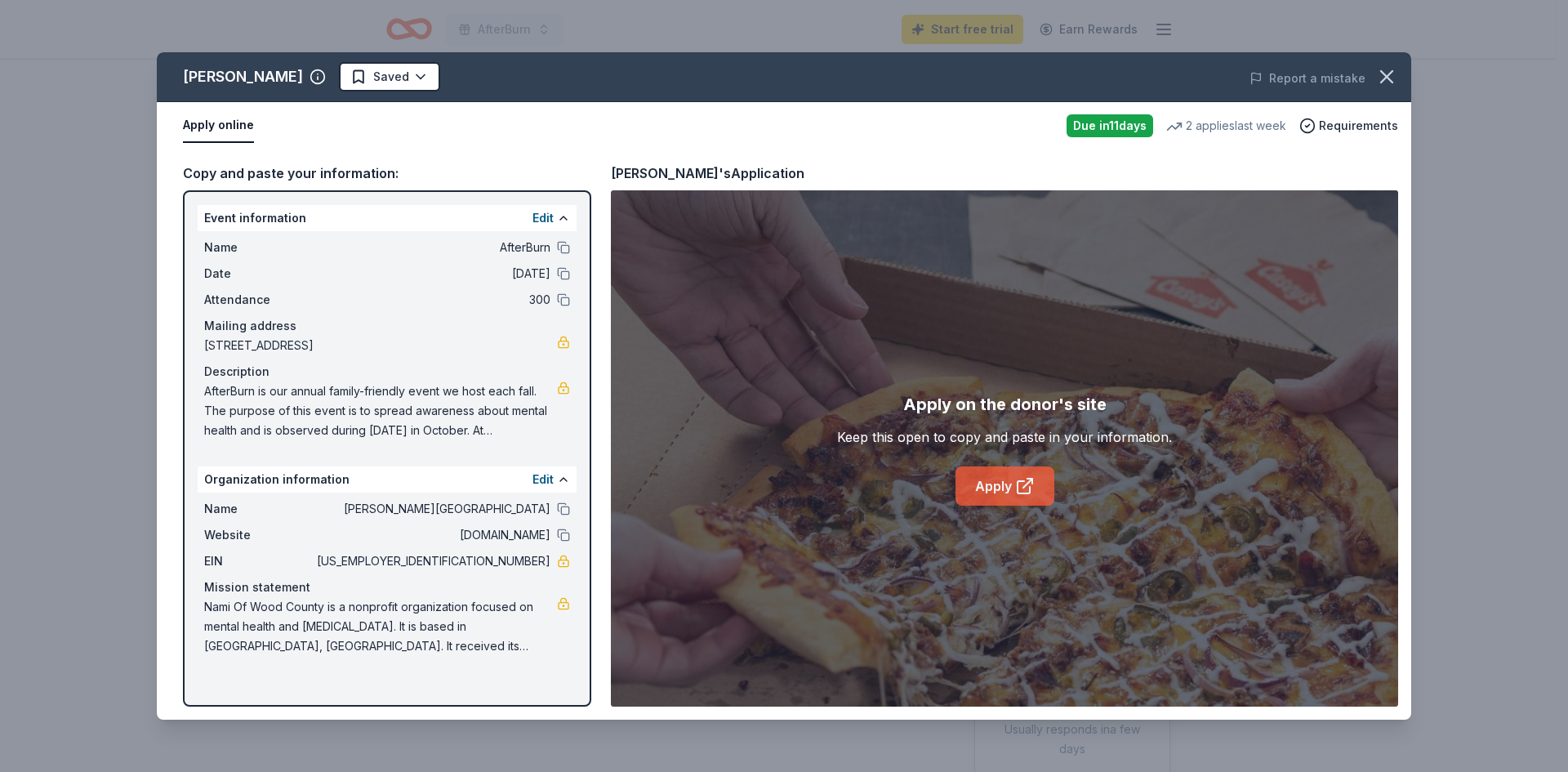
click at [999, 487] on link "Apply" at bounding box center [1005, 485] width 99 height 39
